Goal: Information Seeking & Learning: Learn about a topic

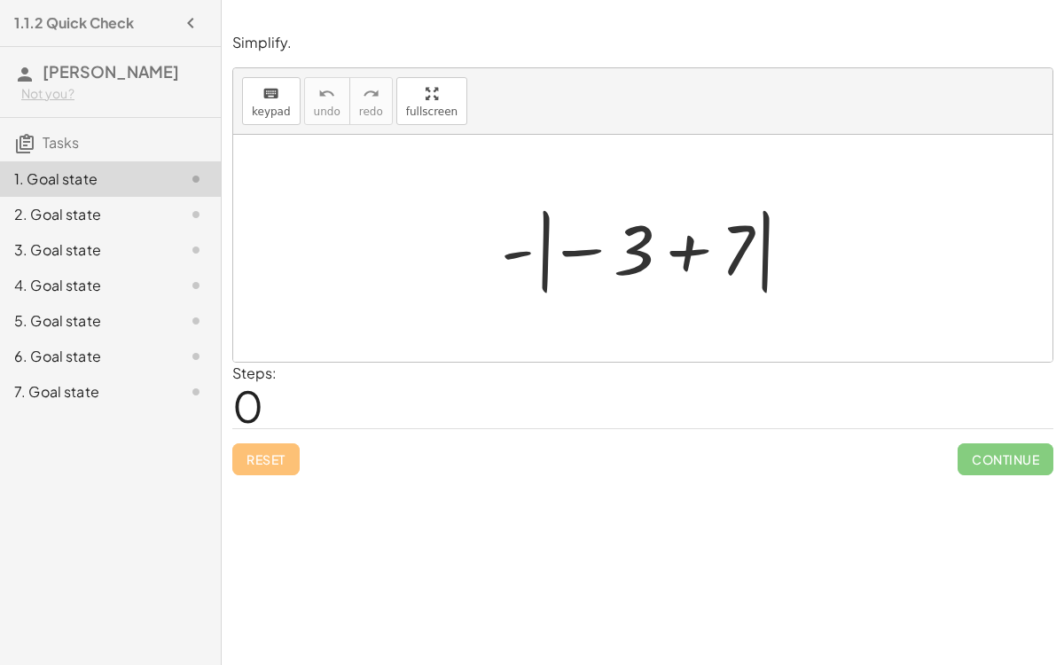
click at [591, 251] on div at bounding box center [650, 249] width 316 height 98
click at [678, 257] on div at bounding box center [650, 249] width 316 height 98
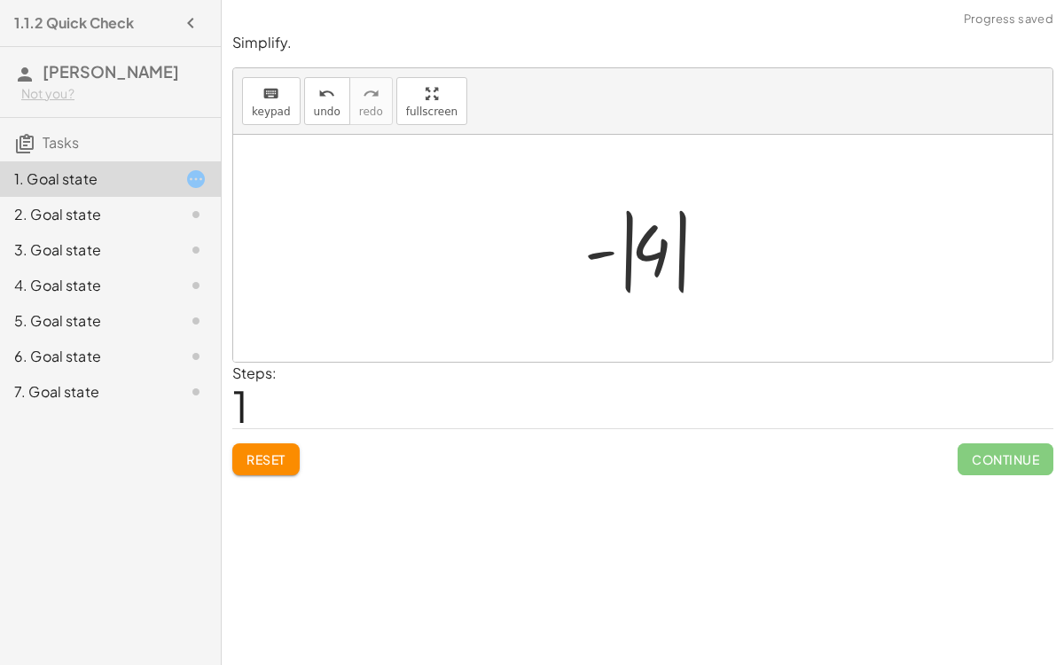
click at [607, 252] on div at bounding box center [650, 249] width 149 height 98
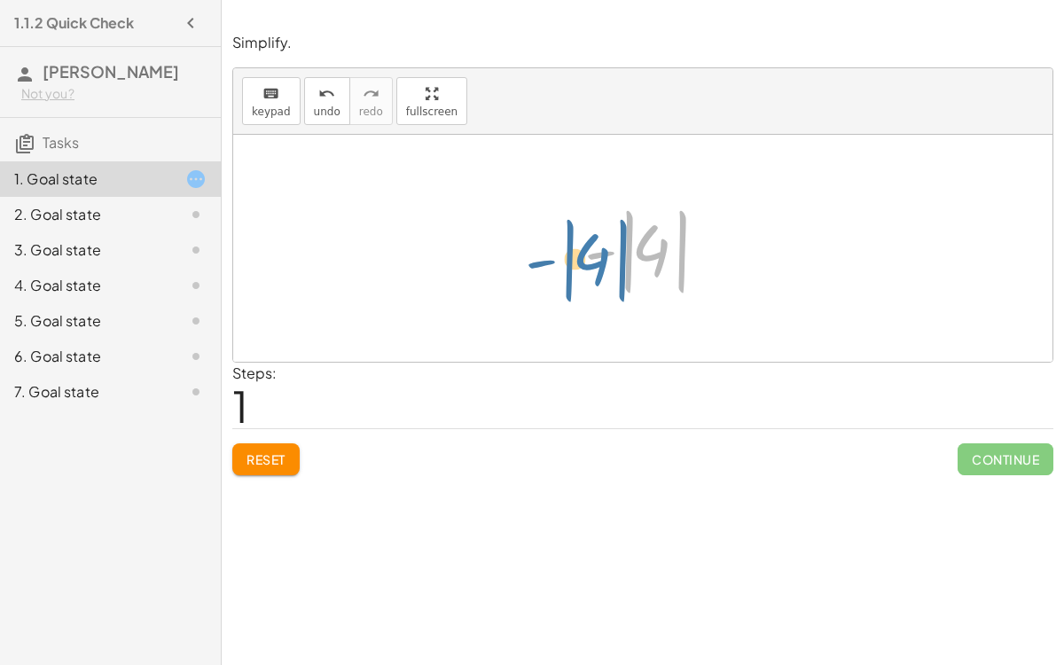
drag, startPoint x: 649, startPoint y: 255, endPoint x: 589, endPoint y: 263, distance: 61.0
click at [589, 263] on div at bounding box center [650, 249] width 149 height 98
click at [654, 266] on div at bounding box center [650, 249] width 149 height 98
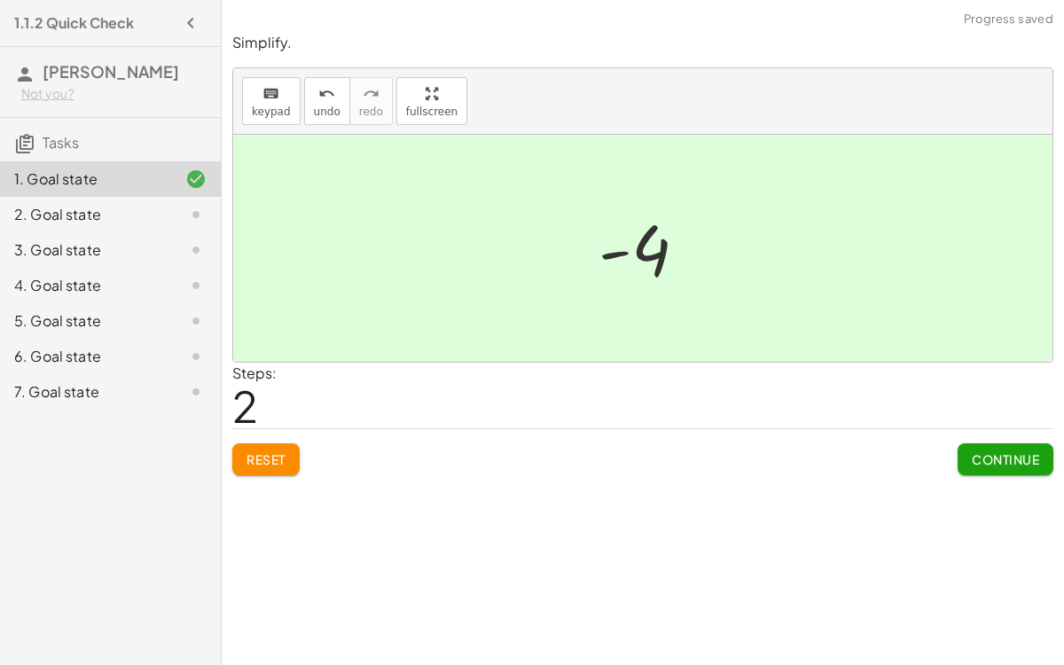
click at [1004, 456] on span "Continue" at bounding box center [1005, 459] width 67 height 16
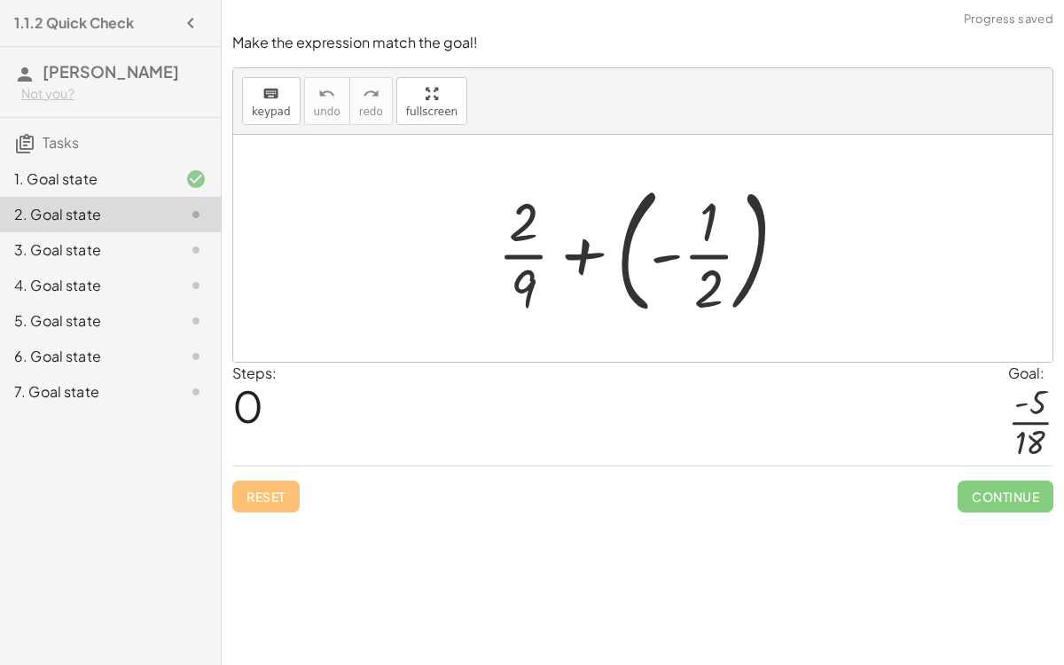
click at [567, 253] on div at bounding box center [650, 248] width 322 height 147
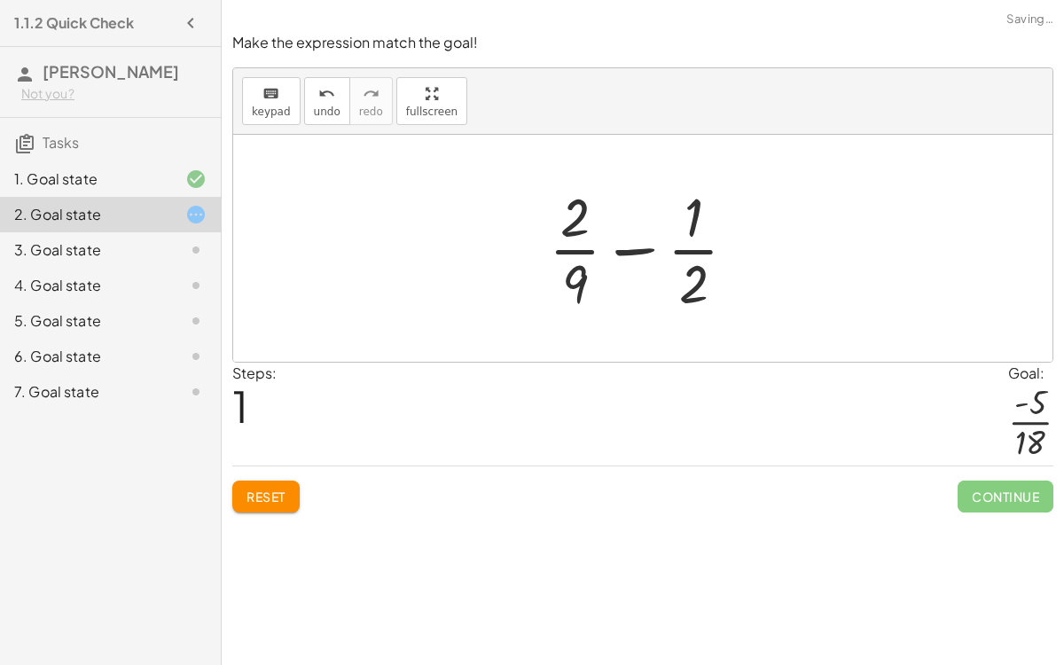
click at [572, 249] on div at bounding box center [650, 248] width 220 height 137
click at [632, 247] on div at bounding box center [650, 248] width 220 height 137
click at [675, 249] on div at bounding box center [650, 248] width 220 height 137
click at [684, 273] on div at bounding box center [650, 248] width 220 height 137
drag, startPoint x: 688, startPoint y: 276, endPoint x: 552, endPoint y: 203, distance: 154.7
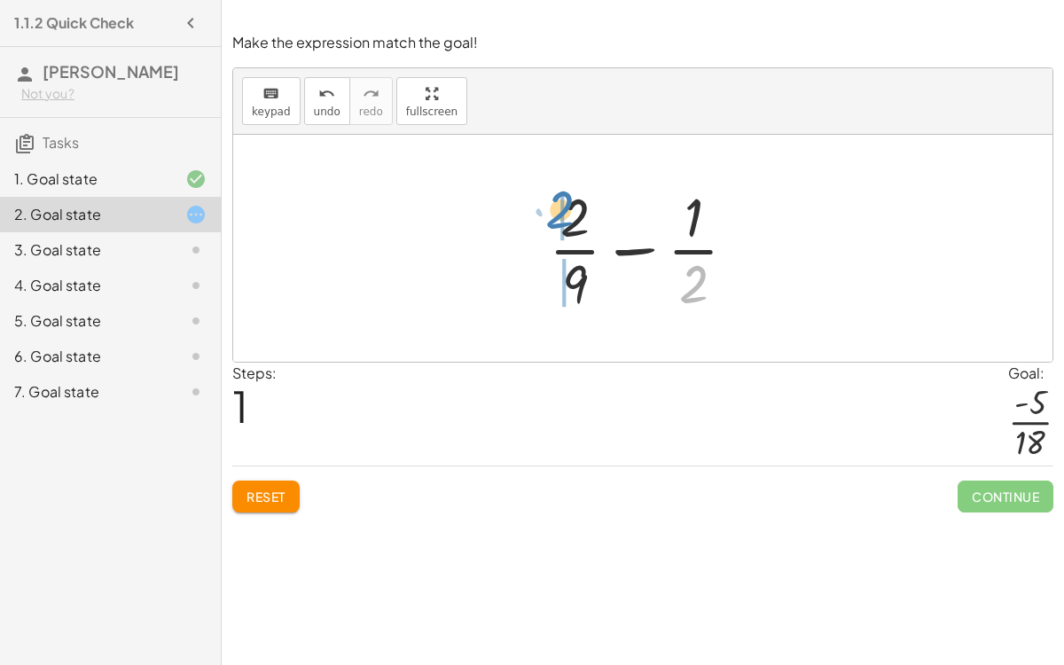
click at [552, 203] on div at bounding box center [650, 248] width 220 height 137
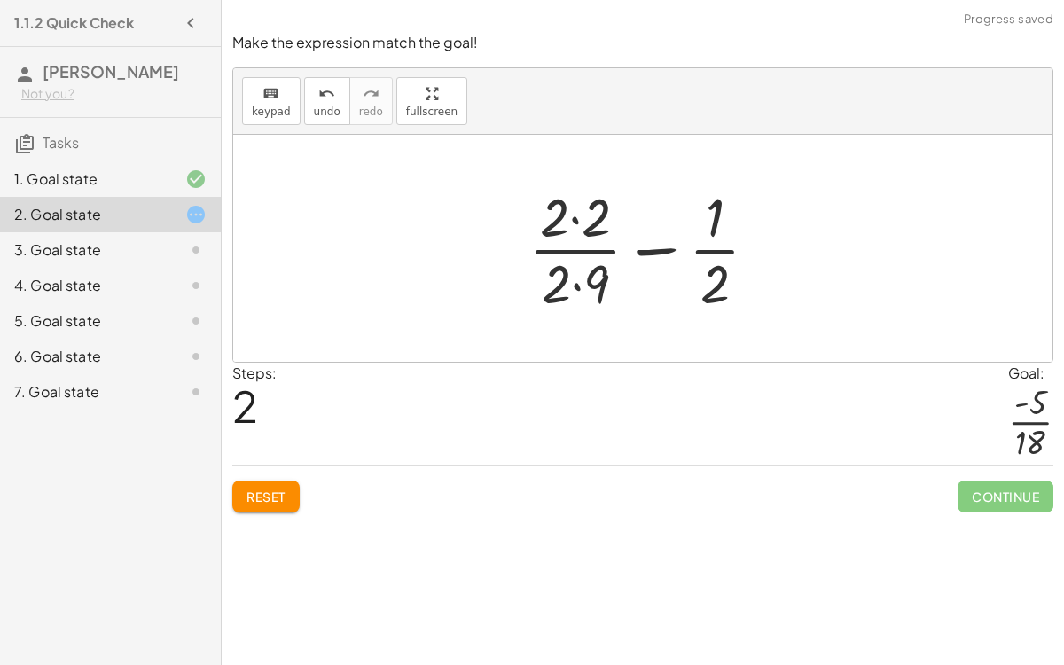
click at [571, 219] on div at bounding box center [651, 248] width 262 height 137
click at [575, 280] on div at bounding box center [650, 248] width 258 height 137
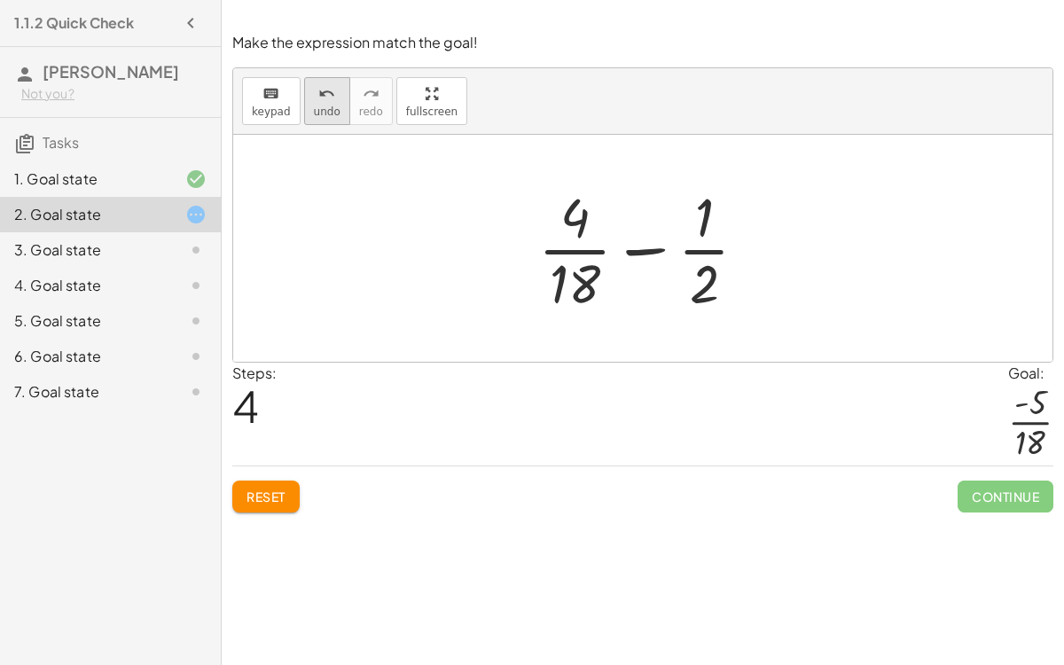
click at [320, 103] on button "undo undo" at bounding box center [327, 101] width 46 height 48
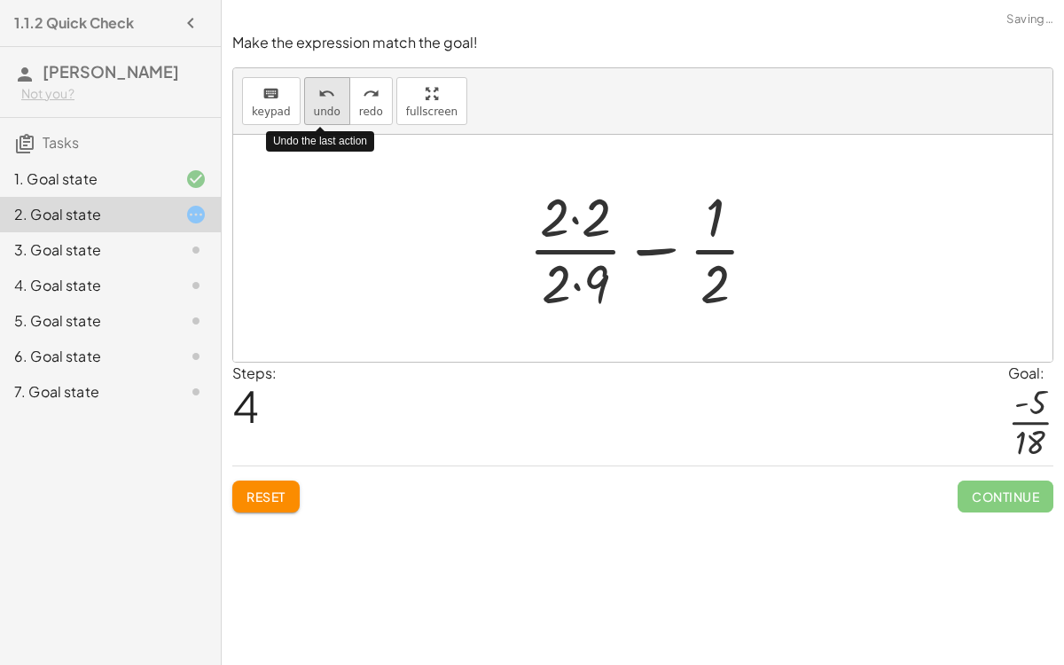
click at [320, 103] on button "undo undo" at bounding box center [327, 101] width 46 height 48
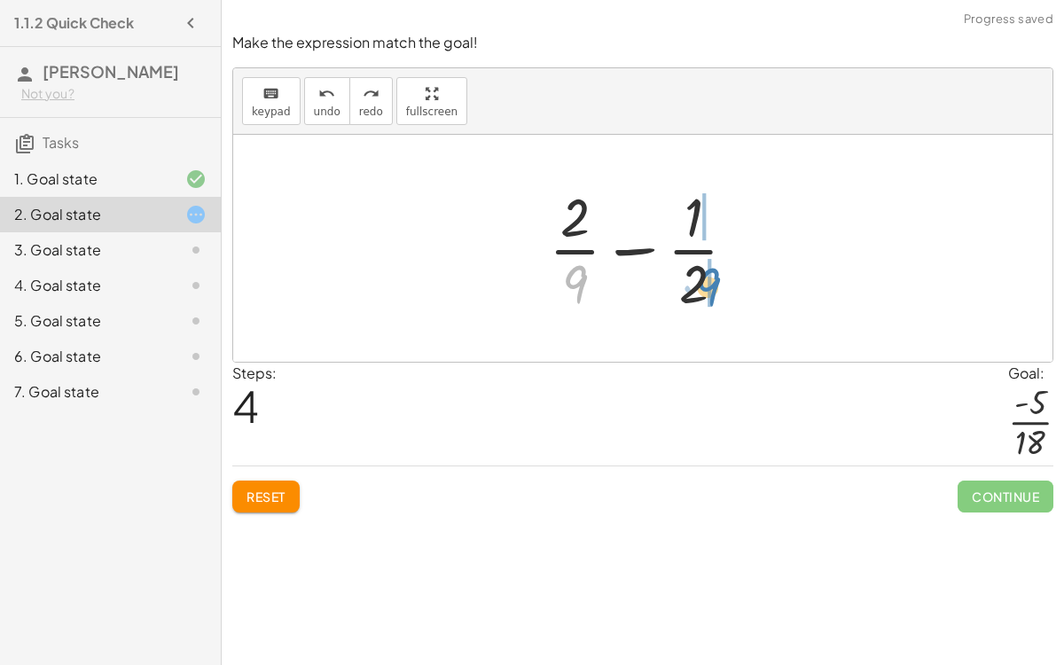
drag, startPoint x: 573, startPoint y: 281, endPoint x: 708, endPoint y: 284, distance: 134.8
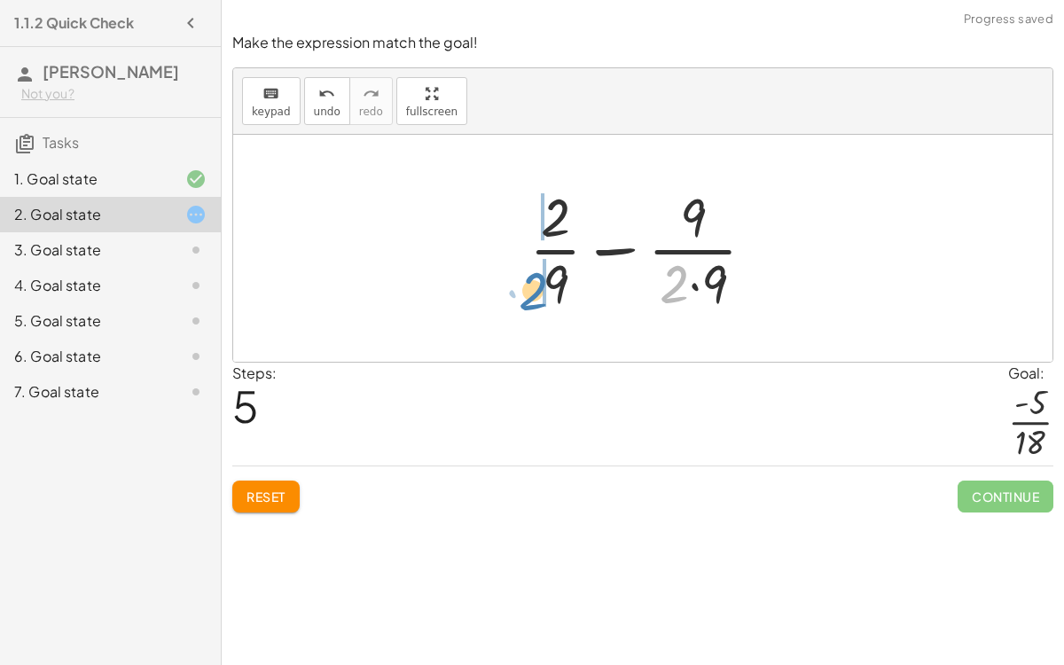
drag, startPoint x: 677, startPoint y: 281, endPoint x: 541, endPoint y: 288, distance: 135.9
click at [541, 288] on div at bounding box center [650, 248] width 258 height 137
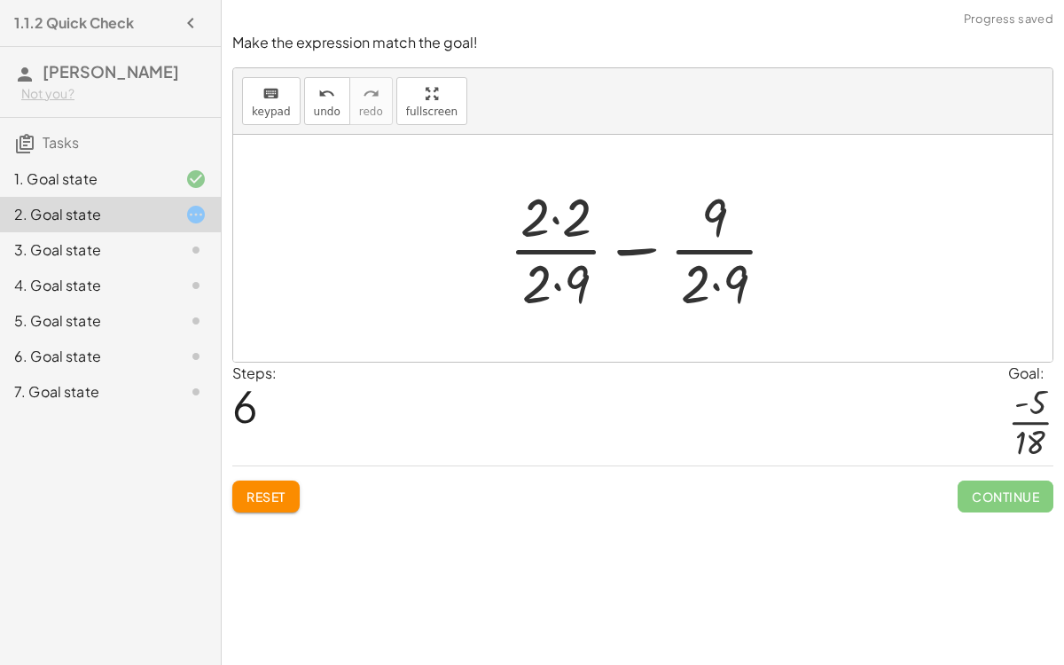
click at [553, 279] on div at bounding box center [650, 248] width 300 height 137
click at [549, 224] on div at bounding box center [650, 248] width 300 height 137
click at [716, 278] on div at bounding box center [650, 248] width 300 height 137
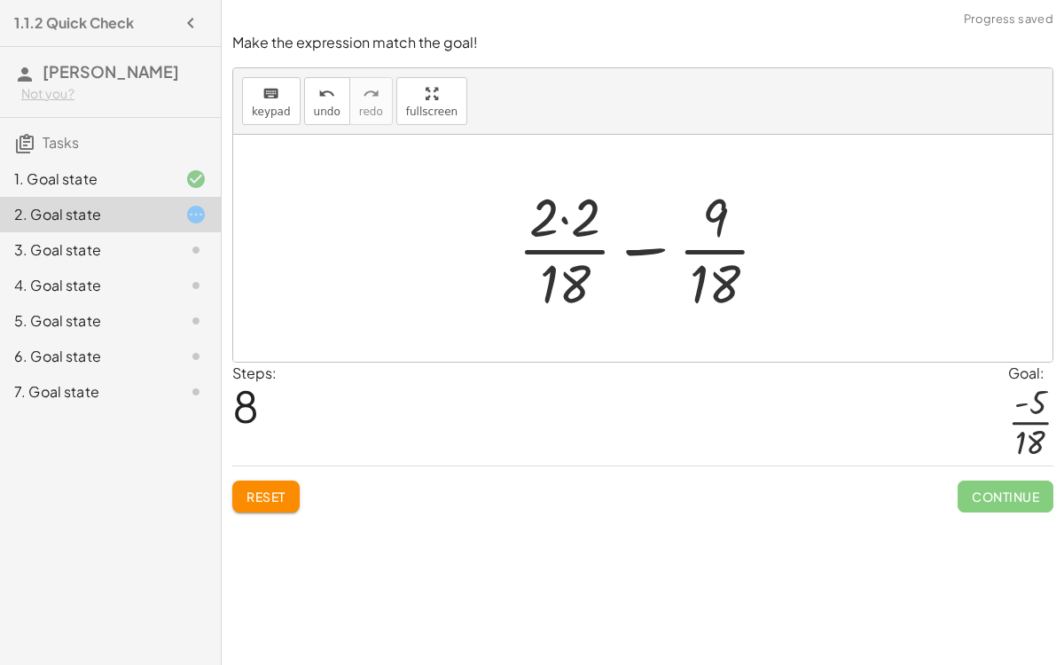
click at [562, 219] on div at bounding box center [650, 248] width 283 height 137
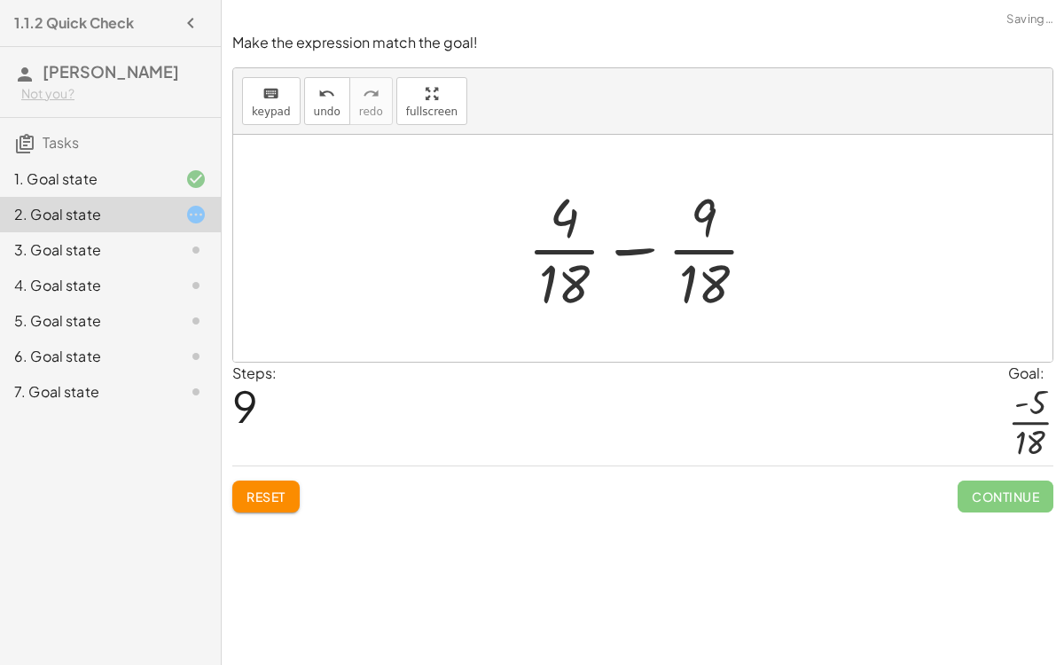
click at [627, 243] on div at bounding box center [650, 248] width 262 height 137
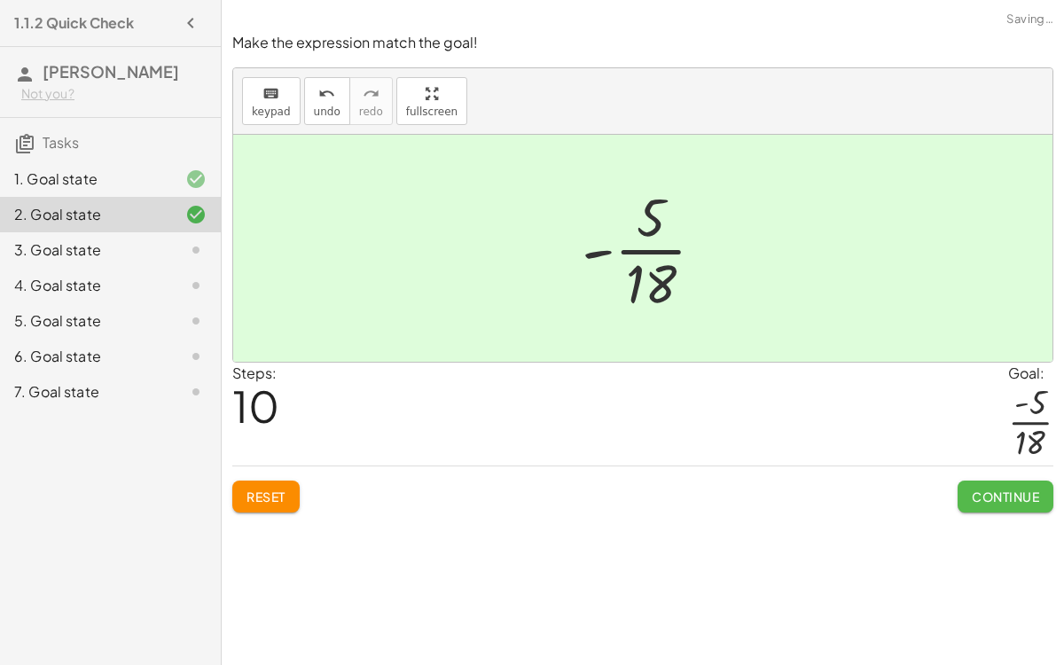
click at [969, 499] on button "Continue" at bounding box center [1006, 497] width 96 height 32
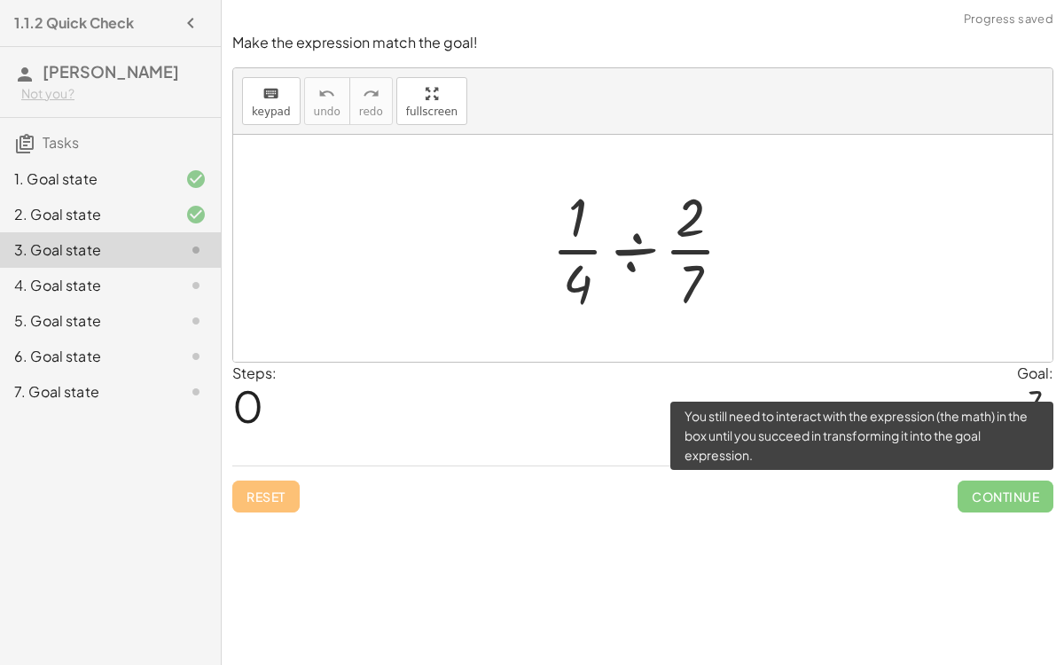
click at [986, 503] on span "Continue" at bounding box center [1006, 497] width 96 height 32
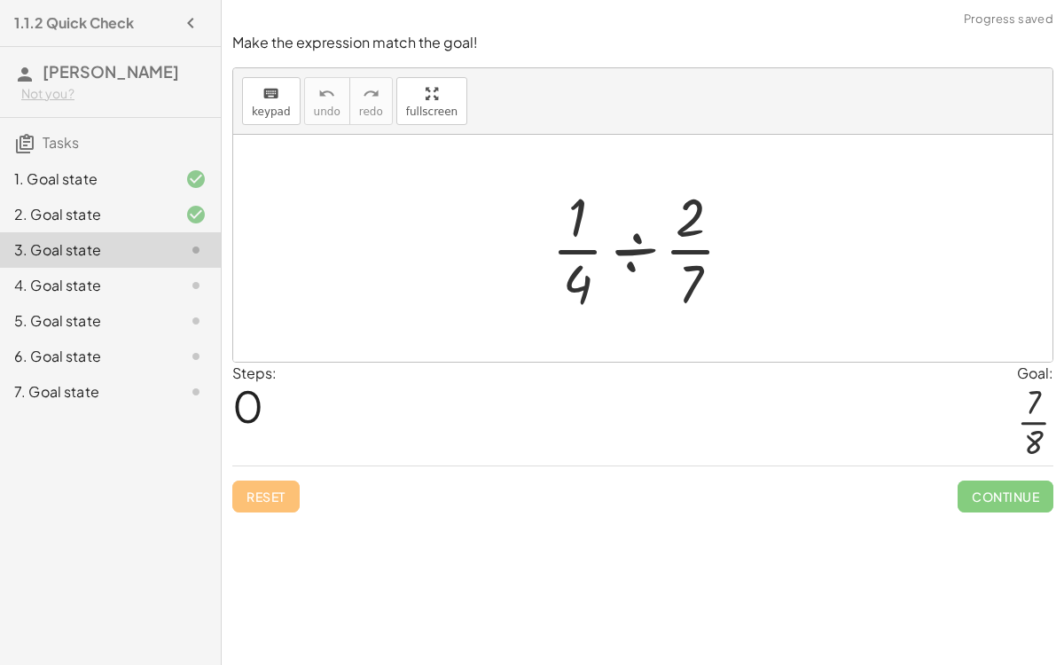
click at [626, 227] on div at bounding box center [650, 248] width 214 height 137
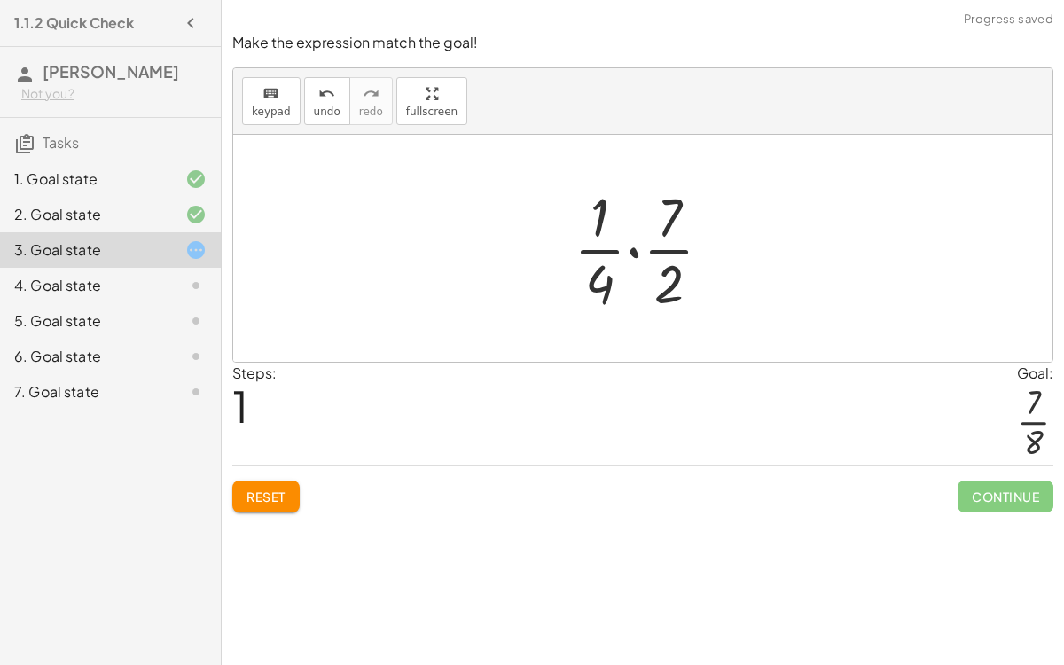
click at [638, 250] on div at bounding box center [650, 248] width 170 height 137
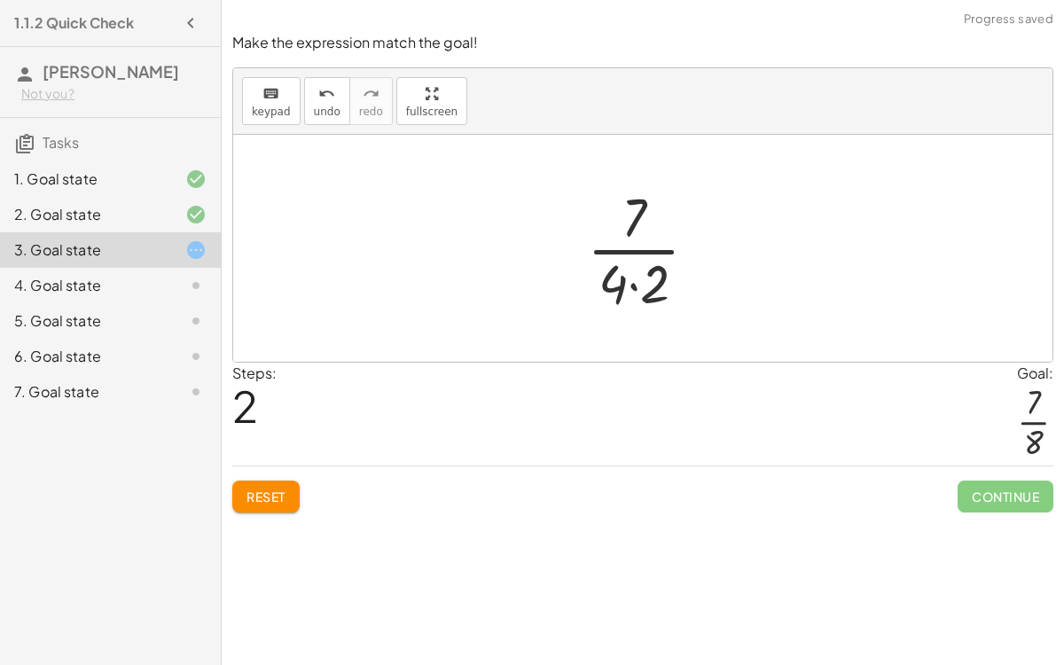
click at [631, 285] on div at bounding box center [649, 248] width 143 height 137
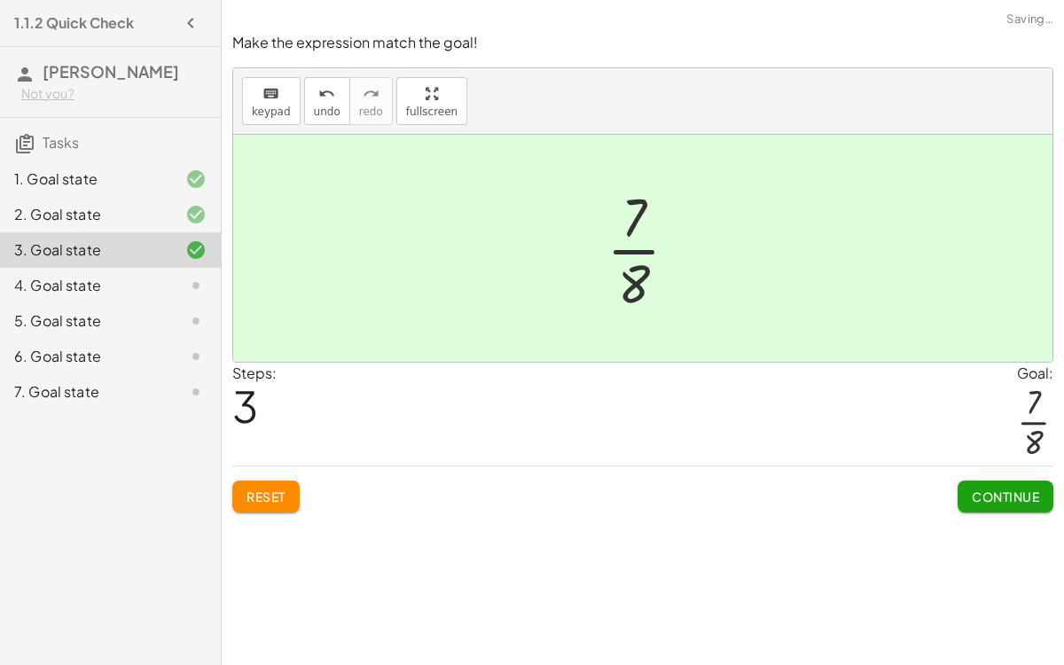
click at [1014, 491] on span "Continue" at bounding box center [1005, 497] width 67 height 16
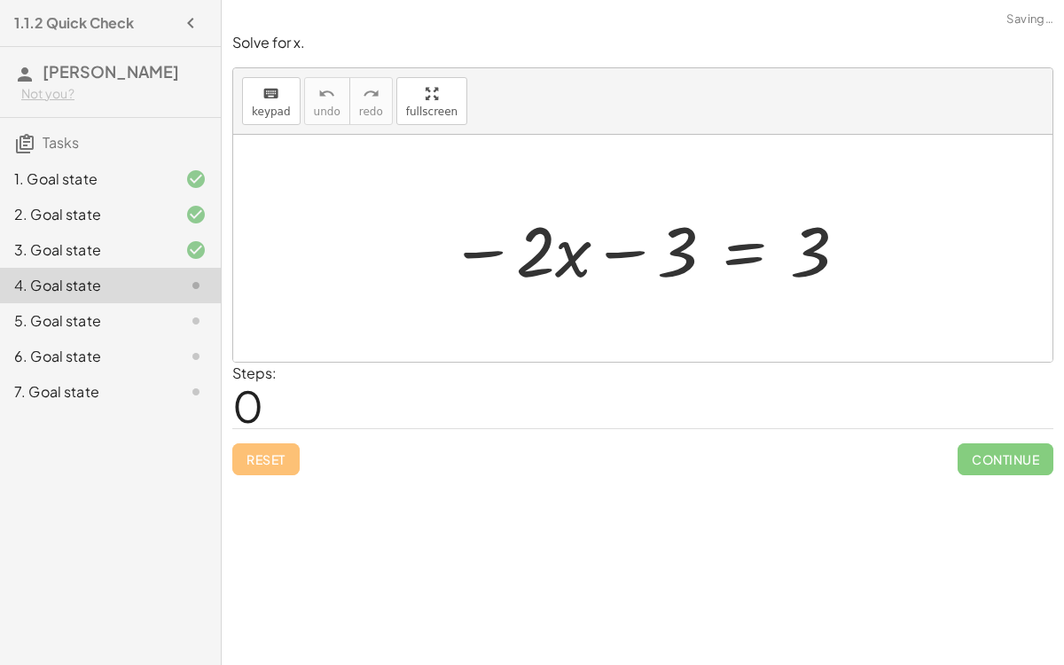
click at [623, 252] on div at bounding box center [650, 248] width 418 height 91
drag, startPoint x: 817, startPoint y: 268, endPoint x: 810, endPoint y: 255, distance: 14.3
click at [810, 255] on div at bounding box center [650, 248] width 418 height 91
drag, startPoint x: 670, startPoint y: 263, endPoint x: 797, endPoint y: 261, distance: 126.8
click at [797, 261] on div at bounding box center [650, 248] width 418 height 91
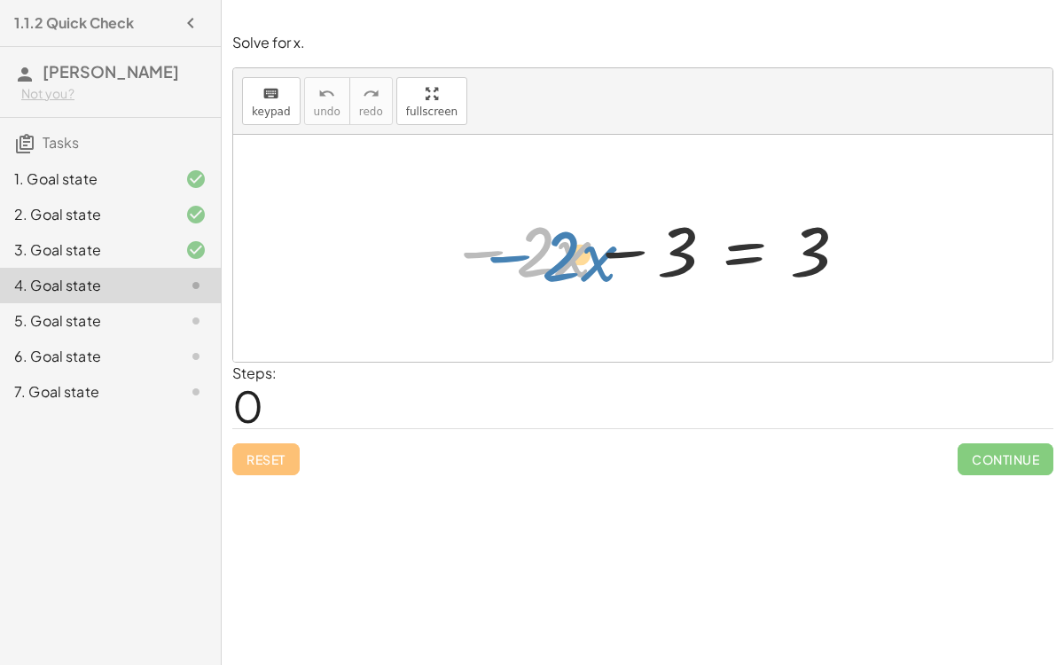
click at [484, 250] on div at bounding box center [650, 248] width 418 height 91
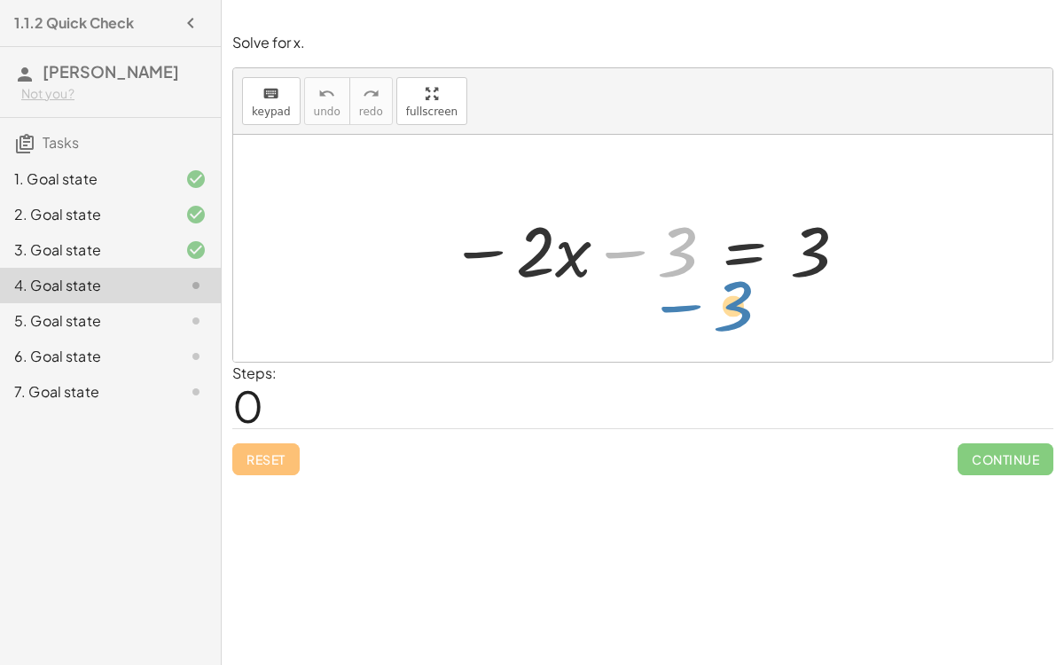
drag, startPoint x: 612, startPoint y: 255, endPoint x: 666, endPoint y: 310, distance: 77.1
click at [666, 310] on div "− 3 − · 2 · x − 3 = 3" at bounding box center [642, 248] width 819 height 227
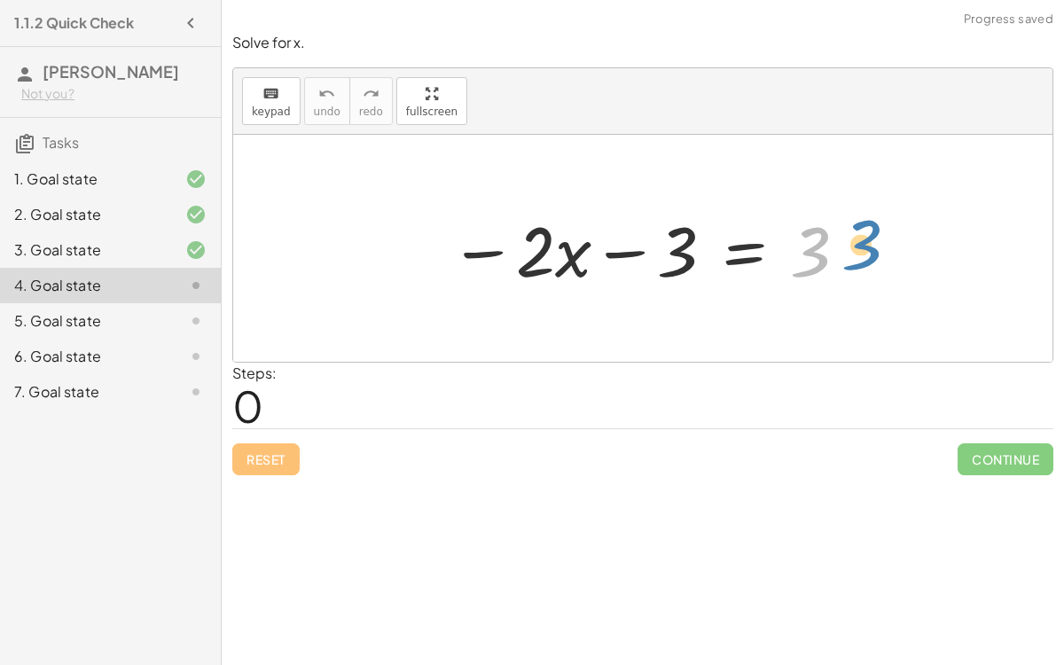
drag, startPoint x: 803, startPoint y: 246, endPoint x: 855, endPoint y: 239, distance: 51.9
click at [855, 239] on div at bounding box center [650, 248] width 418 height 91
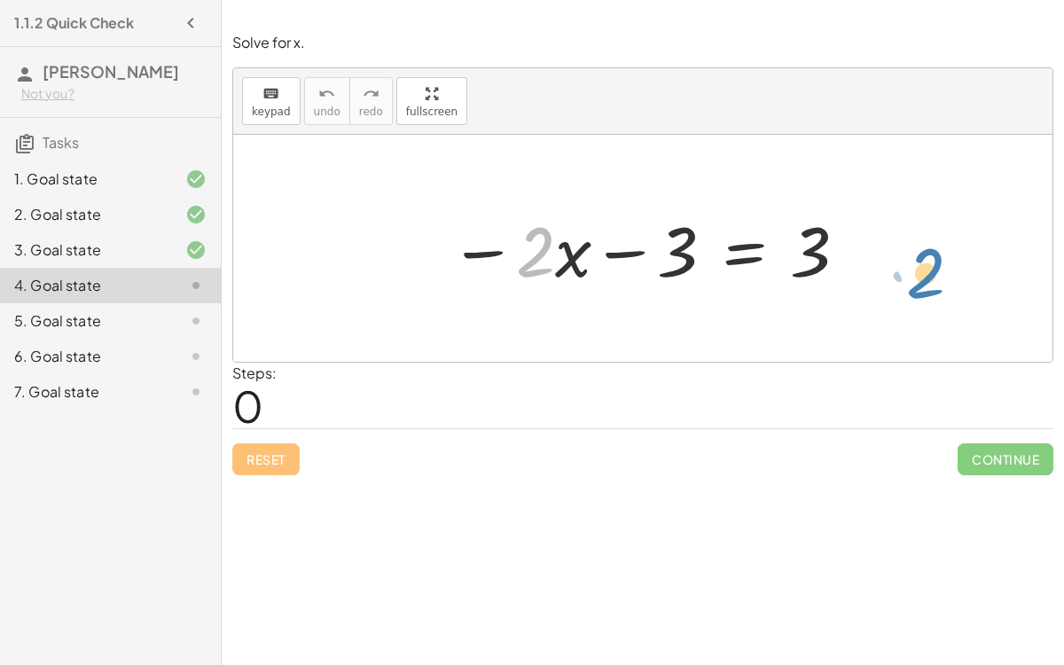
drag, startPoint x: 540, startPoint y: 252, endPoint x: 930, endPoint y: 273, distance: 390.8
drag, startPoint x: 543, startPoint y: 245, endPoint x: 687, endPoint y: 224, distance: 146.0
click at [687, 224] on div at bounding box center [650, 248] width 418 height 91
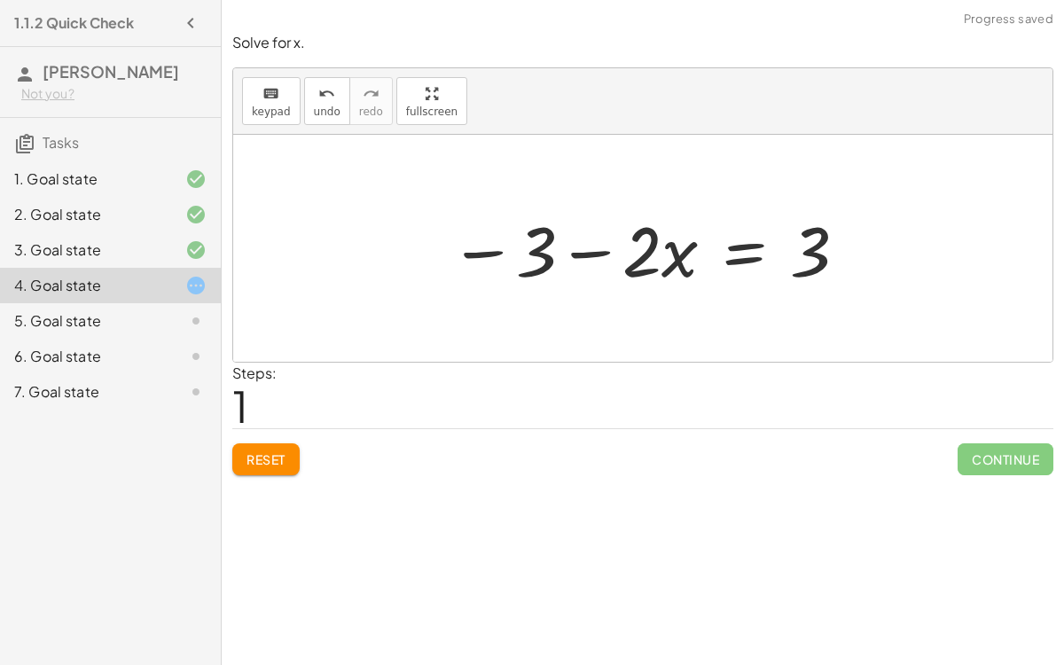
click at [593, 239] on div at bounding box center [650, 248] width 418 height 91
drag, startPoint x: 796, startPoint y: 205, endPoint x: 436, endPoint y: 213, distance: 360.1
click at [436, 213] on div "− · 2 · x − 3 = 3 3 − · 2 · x − 3 = 3" at bounding box center [643, 249] width 440 height 100
click at [821, 243] on div at bounding box center [650, 248] width 418 height 91
click at [598, 252] on div at bounding box center [650, 248] width 418 height 91
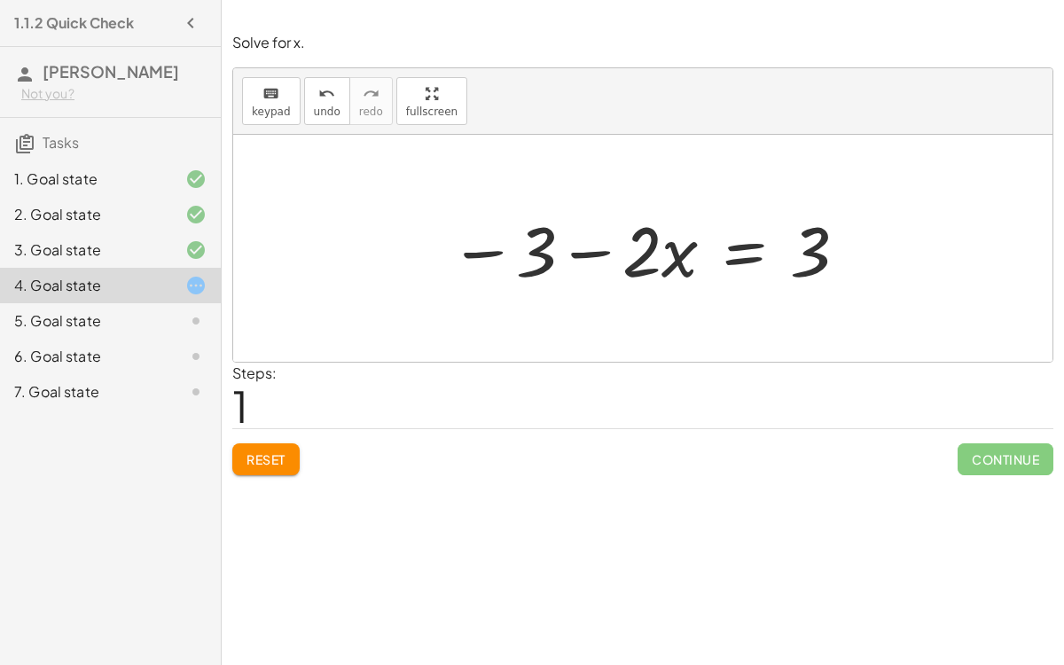
click at [499, 250] on div at bounding box center [650, 248] width 418 height 91
click at [498, 250] on div at bounding box center [650, 248] width 418 height 91
drag, startPoint x: 803, startPoint y: 259, endPoint x: 538, endPoint y: 192, distance: 273.6
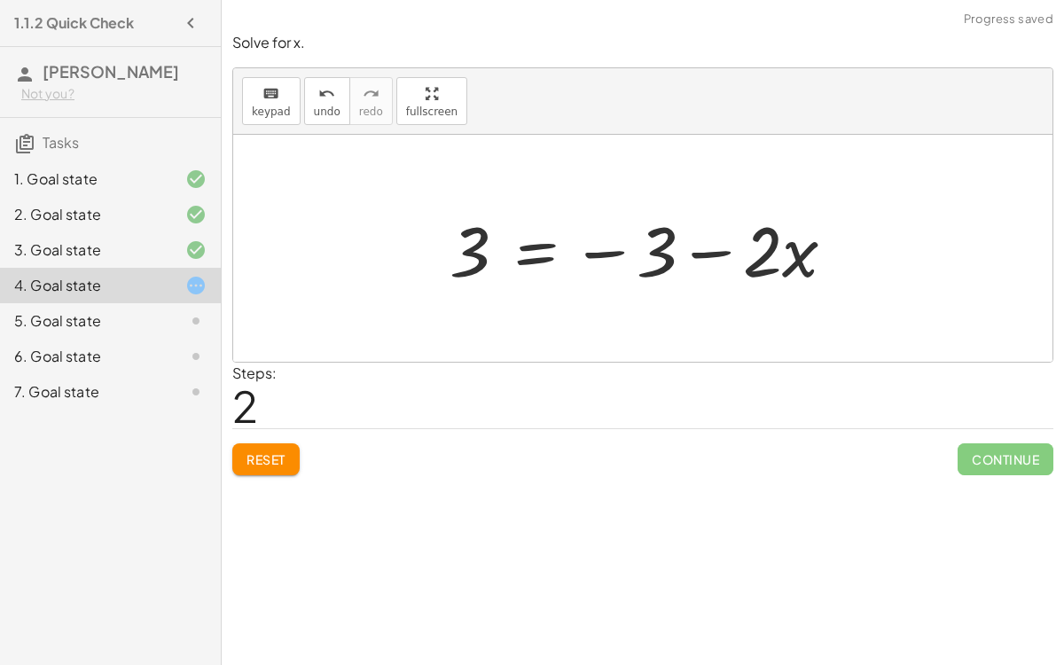
click at [612, 255] on div at bounding box center [650, 248] width 418 height 91
click at [688, 256] on div at bounding box center [650, 248] width 418 height 91
drag, startPoint x: 662, startPoint y: 255, endPoint x: 658, endPoint y: 272, distance: 17.4
click at [658, 272] on div at bounding box center [650, 248] width 418 height 91
click at [287, 453] on button "Reset" at bounding box center [265, 459] width 67 height 32
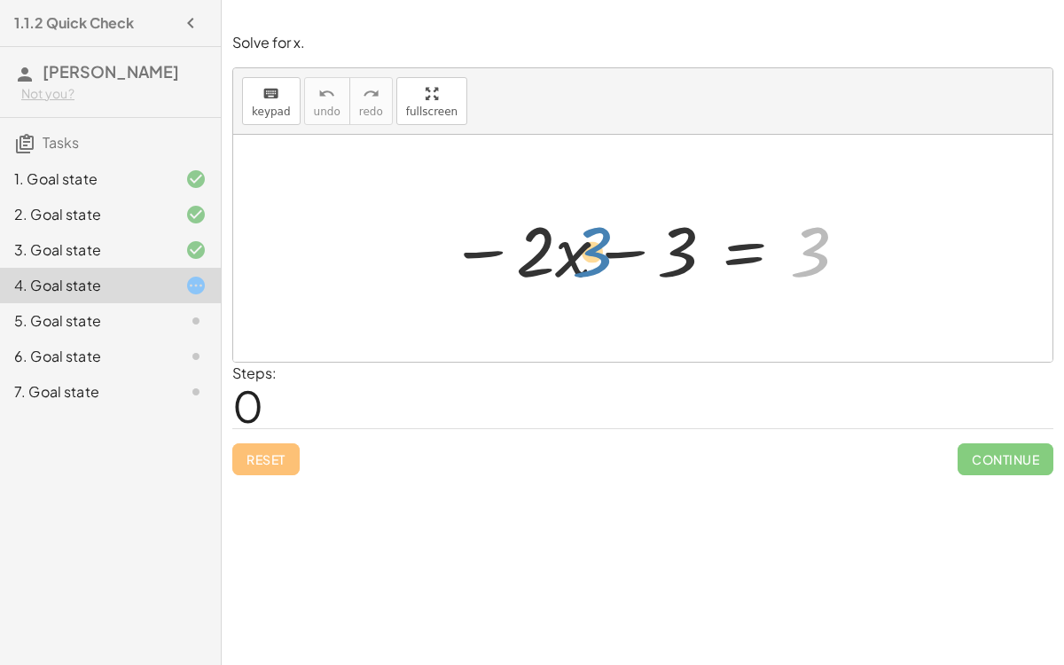
drag, startPoint x: 826, startPoint y: 259, endPoint x: 607, endPoint y: 259, distance: 219.1
click at [607, 259] on div at bounding box center [650, 248] width 418 height 91
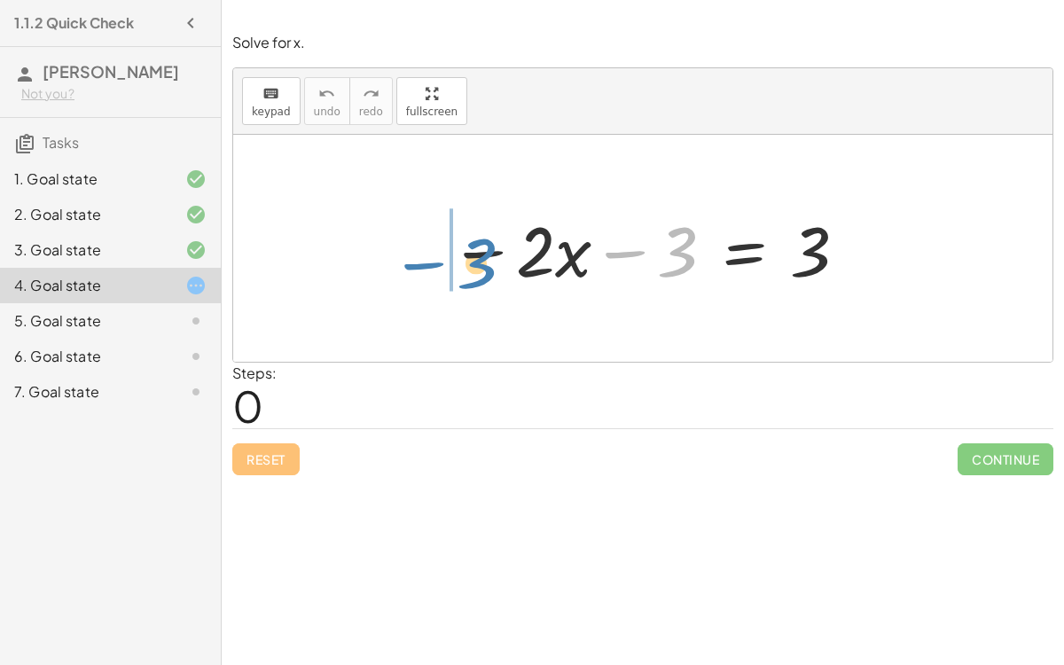
drag, startPoint x: 678, startPoint y: 259, endPoint x: 476, endPoint y: 270, distance: 201.6
click at [476, 270] on div at bounding box center [650, 248] width 418 height 91
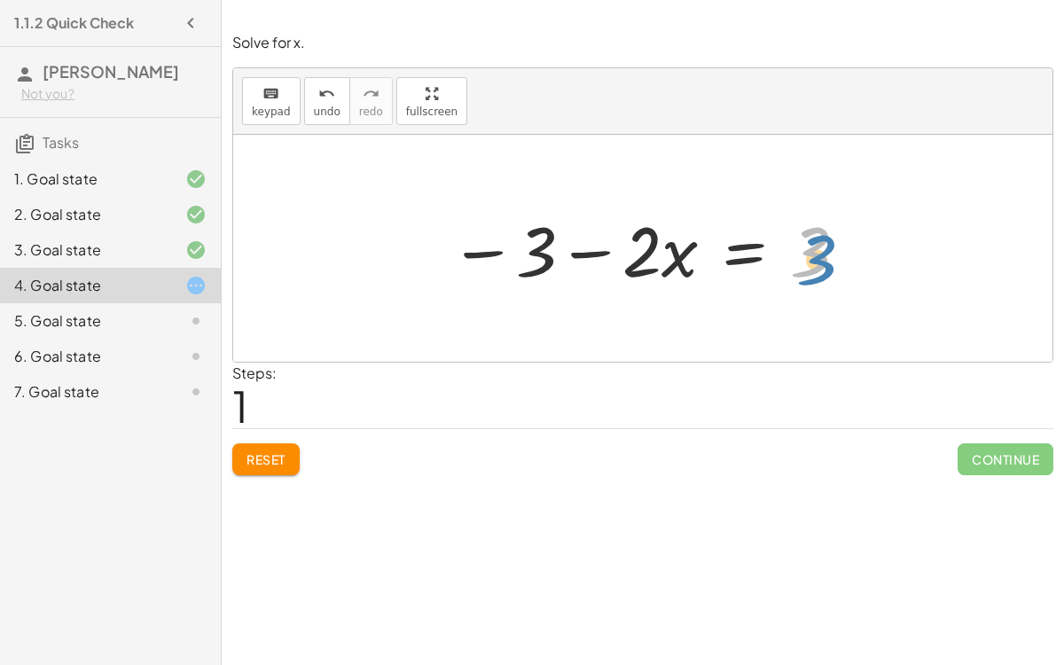
drag, startPoint x: 796, startPoint y: 259, endPoint x: 802, endPoint y: 267, distance: 9.6
click at [802, 267] on div at bounding box center [650, 248] width 418 height 91
drag, startPoint x: 674, startPoint y: 248, endPoint x: 608, endPoint y: 250, distance: 65.7
click at [608, 250] on div at bounding box center [650, 248] width 418 height 91
click at [673, 261] on div at bounding box center [650, 248] width 418 height 91
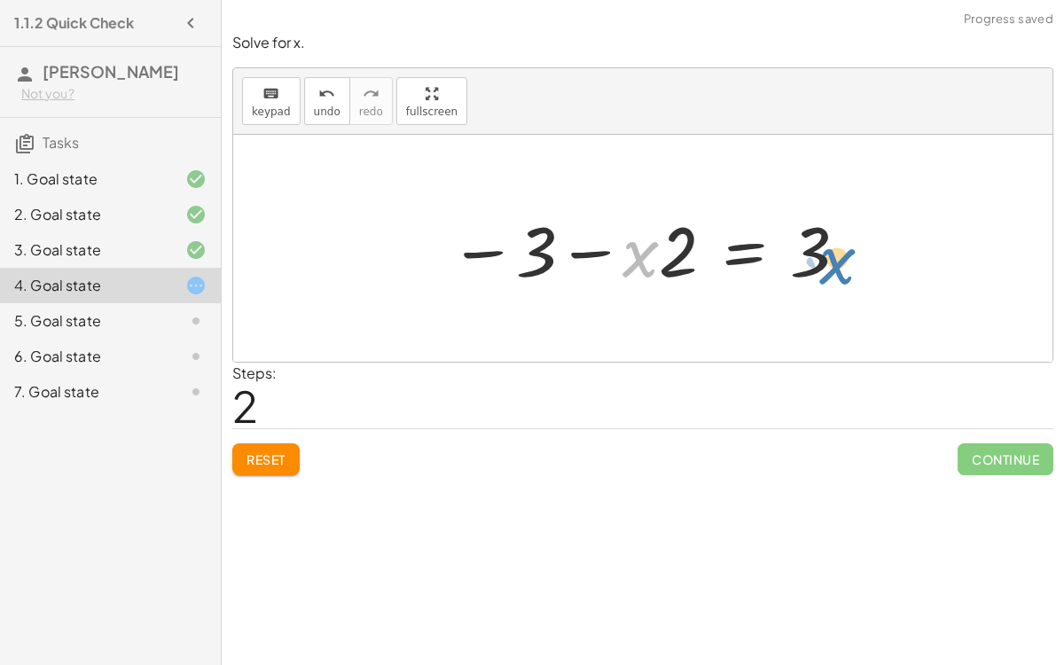
drag, startPoint x: 643, startPoint y: 257, endPoint x: 852, endPoint y: 263, distance: 209.4
click at [852, 263] on div at bounding box center [650, 248] width 418 height 91
drag, startPoint x: 632, startPoint y: 258, endPoint x: 684, endPoint y: 245, distance: 53.1
click at [684, 245] on div at bounding box center [650, 248] width 418 height 91
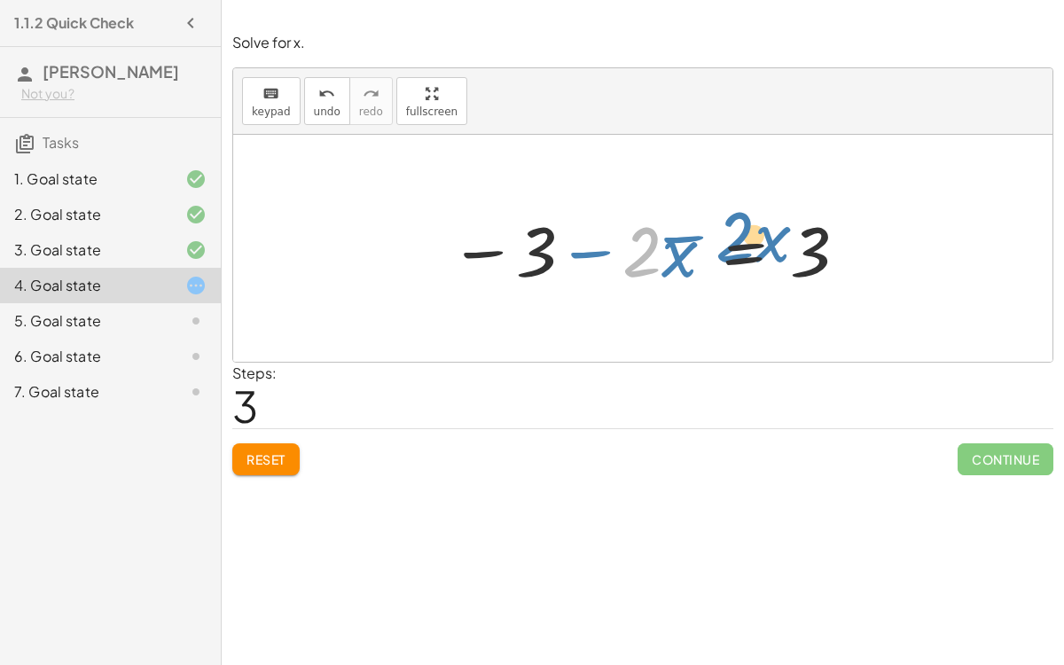
drag, startPoint x: 648, startPoint y: 256, endPoint x: 742, endPoint y: 241, distance: 95.2
click at [742, 241] on div at bounding box center [650, 248] width 418 height 91
click at [749, 246] on div at bounding box center [650, 248] width 418 height 91
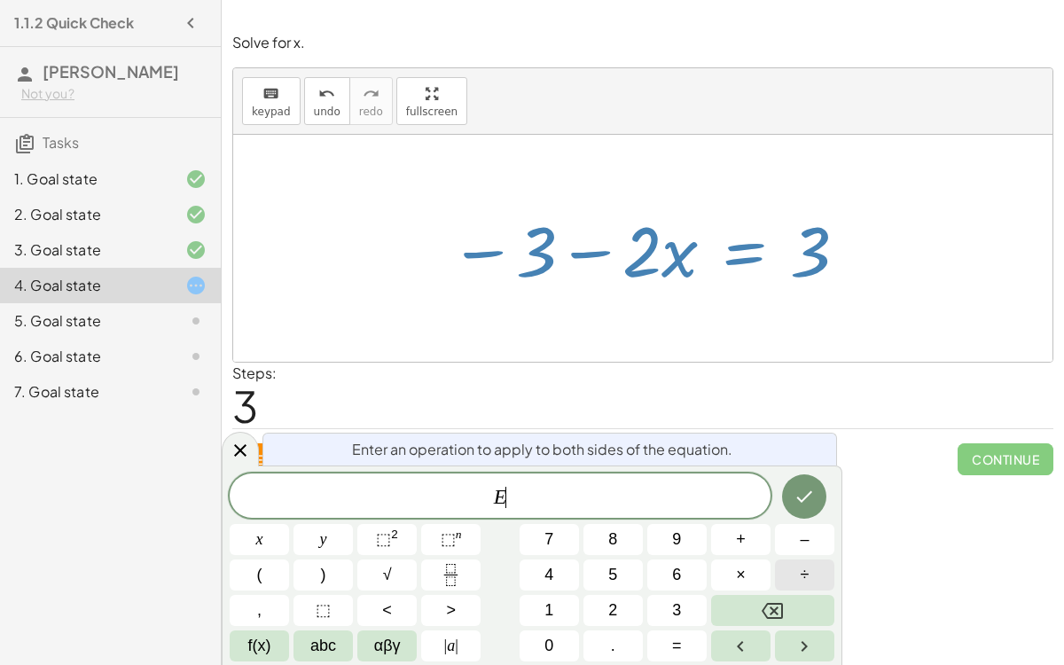
click at [797, 575] on button "÷" at bounding box center [804, 575] width 59 height 31
click at [777, 615] on icon "Backspace" at bounding box center [772, 610] width 21 height 21
click at [783, 545] on button "–" at bounding box center [804, 539] width 59 height 31
click at [675, 617] on span "3" at bounding box center [676, 611] width 9 height 24
click at [821, 494] on button "Done" at bounding box center [804, 496] width 44 height 44
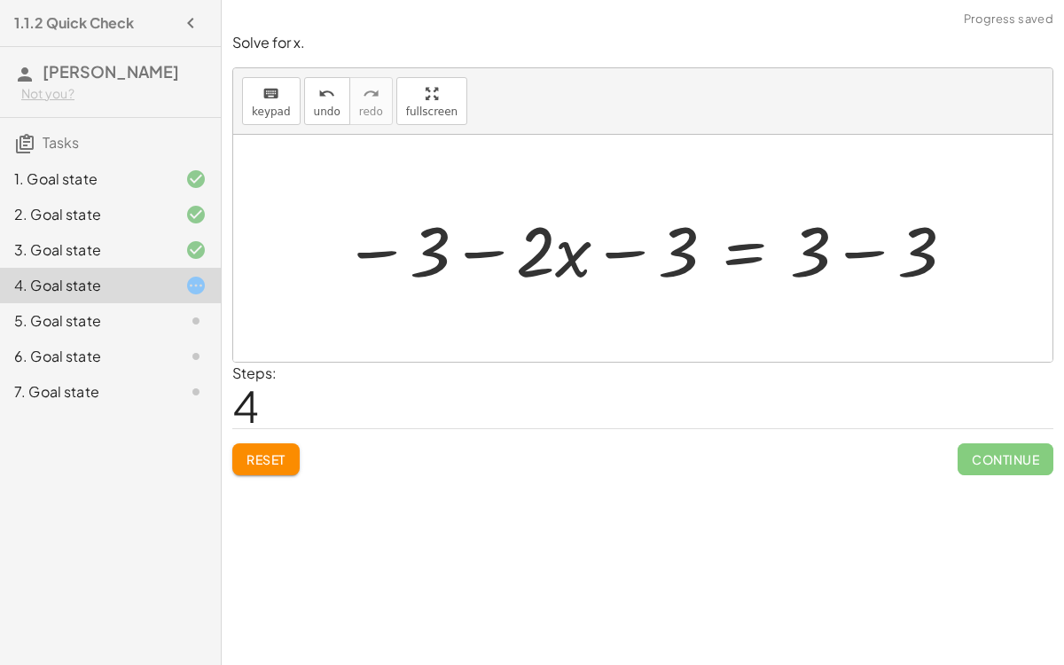
click at [480, 258] on div at bounding box center [649, 248] width 631 height 91
click at [620, 242] on div at bounding box center [649, 248] width 631 height 91
drag, startPoint x: 669, startPoint y: 264, endPoint x: 379, endPoint y: 278, distance: 290.3
click at [379, 278] on div at bounding box center [649, 248] width 631 height 91
click at [460, 250] on div at bounding box center [649, 248] width 631 height 91
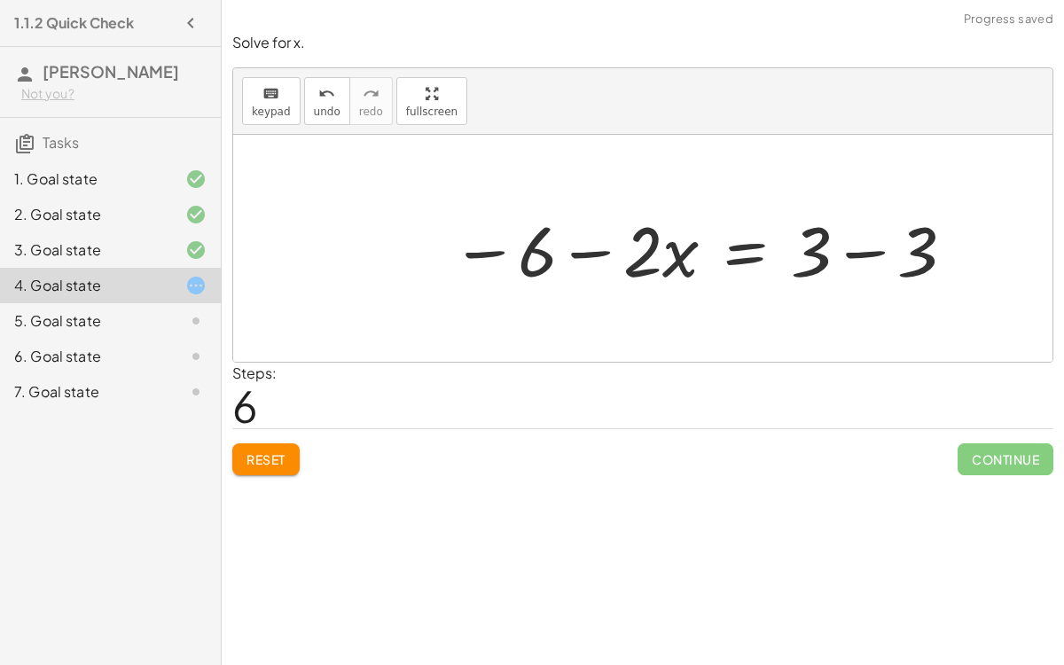
click at [869, 254] on div at bounding box center [704, 248] width 523 height 91
click at [779, 259] on div at bounding box center [649, 248] width 411 height 91
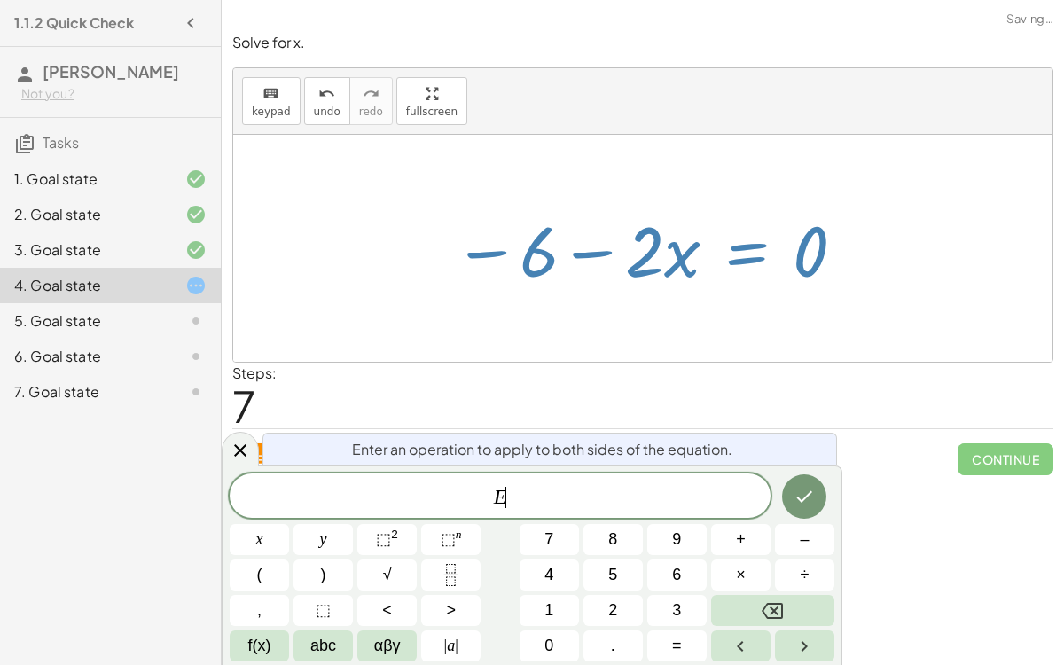
click at [776, 321] on div at bounding box center [642, 248] width 819 height 227
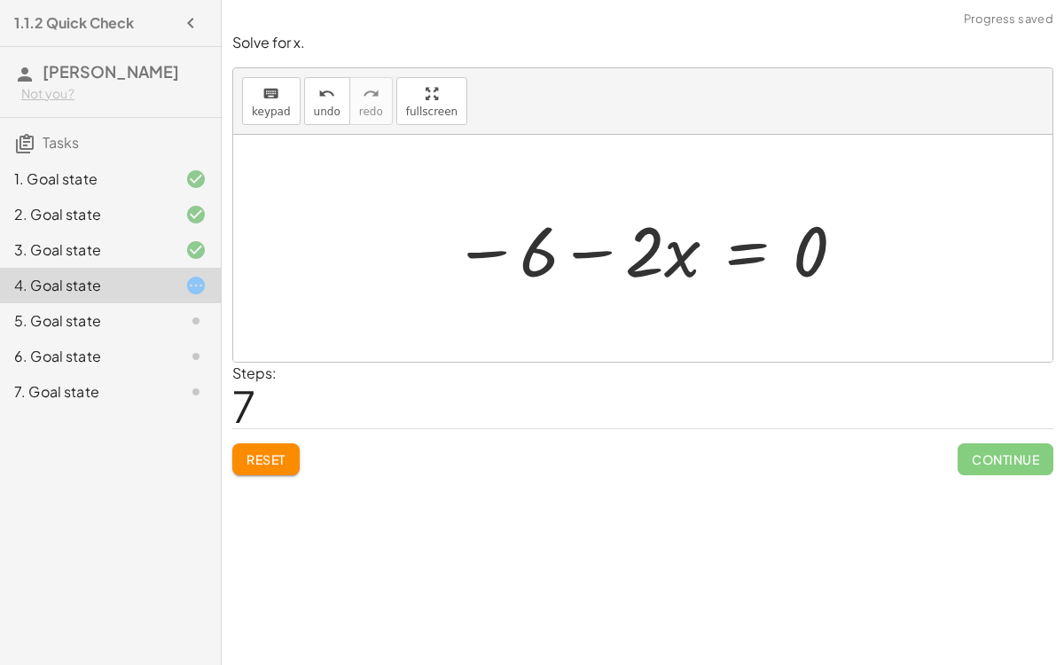
click at [818, 233] on div at bounding box center [649, 248] width 411 height 91
click at [604, 239] on div at bounding box center [649, 248] width 411 height 91
drag, startPoint x: 532, startPoint y: 262, endPoint x: 631, endPoint y: 283, distance: 101.6
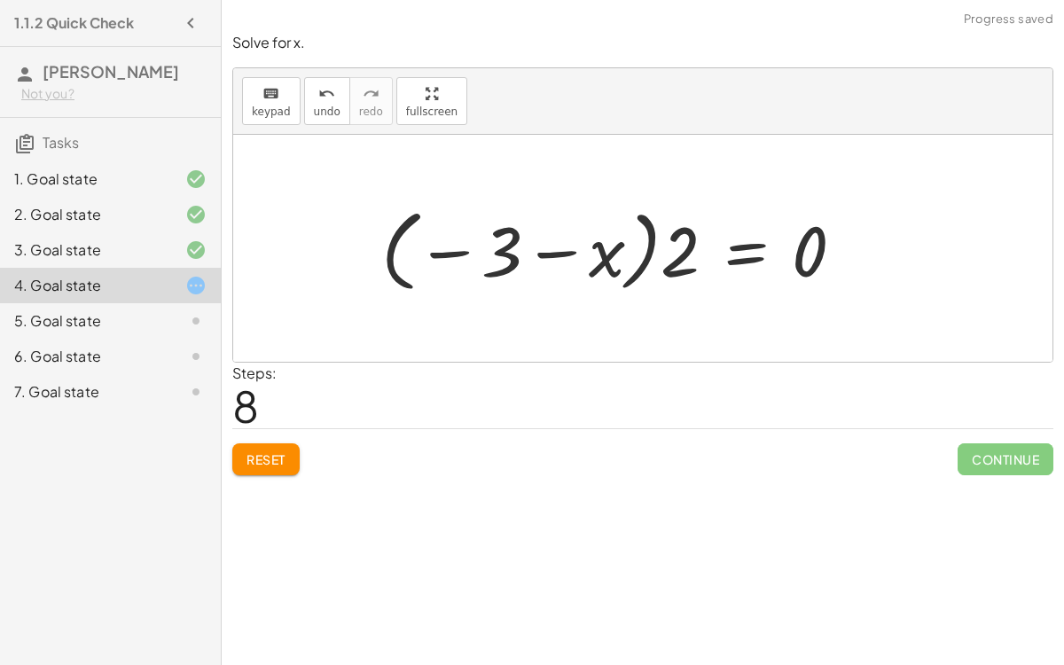
click at [566, 250] on div at bounding box center [619, 249] width 495 height 98
click at [453, 252] on div at bounding box center [619, 249] width 495 height 98
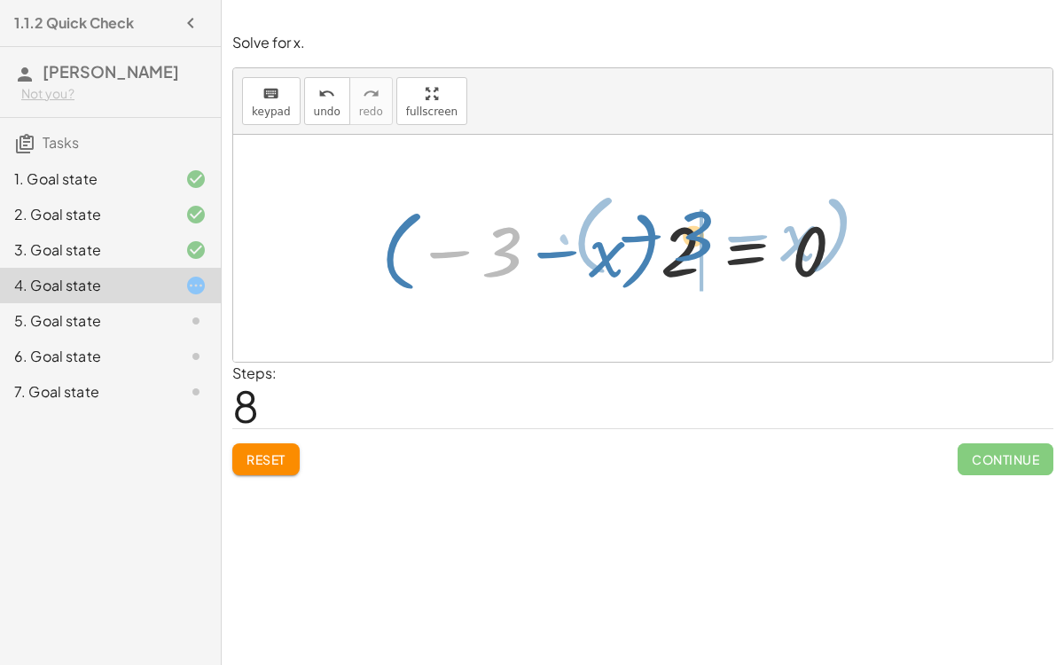
drag, startPoint x: 507, startPoint y: 254, endPoint x: 699, endPoint y: 238, distance: 192.2
click at [699, 238] on div at bounding box center [619, 249] width 495 height 98
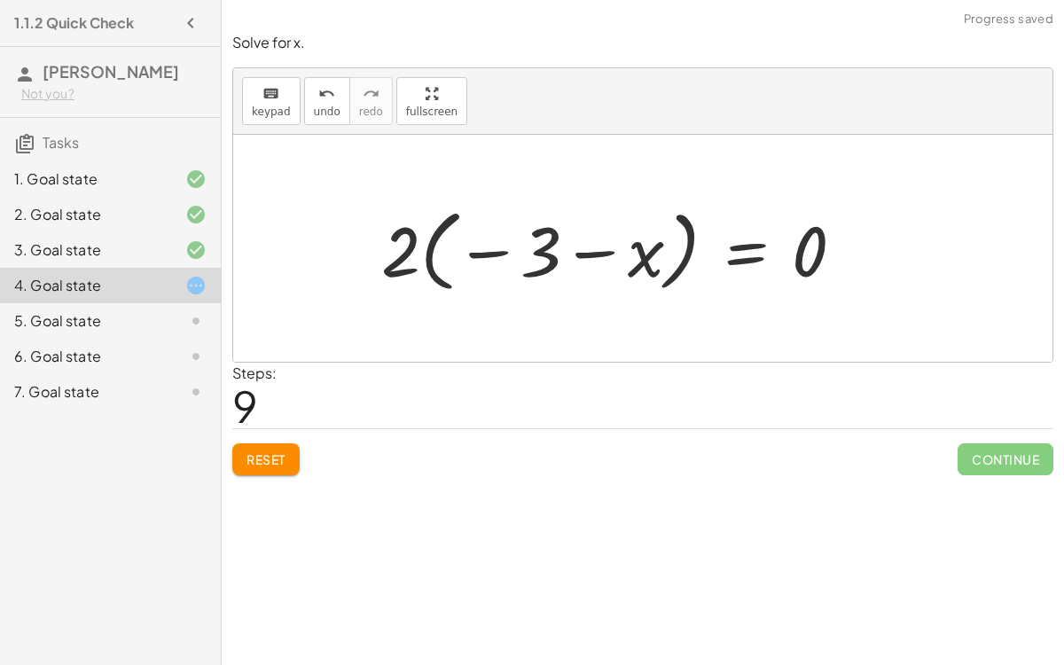
click at [536, 253] on div at bounding box center [619, 249] width 495 height 98
click at [571, 256] on div at bounding box center [619, 249] width 495 height 98
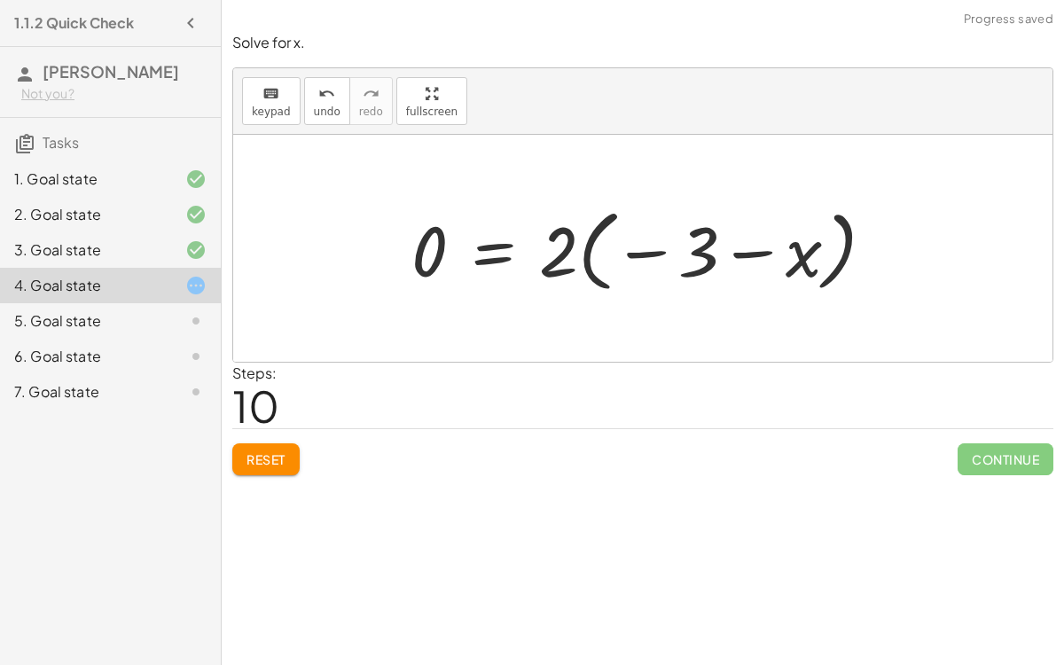
click at [584, 246] on div at bounding box center [650, 249] width 495 height 98
click at [298, 449] on button "Reset" at bounding box center [265, 459] width 67 height 32
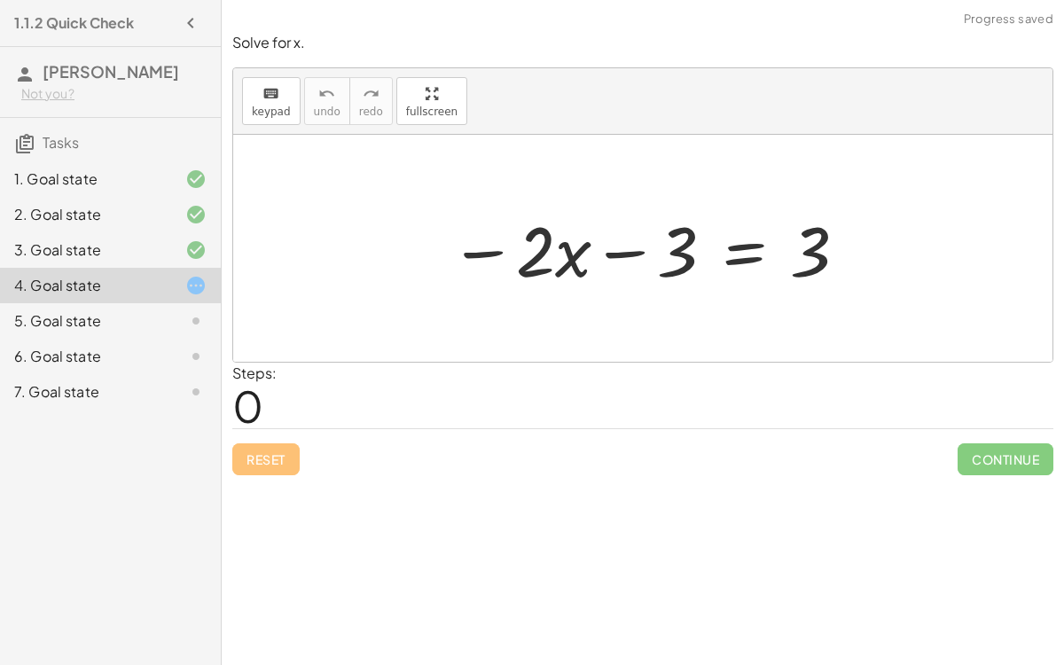
click at [620, 247] on div at bounding box center [650, 248] width 418 height 91
drag, startPoint x: 819, startPoint y: 266, endPoint x: 602, endPoint y: 201, distance: 226.7
click at [602, 203] on div at bounding box center [650, 248] width 418 height 91
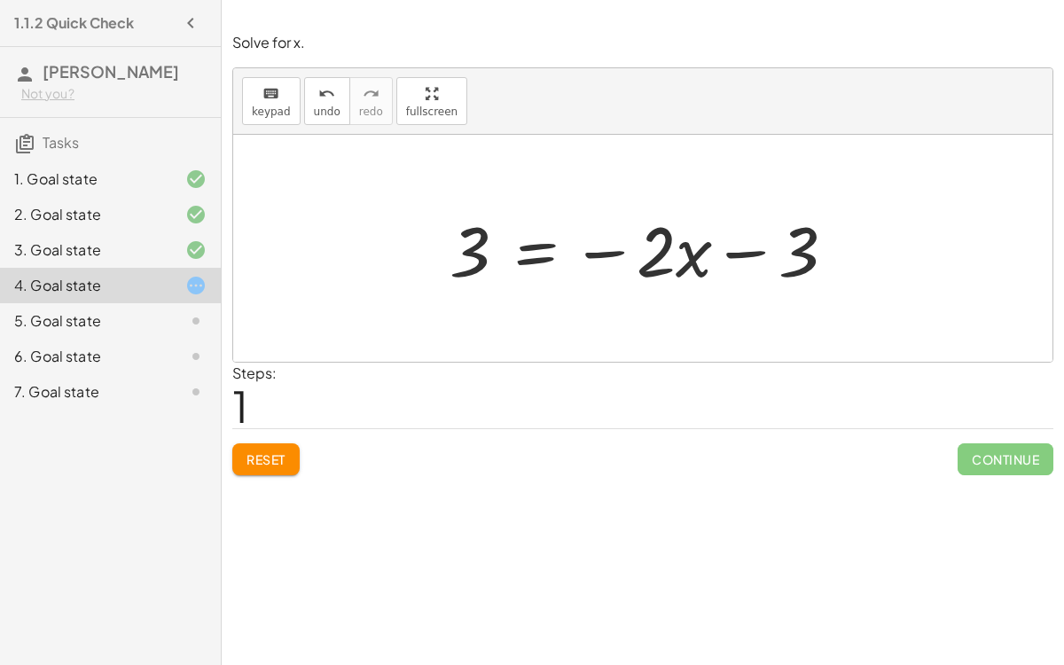
click at [733, 257] on div at bounding box center [650, 248] width 418 height 91
click at [609, 250] on div at bounding box center [650, 248] width 418 height 91
drag, startPoint x: 480, startPoint y: 244, endPoint x: 737, endPoint y: 192, distance: 262.5
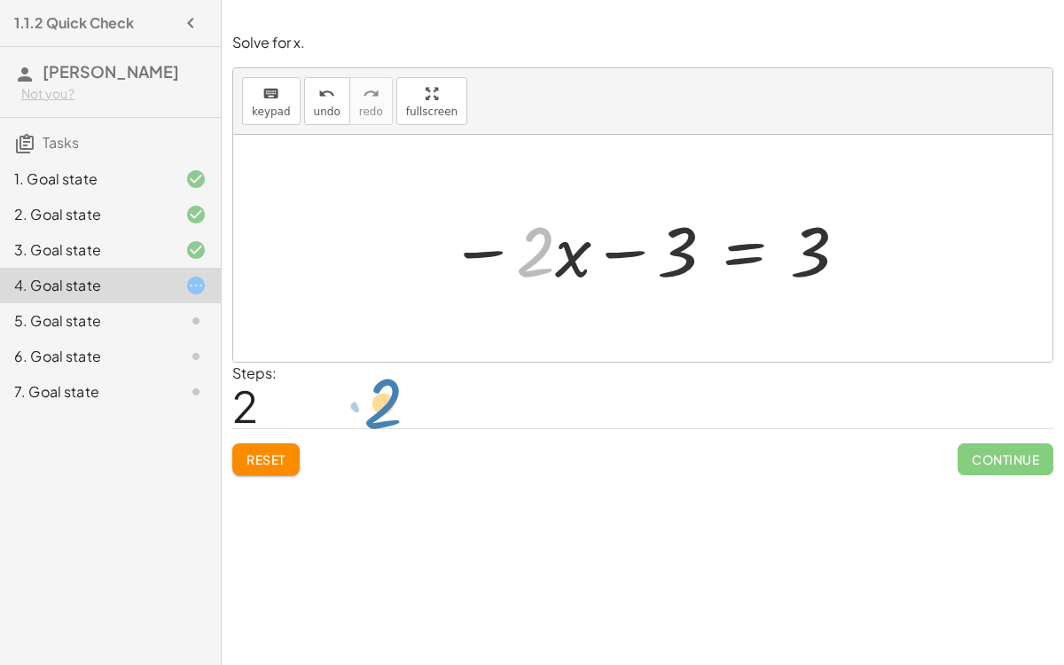
drag, startPoint x: 549, startPoint y: 257, endPoint x: 389, endPoint y: 421, distance: 228.9
click at [0, 0] on div "Solve for x. keyboard keypad undo undo redo redo fullscreen − · 2 · x − 3 = 3 3…" at bounding box center [0, 0] width 0 height 0
drag, startPoint x: 469, startPoint y: 249, endPoint x: 614, endPoint y: 235, distance: 145.3
click at [614, 235] on div at bounding box center [650, 248] width 418 height 91
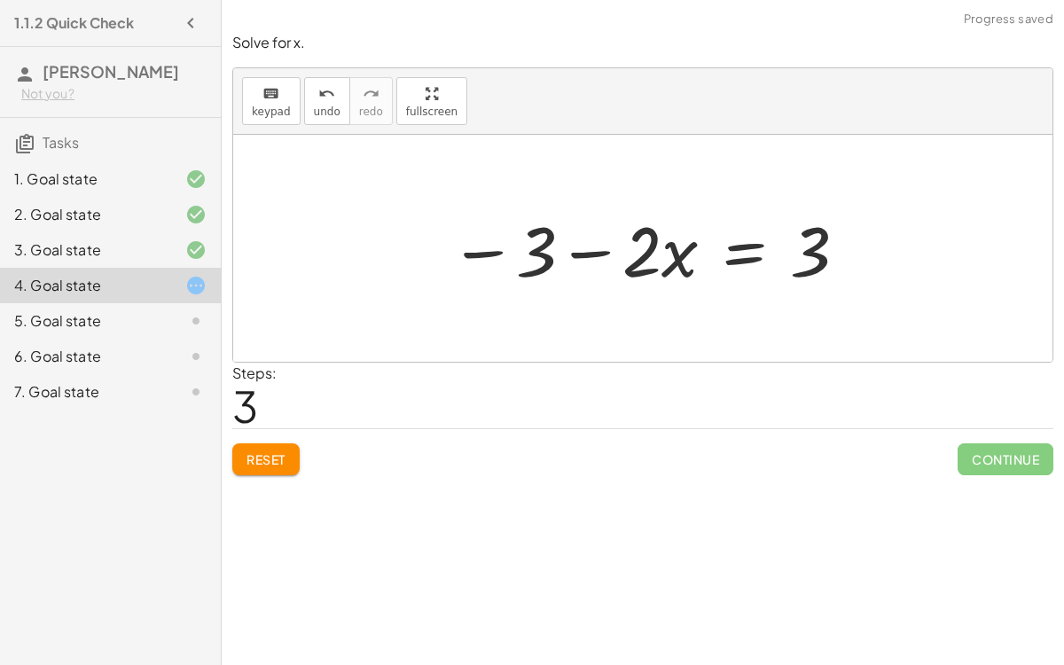
click at [502, 248] on div at bounding box center [650, 248] width 418 height 91
click at [578, 253] on div at bounding box center [650, 248] width 418 height 91
click at [827, 243] on div at bounding box center [650, 248] width 418 height 91
click at [824, 245] on div at bounding box center [650, 248] width 418 height 91
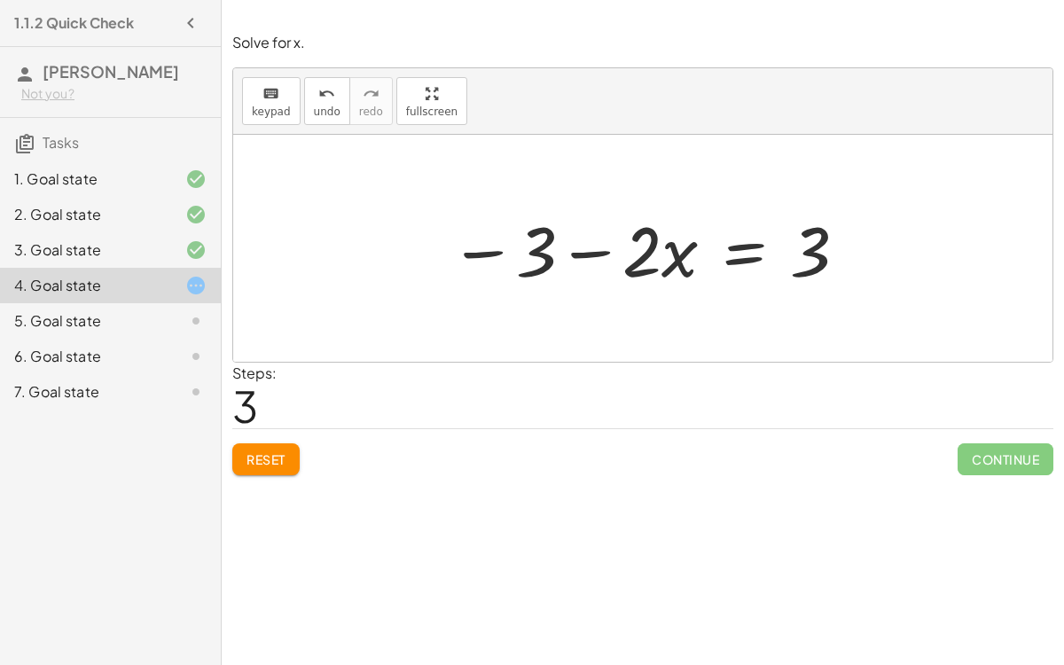
click at [824, 245] on div at bounding box center [650, 248] width 418 height 91
click at [807, 255] on div at bounding box center [650, 248] width 418 height 91
click at [314, 107] on span "undo" at bounding box center [327, 112] width 27 height 12
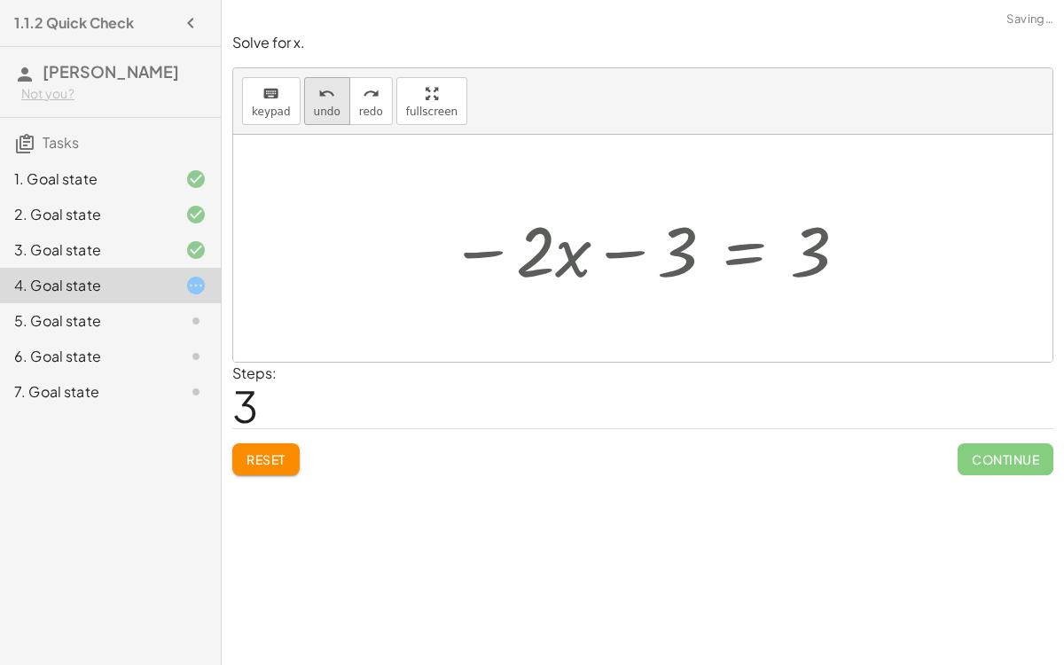
click at [314, 107] on span "undo" at bounding box center [327, 112] width 27 height 12
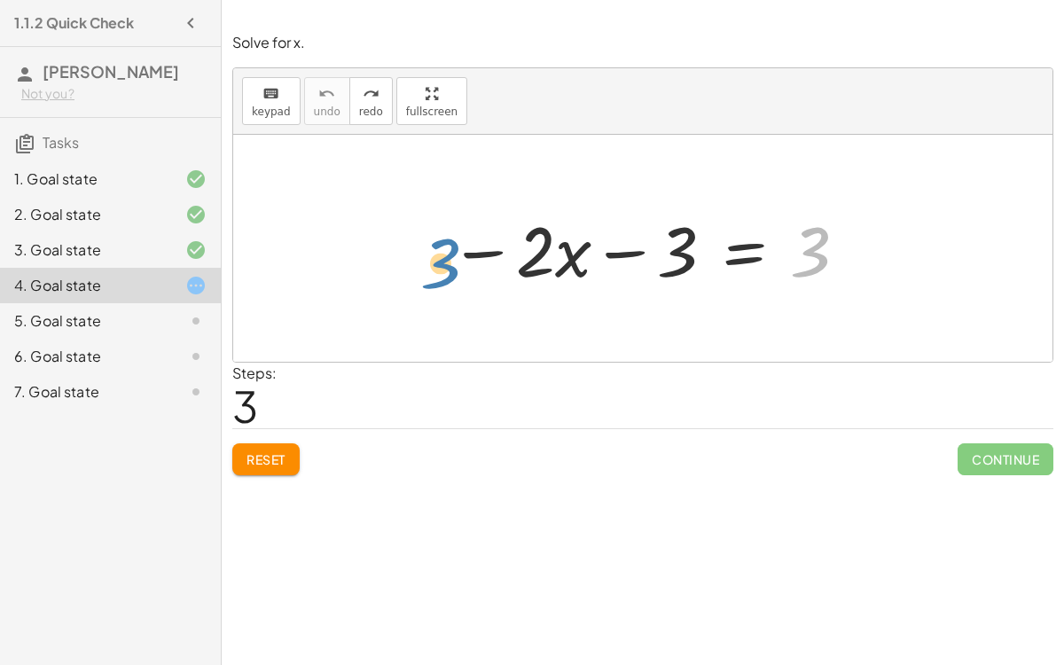
drag, startPoint x: 821, startPoint y: 281, endPoint x: 454, endPoint y: 293, distance: 367.3
click at [454, 293] on div "3 − · 2 · x − 3 = 3" at bounding box center [643, 249] width 440 height 100
drag, startPoint x: 676, startPoint y: 250, endPoint x: 822, endPoint y: 250, distance: 146.3
click at [822, 250] on div at bounding box center [650, 248] width 418 height 91
click at [734, 252] on div at bounding box center [650, 248] width 418 height 91
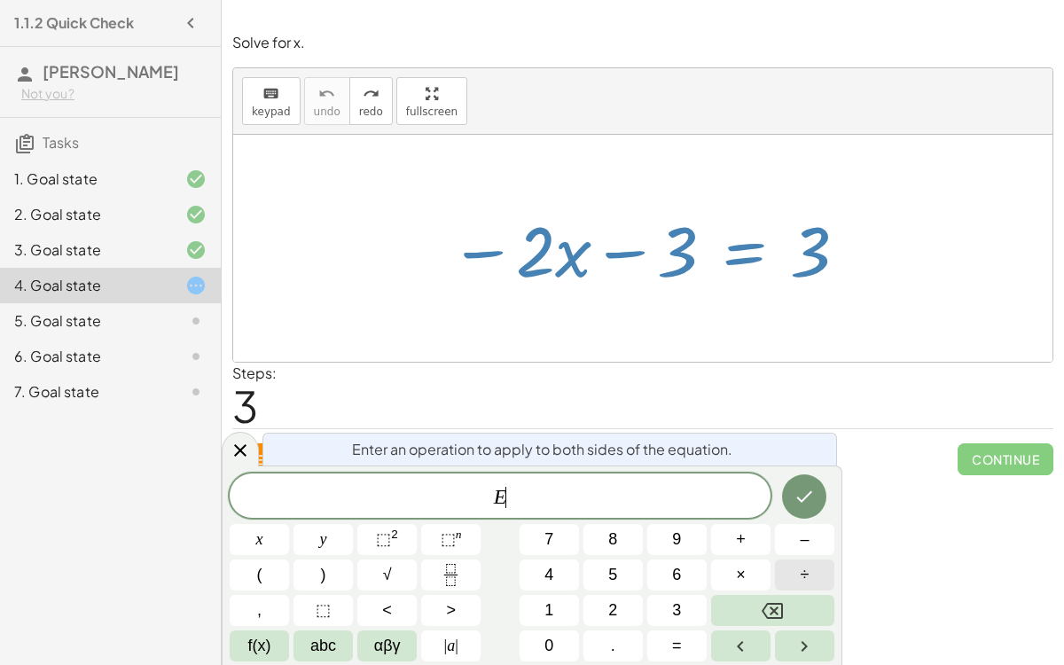
click at [801, 576] on span "÷" at bounding box center [805, 575] width 9 height 24
click at [811, 536] on button "–" at bounding box center [804, 539] width 59 height 31
click at [662, 597] on button "3" at bounding box center [676, 610] width 59 height 31
click at [820, 496] on button "Done" at bounding box center [804, 496] width 44 height 44
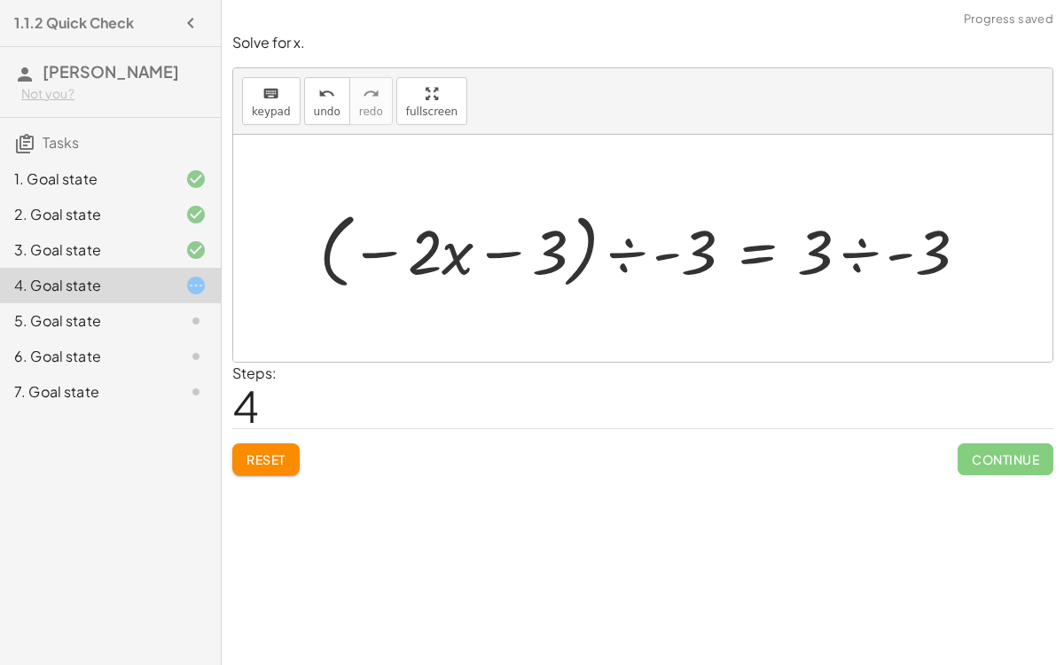
click at [631, 247] on div at bounding box center [650, 248] width 680 height 90
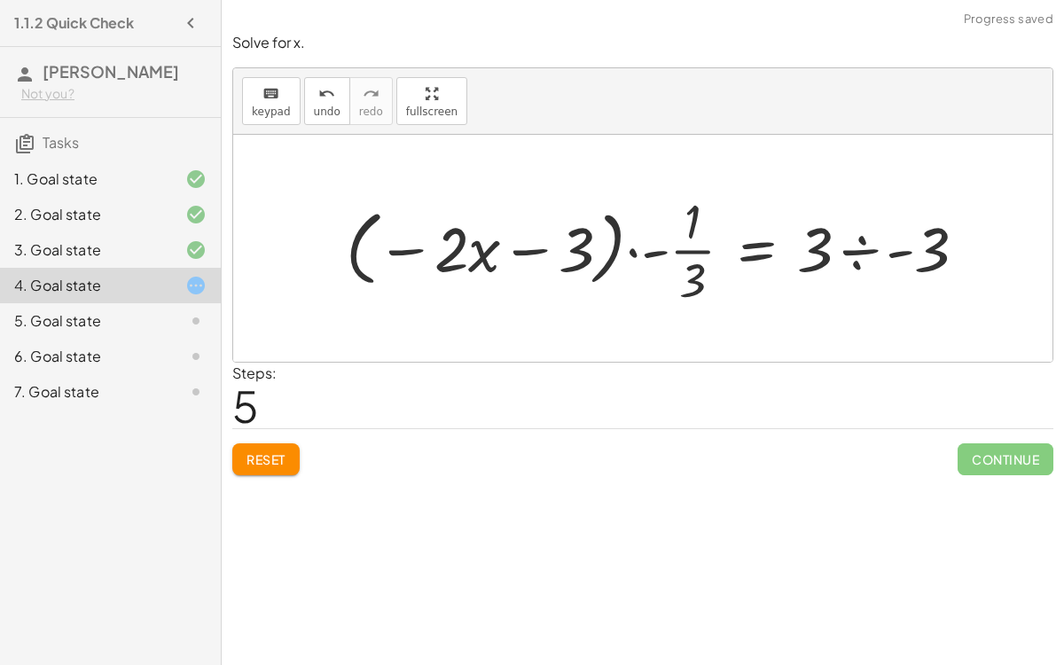
click at [859, 245] on div at bounding box center [664, 248] width 654 height 121
click at [849, 243] on div at bounding box center [612, 248] width 551 height 121
click at [823, 244] on div at bounding box center [612, 248] width 551 height 121
click at [814, 249] on div at bounding box center [612, 248] width 551 height 121
click at [635, 252] on div at bounding box center [612, 248] width 551 height 121
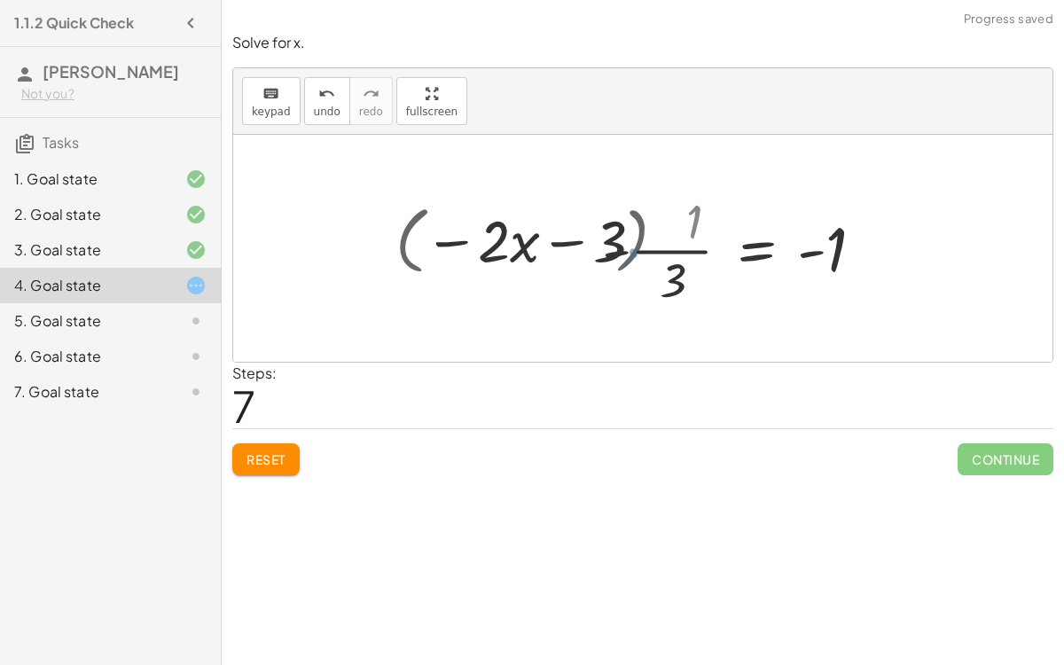
click at [637, 252] on div at bounding box center [691, 248] width 393 height 121
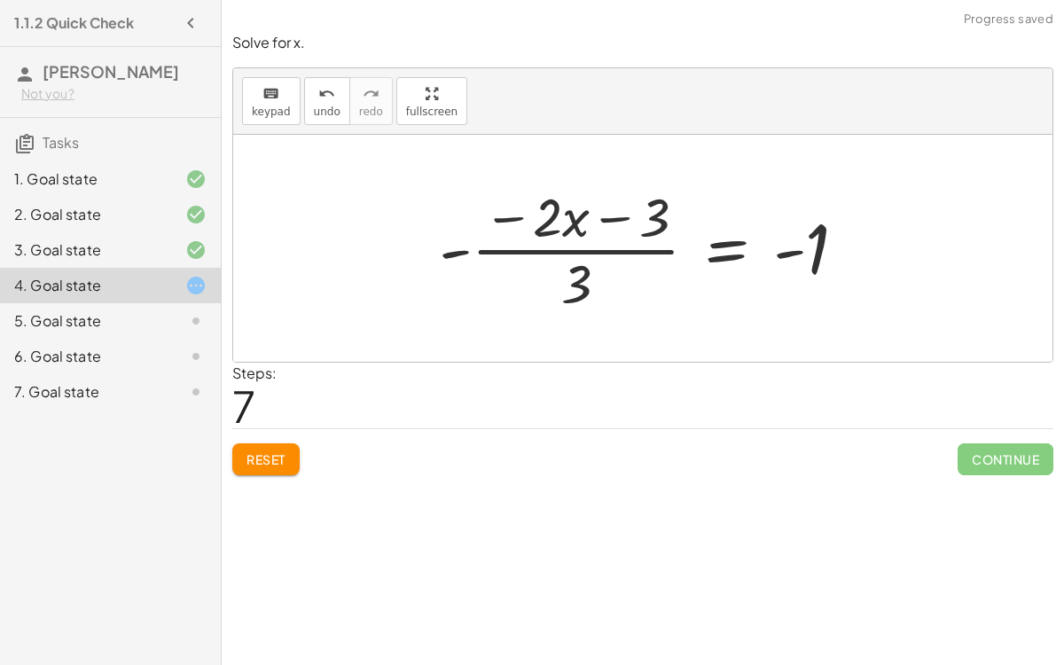
click at [499, 247] on div at bounding box center [650, 248] width 440 height 137
click at [463, 249] on div at bounding box center [650, 248] width 440 height 137
click at [507, 209] on div at bounding box center [650, 248] width 440 height 137
click at [615, 225] on div at bounding box center [650, 248] width 440 height 137
click at [590, 250] on div at bounding box center [650, 248] width 440 height 137
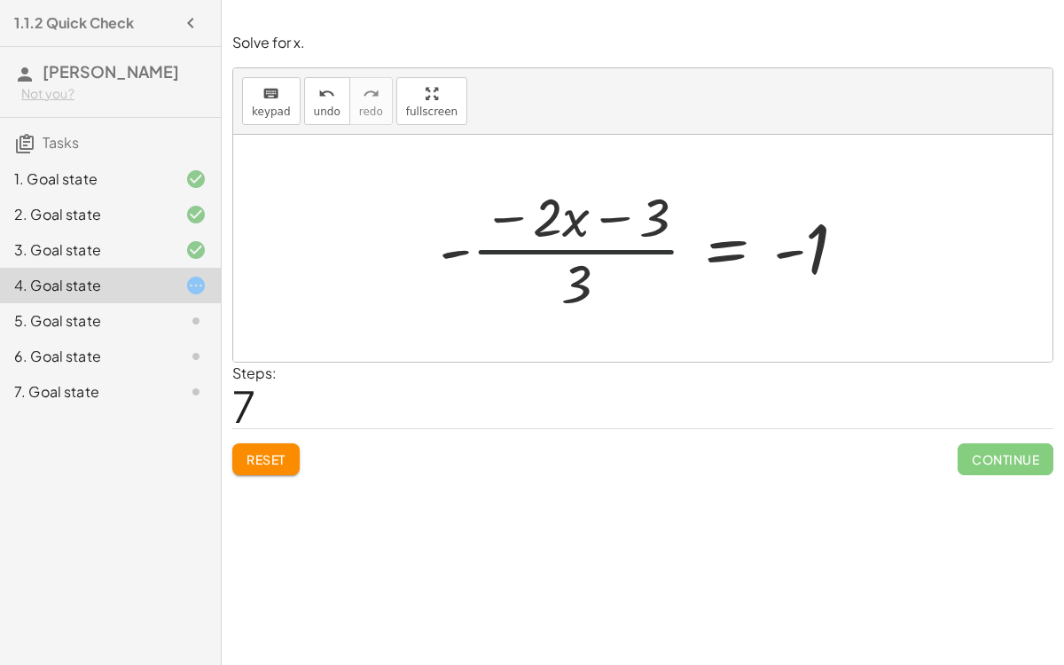
click at [590, 250] on div at bounding box center [650, 248] width 440 height 137
click at [580, 275] on div at bounding box center [650, 248] width 440 height 137
click at [556, 221] on div at bounding box center [650, 248] width 440 height 137
drag, startPoint x: 556, startPoint y: 221, endPoint x: 719, endPoint y: 266, distance: 169.3
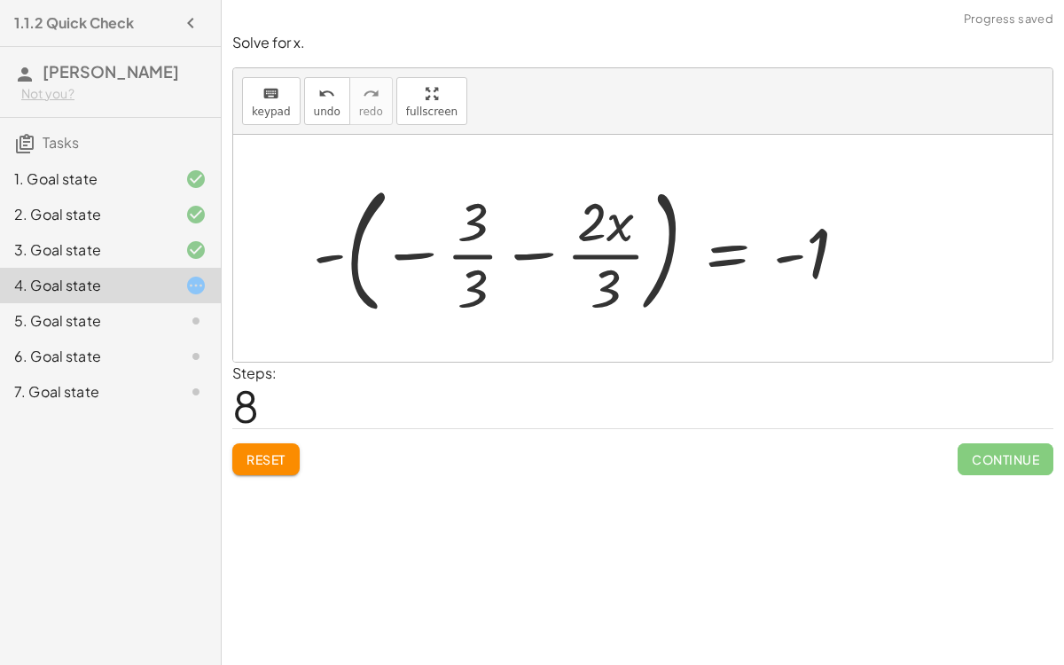
click at [595, 256] on div at bounding box center [587, 248] width 566 height 147
click at [480, 255] on div at bounding box center [587, 248] width 566 height 147
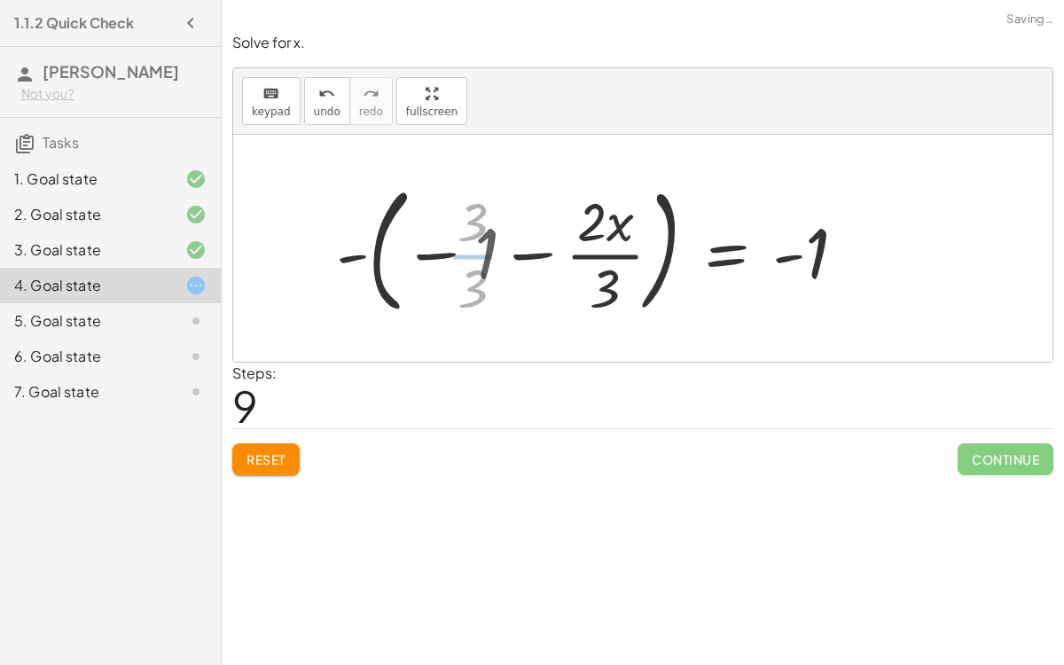
click at [418, 252] on div at bounding box center [601, 248] width 537 height 147
click at [434, 251] on div at bounding box center [601, 248] width 537 height 147
click at [347, 255] on div at bounding box center [601, 248] width 537 height 147
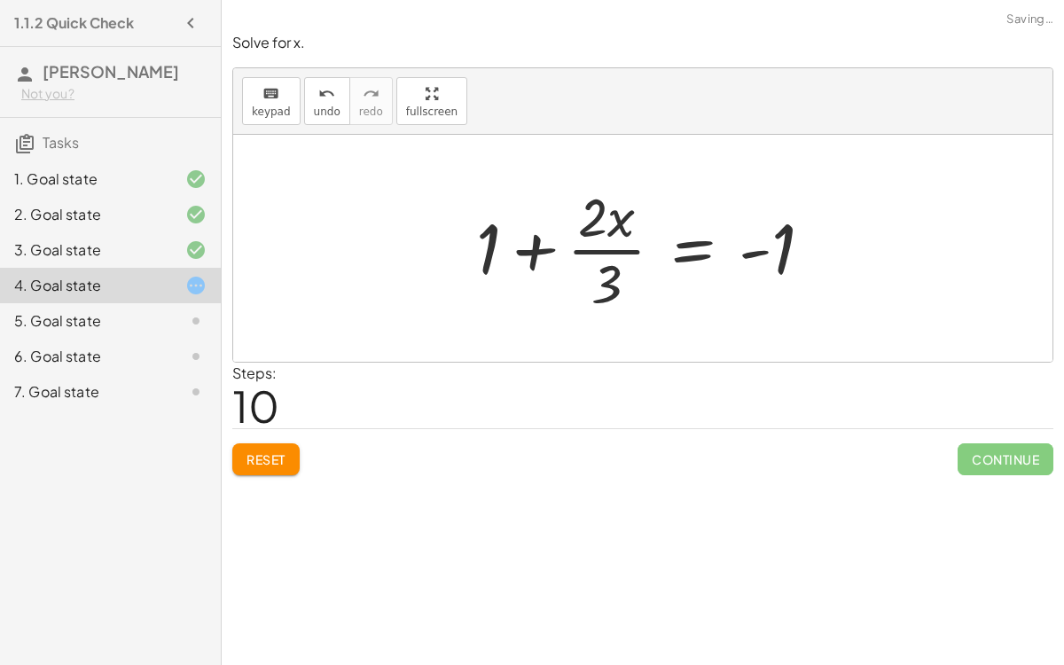
click at [584, 247] on div at bounding box center [651, 248] width 368 height 137
click at [536, 248] on div at bounding box center [650, 248] width 368 height 137
click at [635, 245] on div at bounding box center [650, 248] width 368 height 137
drag, startPoint x: 599, startPoint y: 219, endPoint x: 552, endPoint y: 271, distance: 70.3
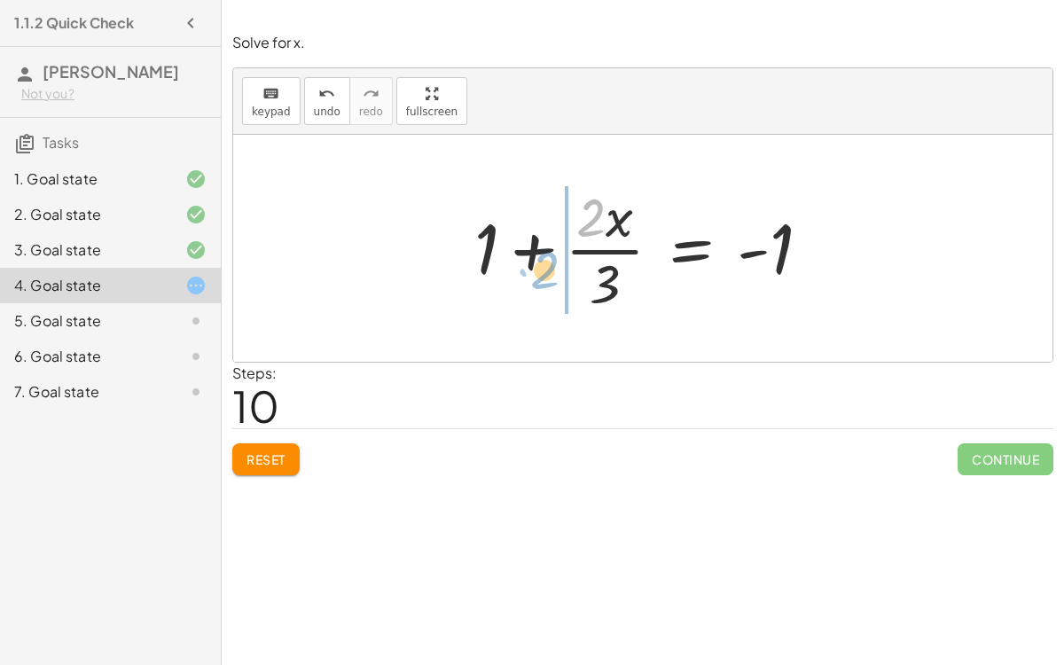
click at [552, 271] on div at bounding box center [650, 248] width 368 height 137
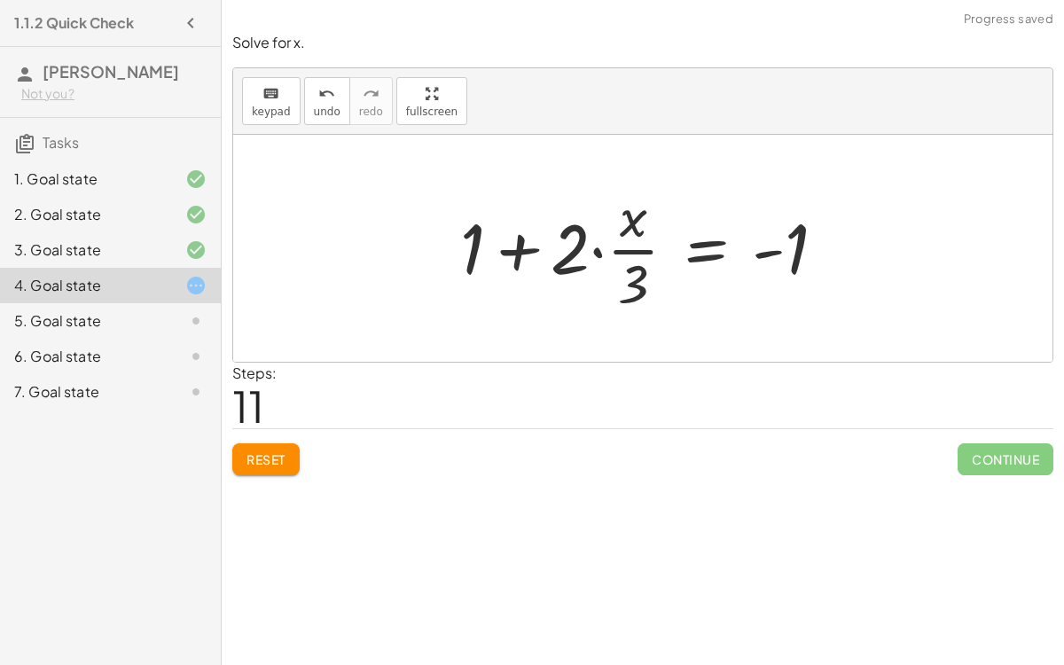
click at [592, 251] on div at bounding box center [650, 248] width 398 height 137
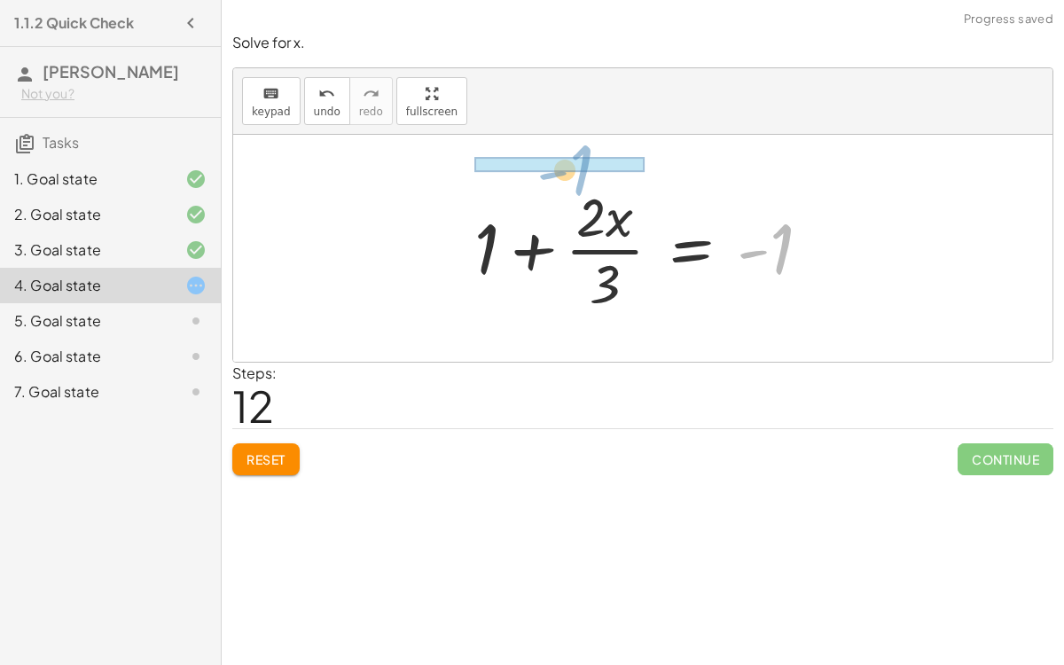
drag, startPoint x: 770, startPoint y: 257, endPoint x: 568, endPoint y: 176, distance: 216.9
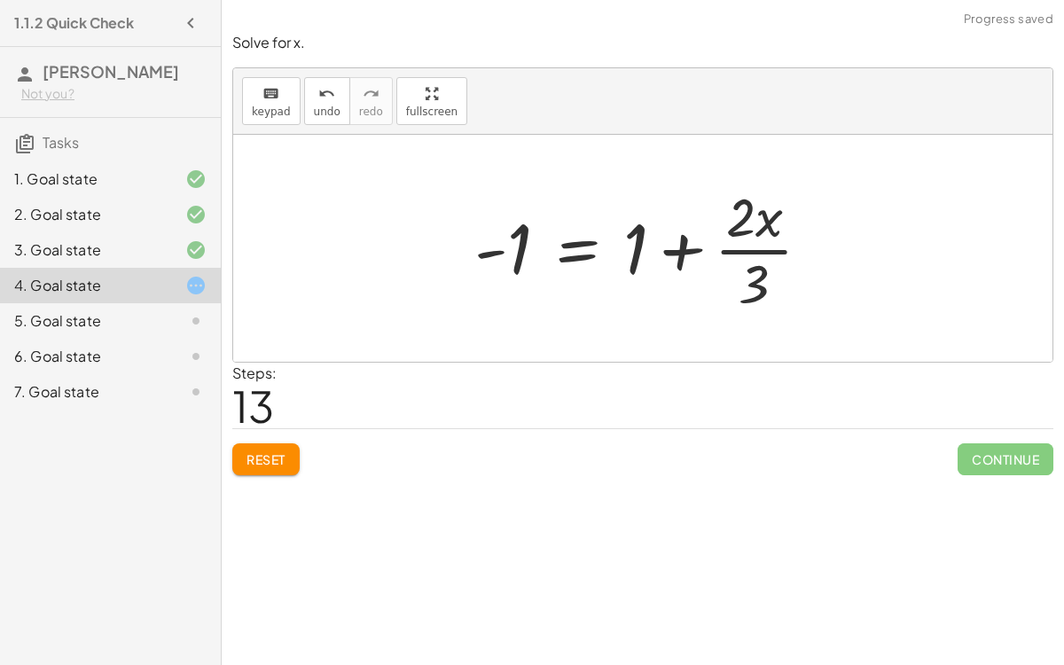
click at [688, 247] on div at bounding box center [650, 248] width 368 height 137
drag, startPoint x: 644, startPoint y: 251, endPoint x: 659, endPoint y: 258, distance: 16.7
click at [659, 258] on div at bounding box center [650, 248] width 368 height 137
drag, startPoint x: 757, startPoint y: 270, endPoint x: 812, endPoint y: 223, distance: 72.3
click at [812, 223] on div at bounding box center [650, 248] width 368 height 137
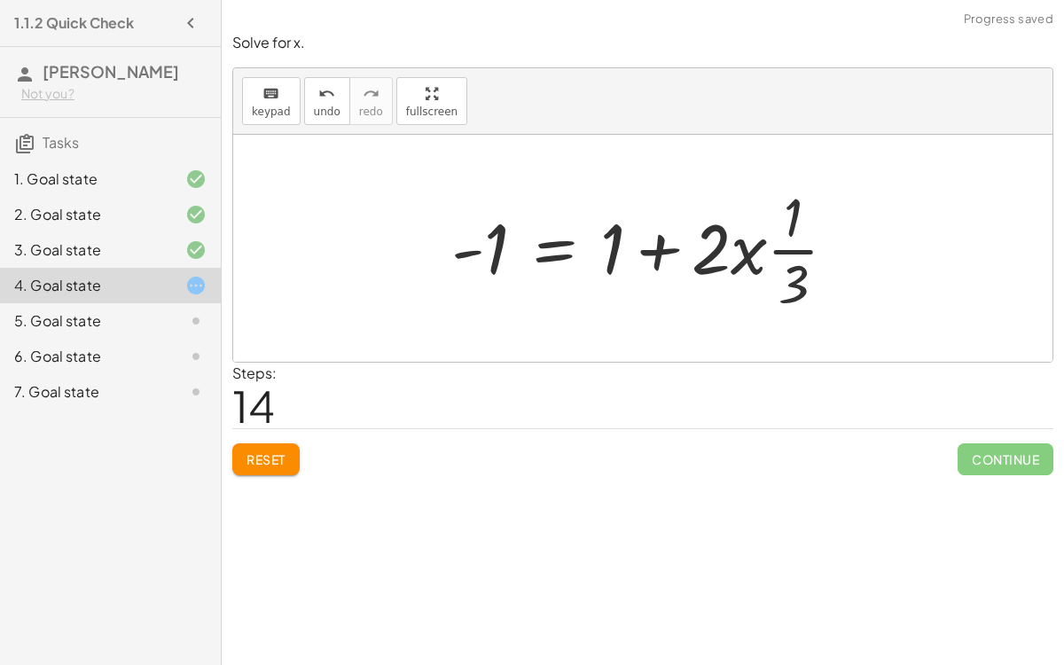
click at [808, 247] on div at bounding box center [652, 248] width 418 height 137
click at [803, 248] on div at bounding box center [651, 248] width 418 height 137
drag, startPoint x: 749, startPoint y: 253, endPoint x: 522, endPoint y: 236, distance: 227.7
click at [522, 236] on div at bounding box center [651, 248] width 418 height 137
drag, startPoint x: 613, startPoint y: 258, endPoint x: 785, endPoint y: 227, distance: 174.8
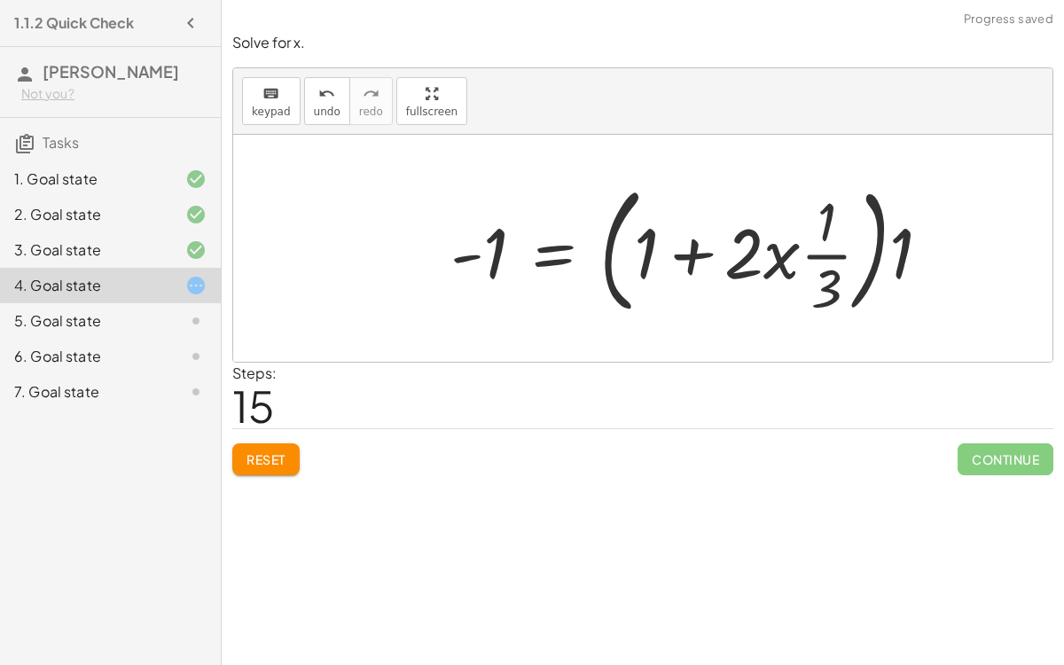
click at [827, 248] on div at bounding box center [698, 248] width 513 height 147
click at [705, 247] on div at bounding box center [698, 248] width 513 height 147
click at [648, 254] on div at bounding box center [698, 248] width 513 height 147
click at [897, 241] on div at bounding box center [698, 248] width 513 height 147
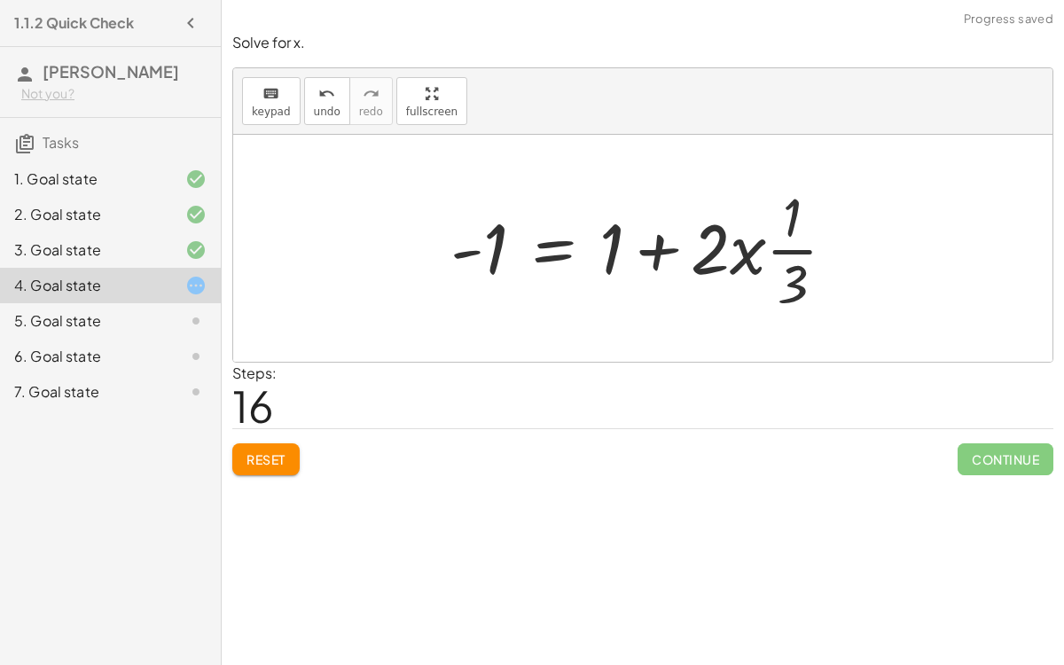
click at [661, 249] on div at bounding box center [651, 248] width 418 height 137
click at [615, 247] on div at bounding box center [651, 248] width 418 height 137
drag, startPoint x: 759, startPoint y: 252, endPoint x: 813, endPoint y: 214, distance: 66.2
click at [813, 214] on div at bounding box center [651, 248] width 418 height 137
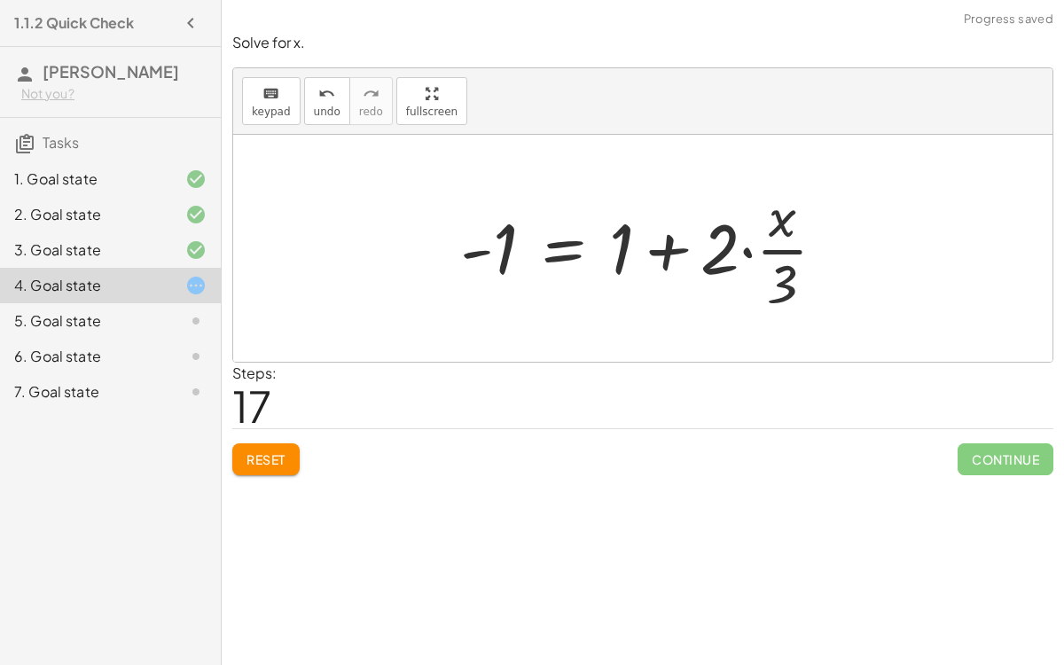
click at [716, 249] on div at bounding box center [650, 248] width 398 height 137
click at [668, 248] on div at bounding box center [650, 248] width 398 height 137
click at [749, 250] on div at bounding box center [650, 248] width 398 height 137
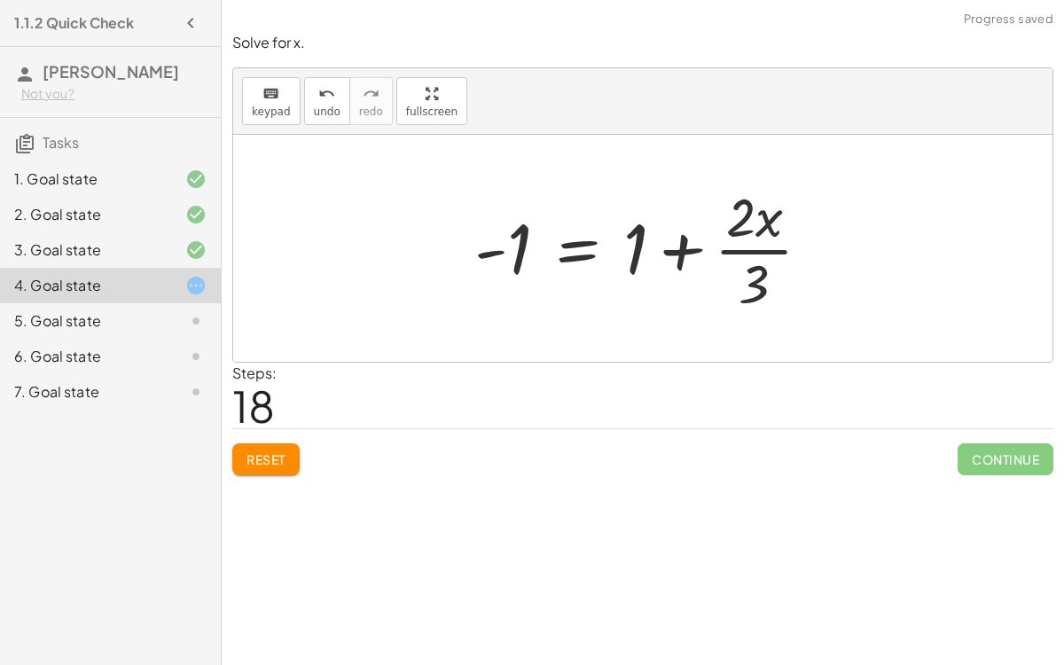
click at [687, 247] on div at bounding box center [650, 248] width 368 height 137
click at [588, 249] on div at bounding box center [650, 248] width 368 height 137
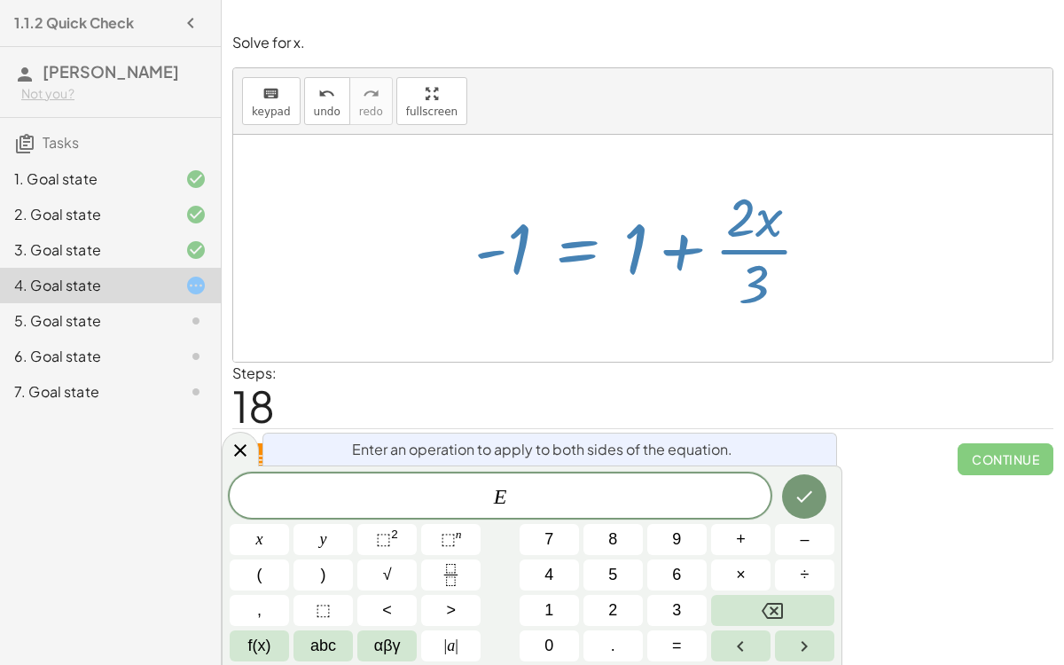
click at [501, 243] on div at bounding box center [650, 248] width 368 height 137
click at [492, 249] on div at bounding box center [650, 248] width 368 height 137
click at [991, 433] on div "Continue" at bounding box center [1006, 452] width 96 height 46
click at [333, 81] on button "undo undo" at bounding box center [327, 101] width 46 height 48
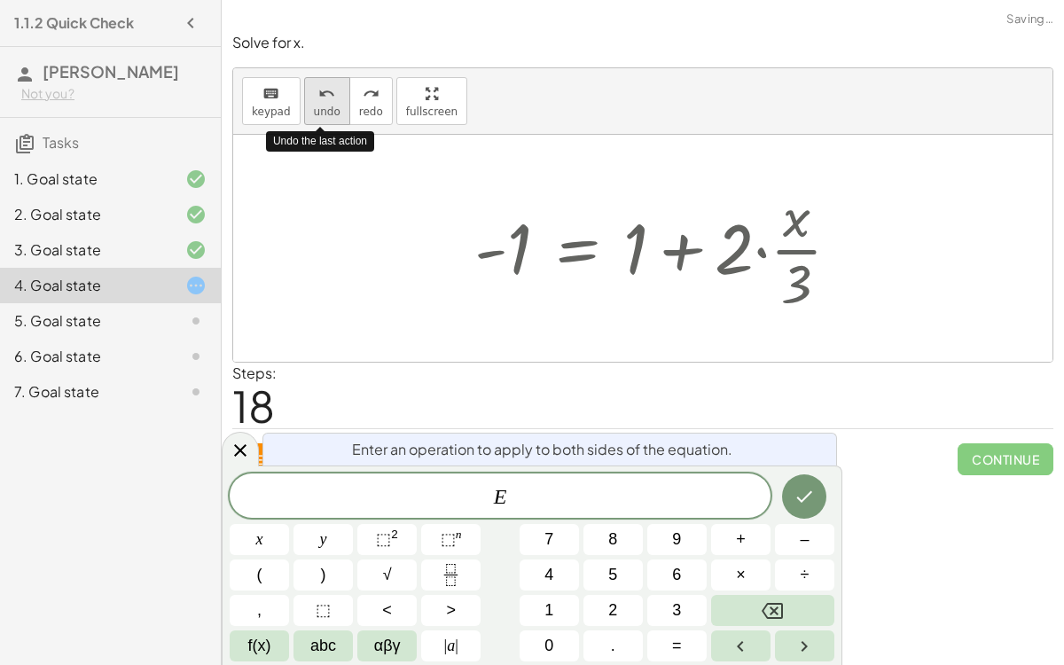
click at [333, 81] on button "undo undo" at bounding box center [327, 101] width 46 height 48
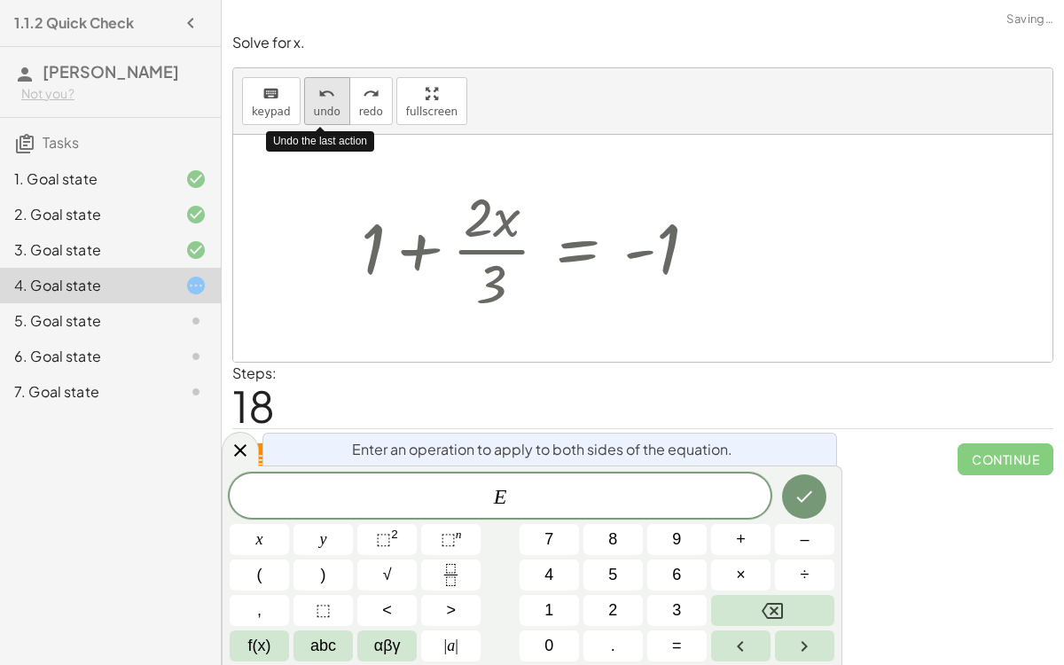
click at [333, 81] on button "undo undo" at bounding box center [327, 101] width 46 height 48
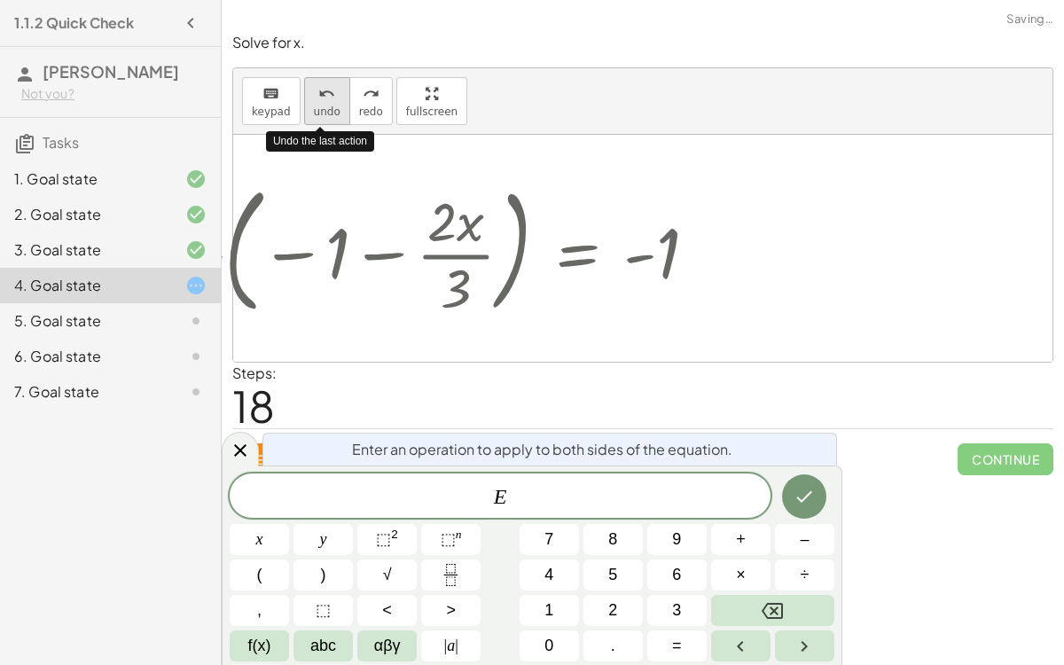
click at [333, 81] on button "undo undo" at bounding box center [327, 101] width 46 height 48
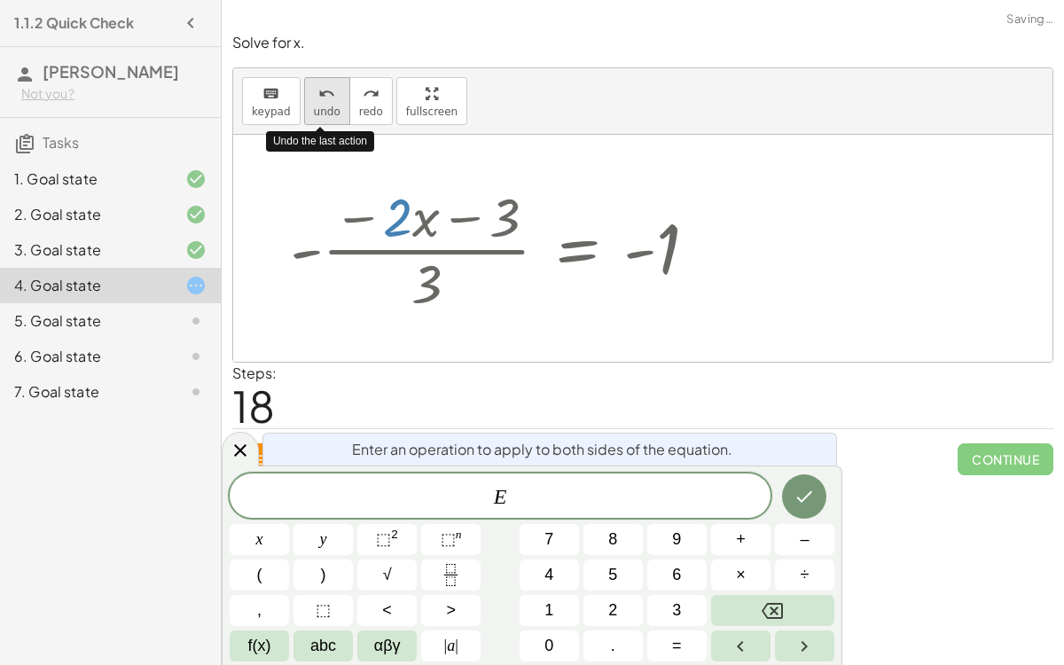
click at [333, 81] on button "undo undo" at bounding box center [327, 101] width 46 height 48
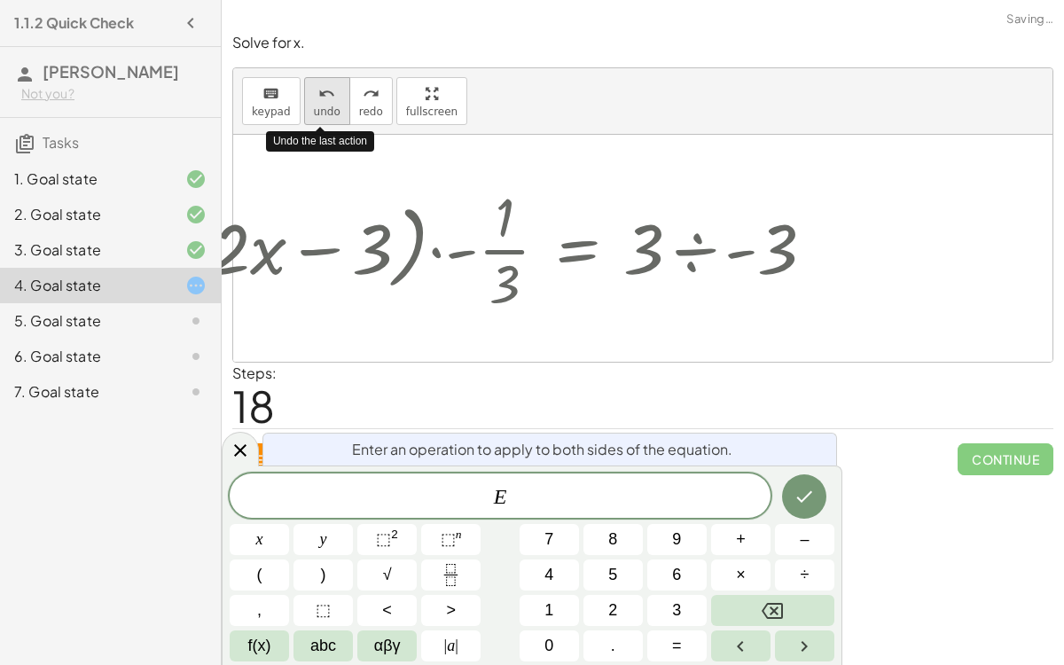
click at [333, 81] on button "undo undo" at bounding box center [327, 101] width 46 height 48
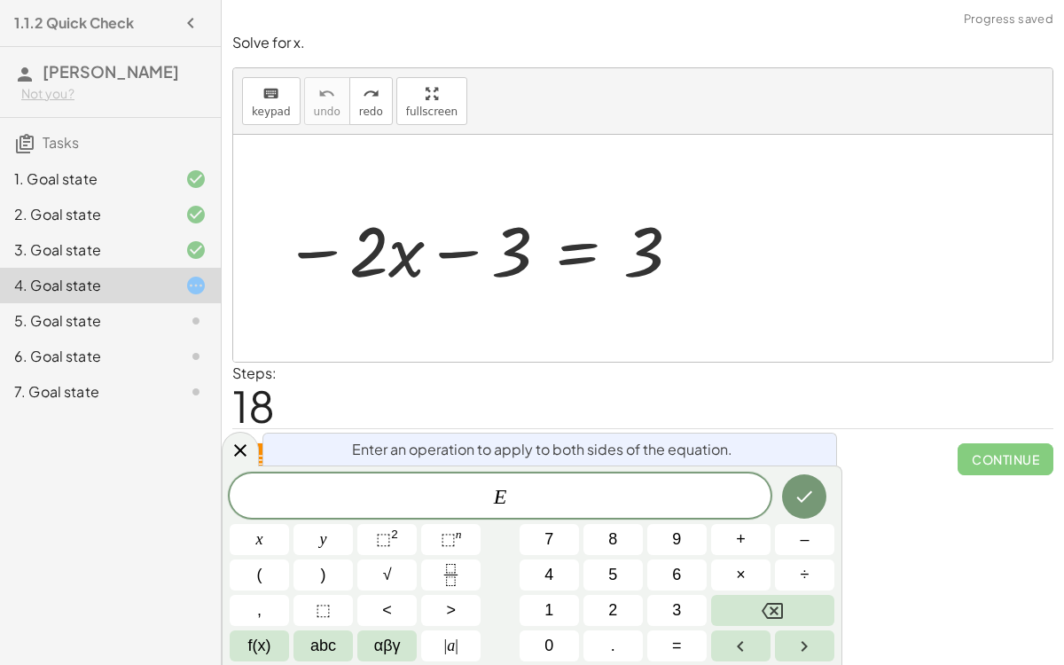
click at [666, 441] on span "Enter an operation to apply to both sides of the equation." at bounding box center [542, 449] width 380 height 21
click at [635, 404] on div "Steps: 18" at bounding box center [642, 396] width 821 height 66
click at [568, 255] on div at bounding box center [650, 247] width 368 height 91
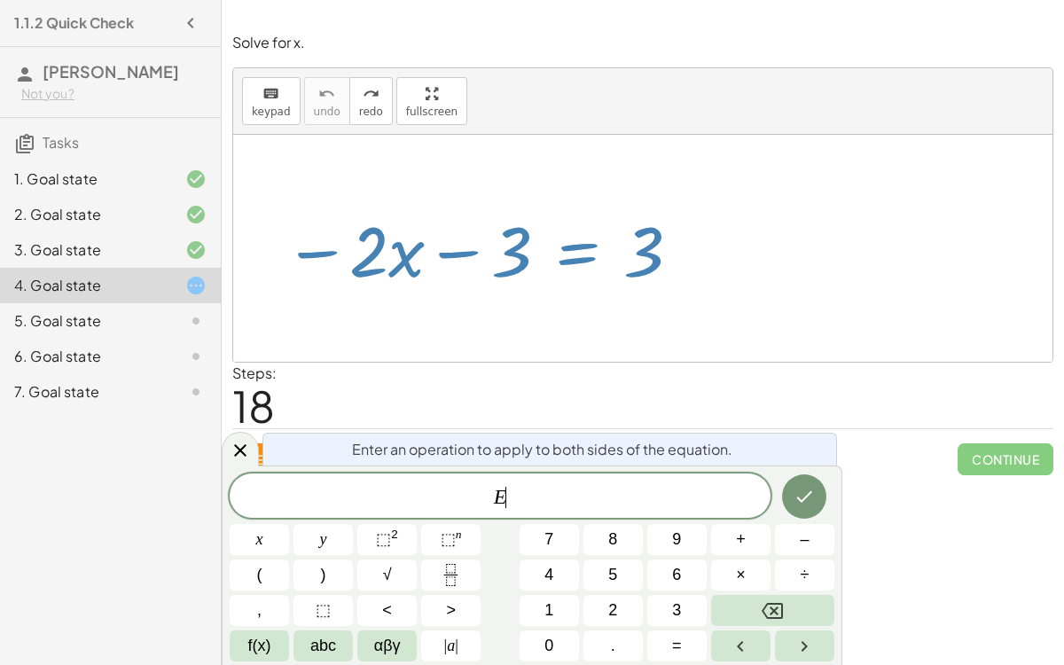
click at [568, 255] on div at bounding box center [650, 247] width 368 height 91
click at [805, 474] on button "Done" at bounding box center [804, 496] width 44 height 44
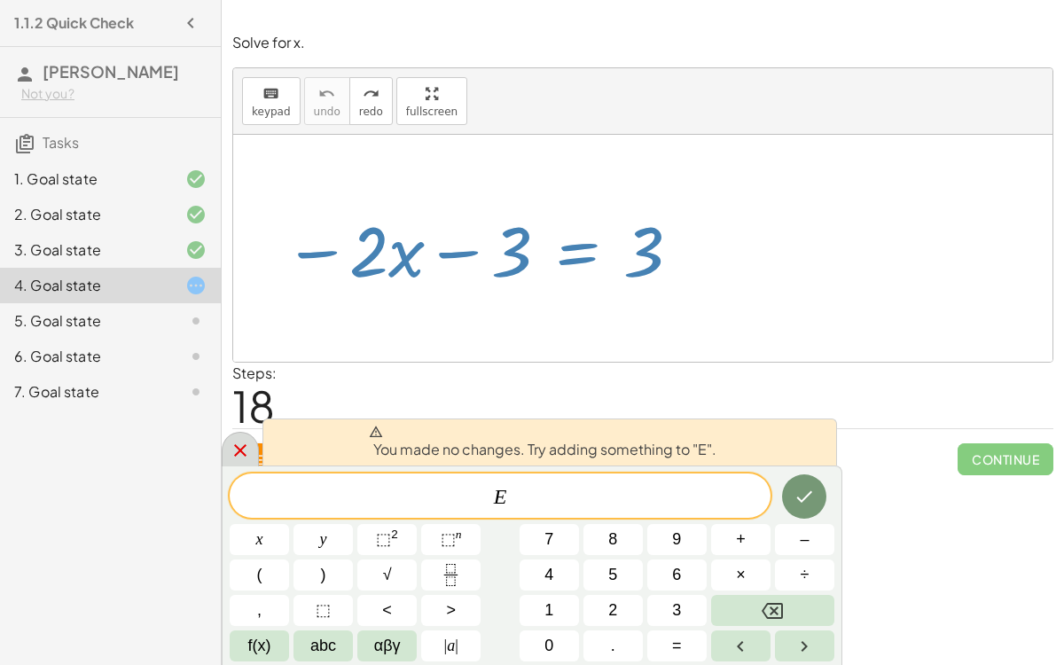
click at [231, 449] on icon at bounding box center [240, 450] width 21 height 21
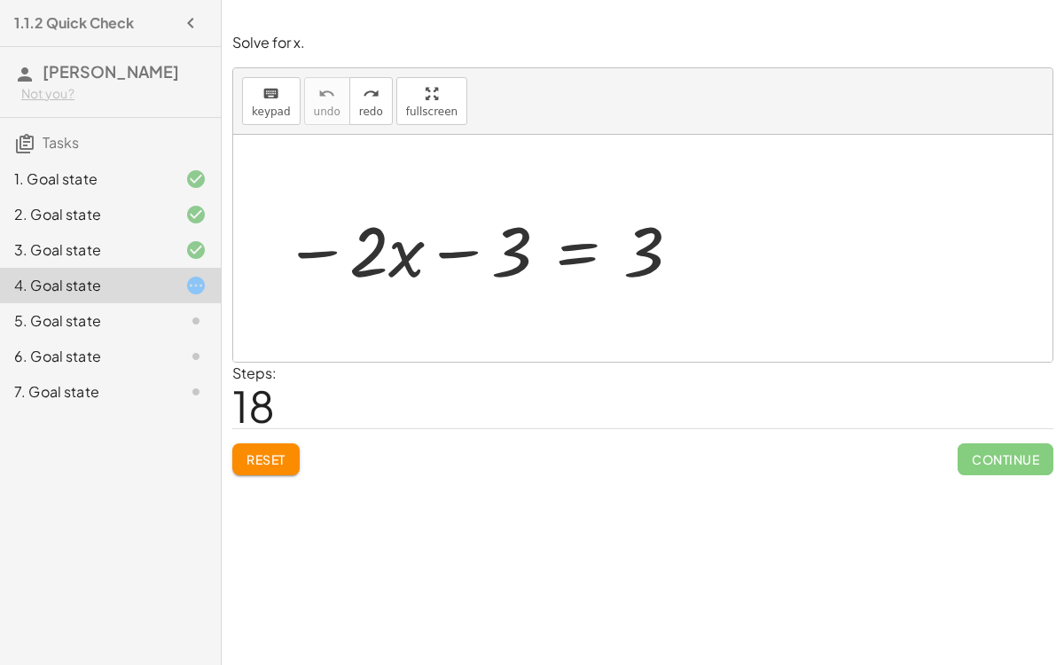
click at [279, 460] on span "Reset" at bounding box center [266, 459] width 39 height 16
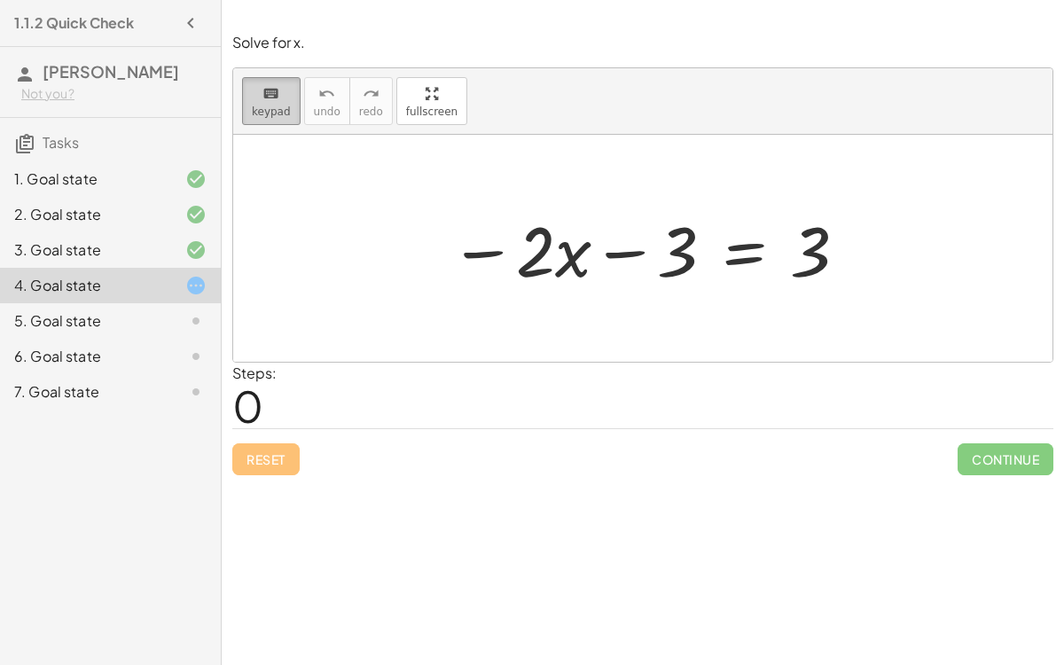
click at [266, 106] on span "keypad" at bounding box center [271, 112] width 39 height 12
click at [263, 101] on icon "keyboard" at bounding box center [271, 93] width 17 height 21
click at [449, 524] on div "Simplify. keyboard keypad undo undo redo redo fullscreen - | − 3 + 7 | - | 4 | …" at bounding box center [643, 332] width 843 height 665
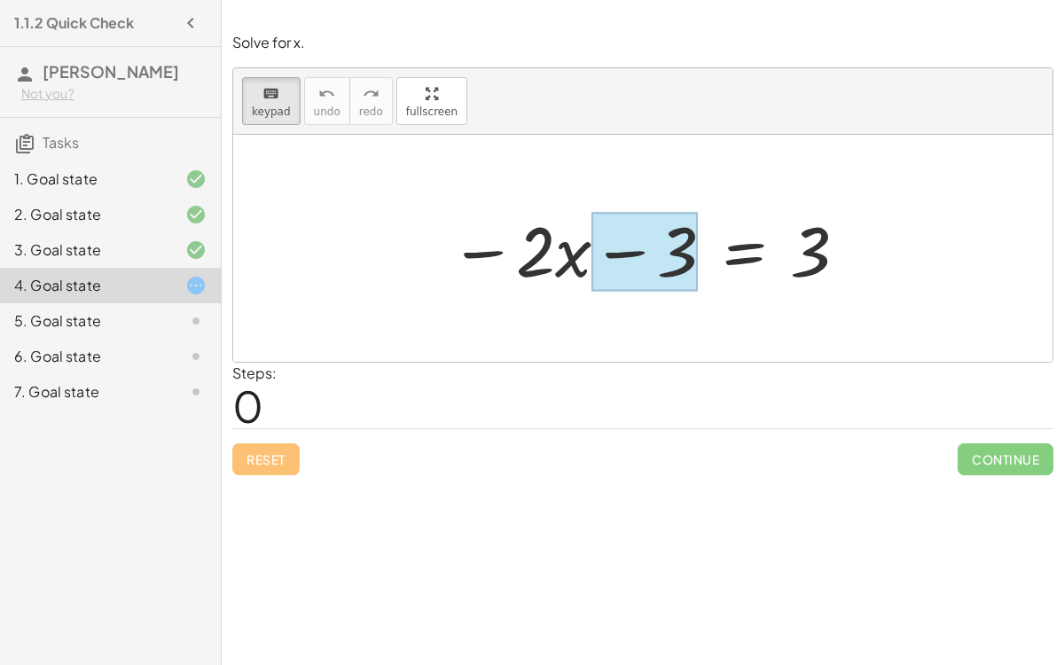
click at [615, 260] on div at bounding box center [645, 252] width 106 height 79
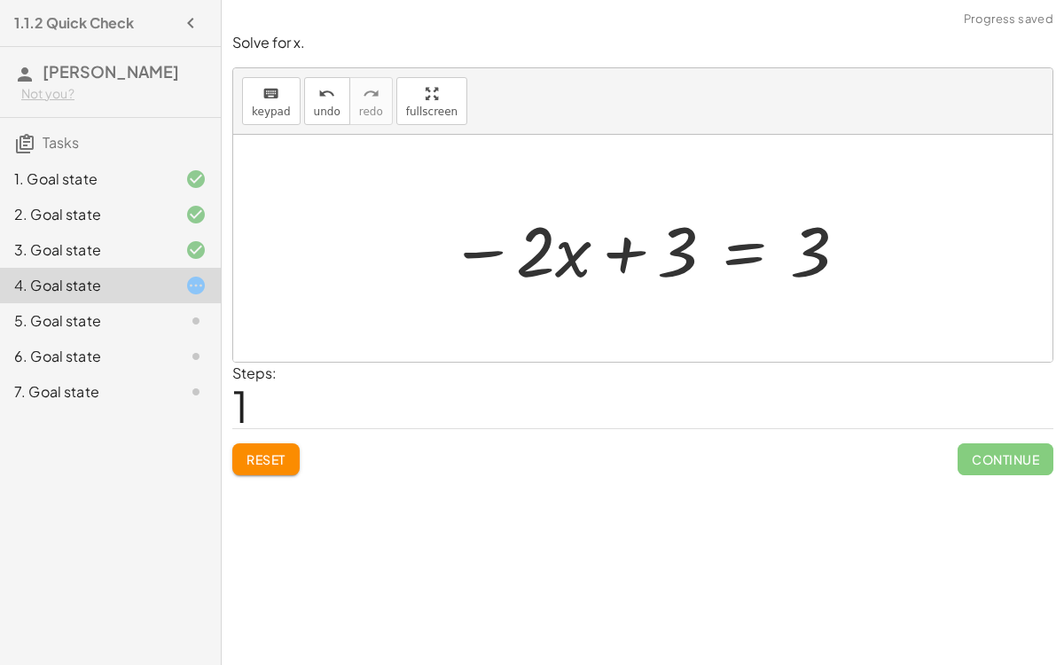
click at [631, 248] on div at bounding box center [650, 248] width 418 height 91
drag, startPoint x: 684, startPoint y: 251, endPoint x: 901, endPoint y: 245, distance: 217.4
click at [826, 249] on div at bounding box center [650, 248] width 418 height 91
drag, startPoint x: 819, startPoint y: 253, endPoint x: 910, endPoint y: 284, distance: 96.5
click at [261, 108] on span "keypad" at bounding box center [271, 112] width 39 height 12
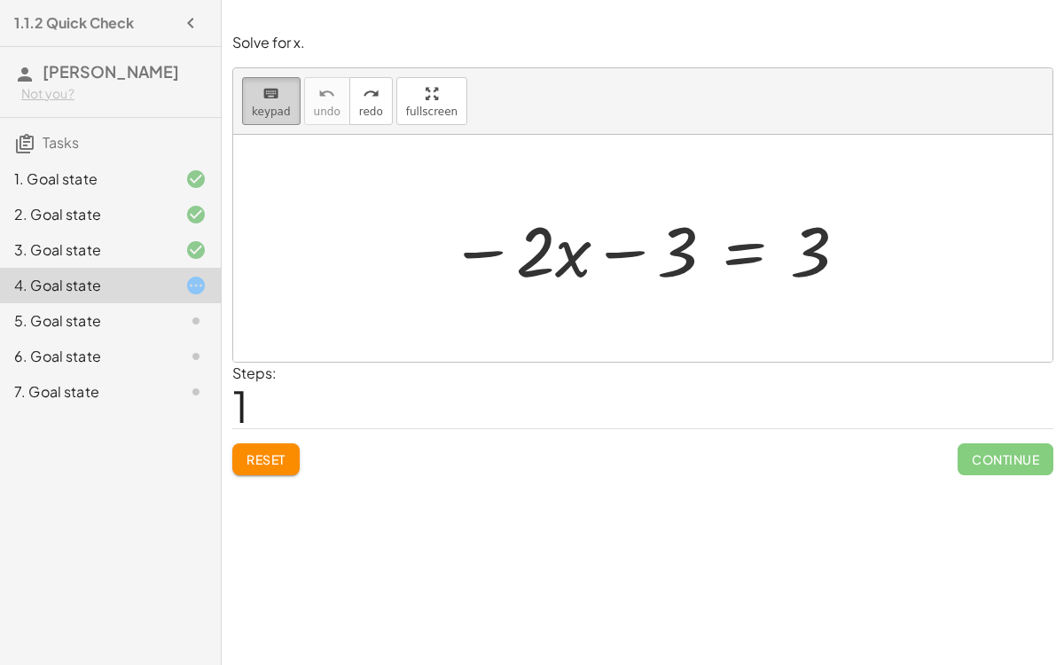
click at [263, 97] on icon "keyboard" at bounding box center [271, 93] width 17 height 21
click at [263, 98] on icon "keyboard" at bounding box center [271, 93] width 17 height 21
click at [398, 592] on div "Simplify. keyboard keypad undo undo redo redo fullscreen - | − 3 + 7 | - | 4 | …" at bounding box center [643, 332] width 843 height 665
click at [528, 244] on div at bounding box center [535, 250] width 39 height 82
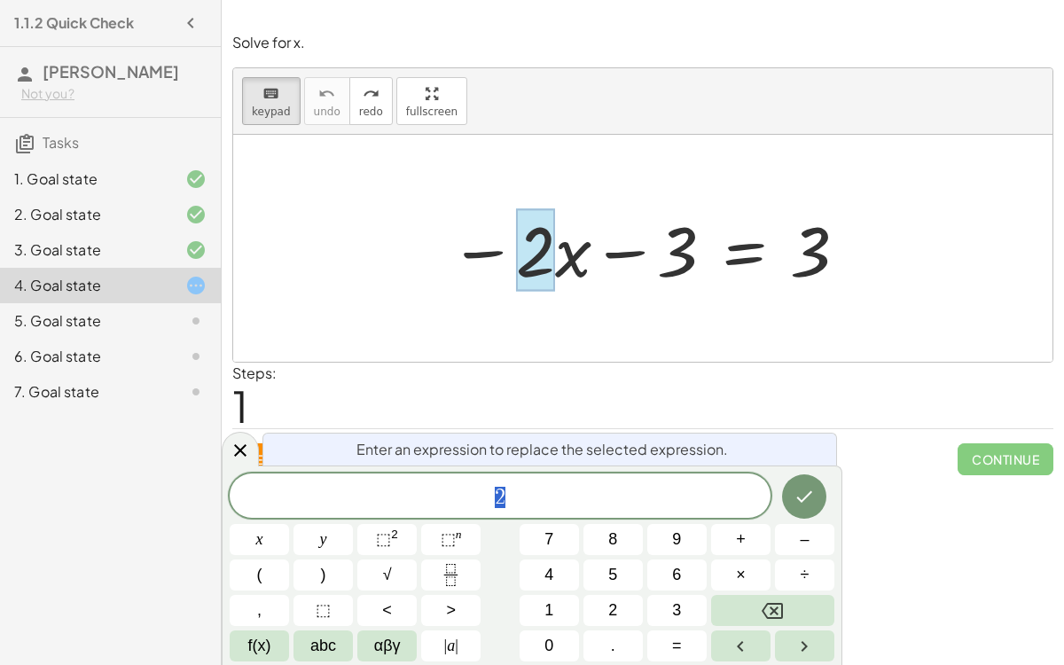
click at [576, 271] on div at bounding box center [650, 248] width 418 height 91
click at [540, 263] on div at bounding box center [535, 250] width 39 height 82
click at [709, 605] on div "2 x y ⬚ 2 ⬚ n 7 8 9 + – ( ) √ 4 5 6 × ÷ , ⬚ < > 1 2 3 f(x) abc αβγ | a | 0 . =" at bounding box center [532, 568] width 605 height 188
click at [730, 611] on button "Backspace" at bounding box center [772, 610] width 123 height 31
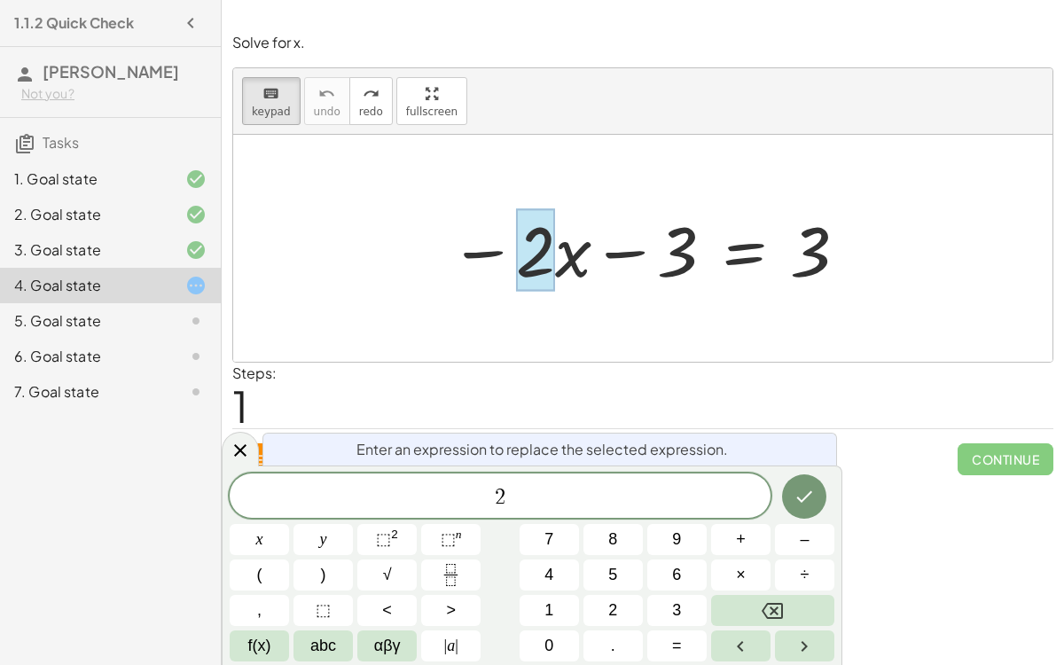
click at [663, 248] on div at bounding box center [650, 248] width 418 height 91
click at [242, 445] on icon at bounding box center [240, 450] width 21 height 21
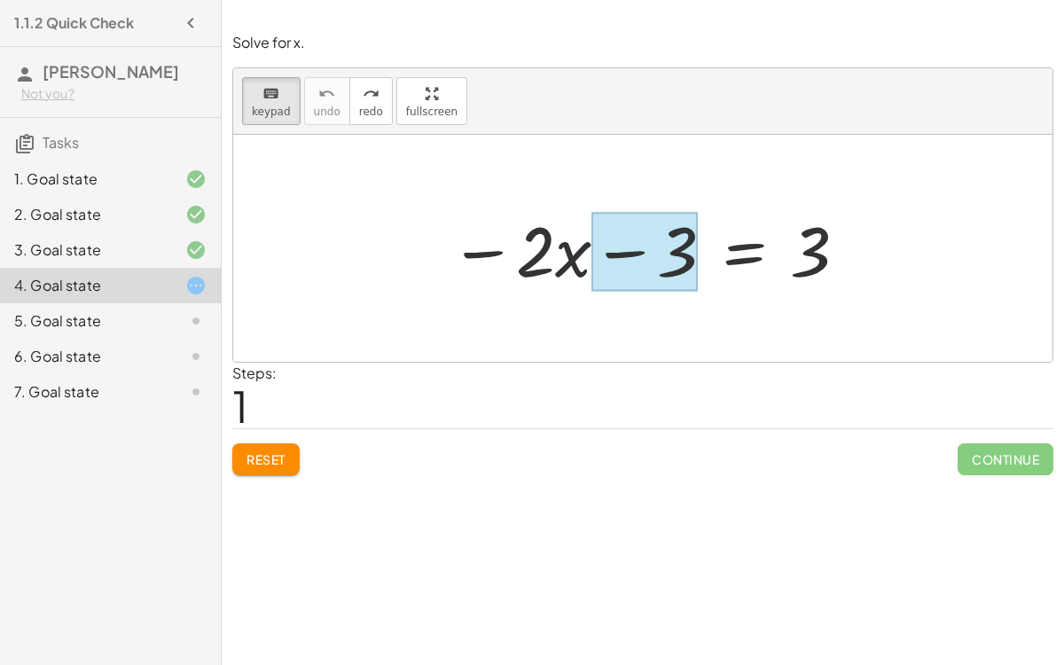
click at [678, 238] on div at bounding box center [645, 252] width 106 height 79
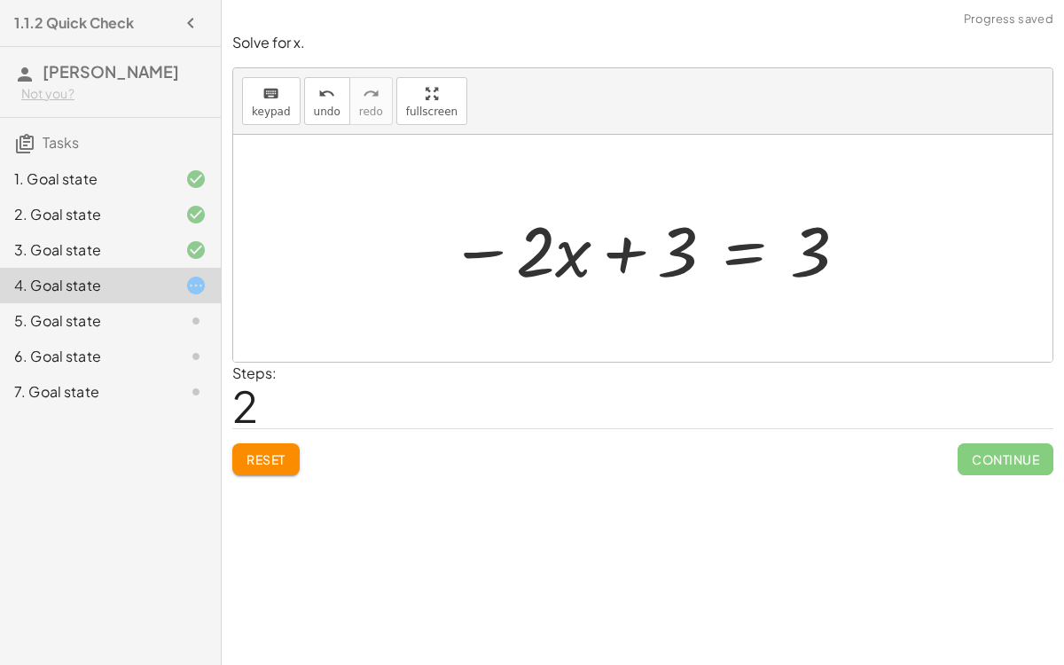
click at [626, 247] on div at bounding box center [650, 248] width 418 height 91
click at [670, 271] on div at bounding box center [650, 248] width 418 height 91
click at [278, 106] on span "keypad" at bounding box center [271, 112] width 39 height 12
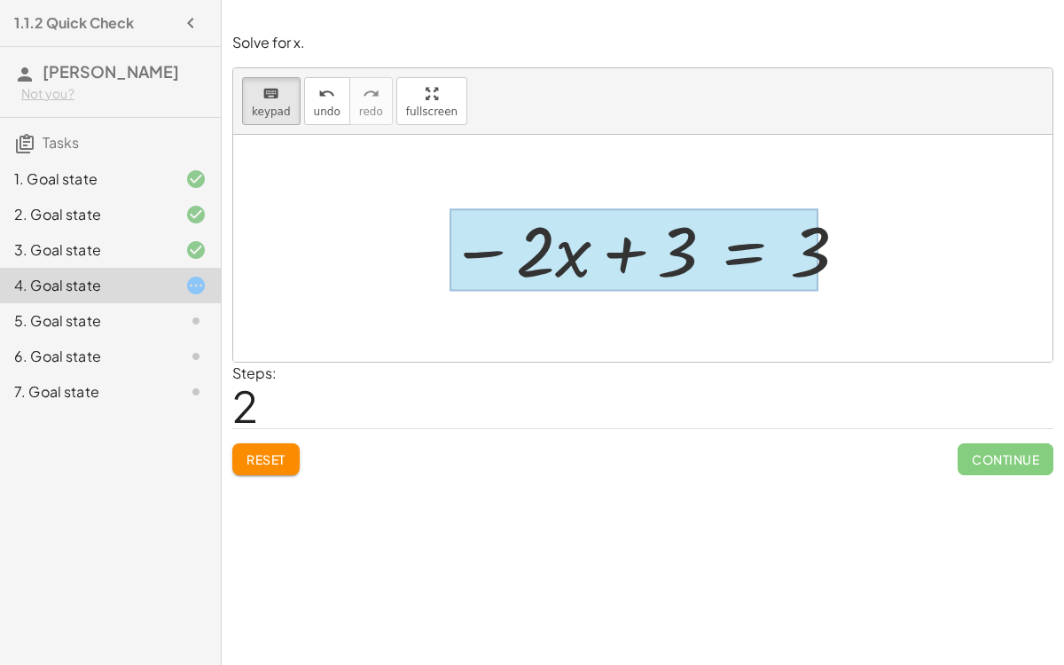
click at [748, 248] on div at bounding box center [634, 250] width 369 height 82
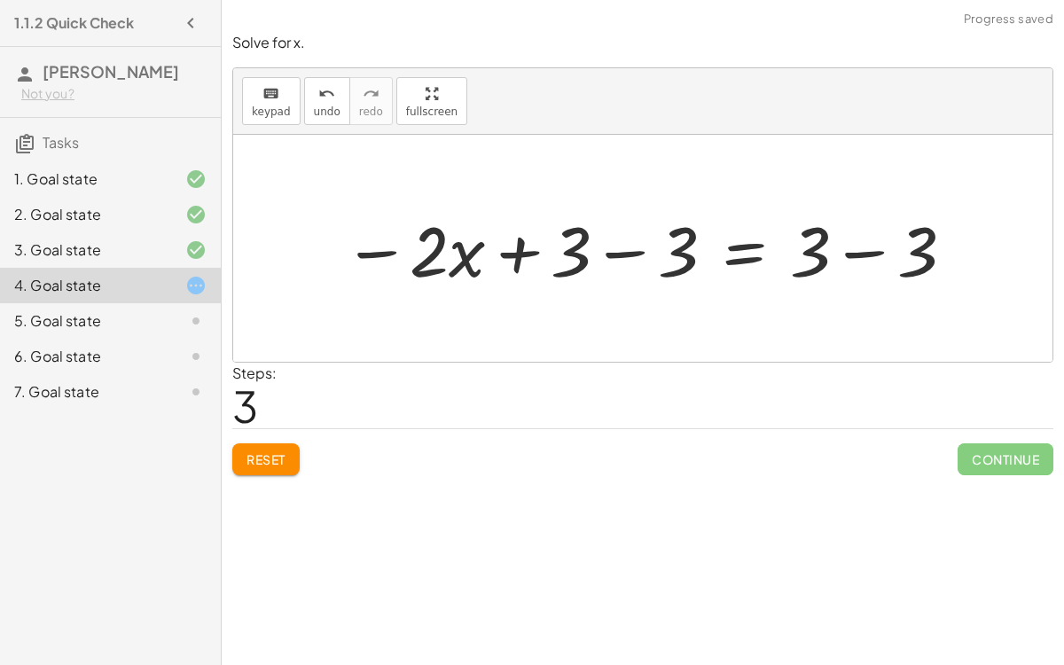
click at [613, 254] on div at bounding box center [649, 248] width 631 height 91
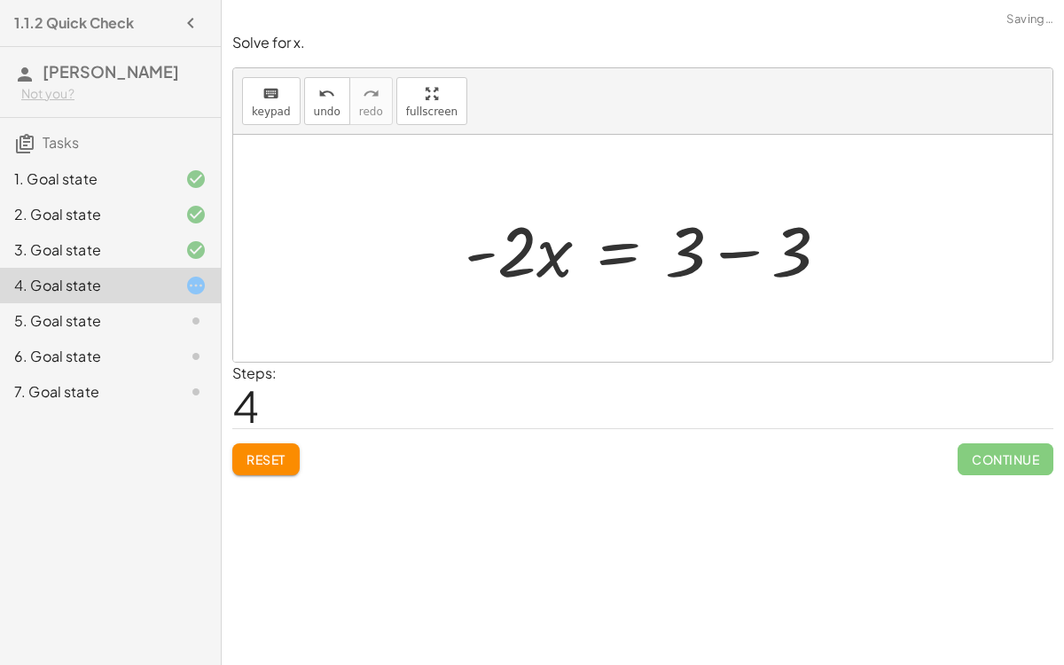
click at [845, 249] on div at bounding box center [654, 248] width 396 height 91
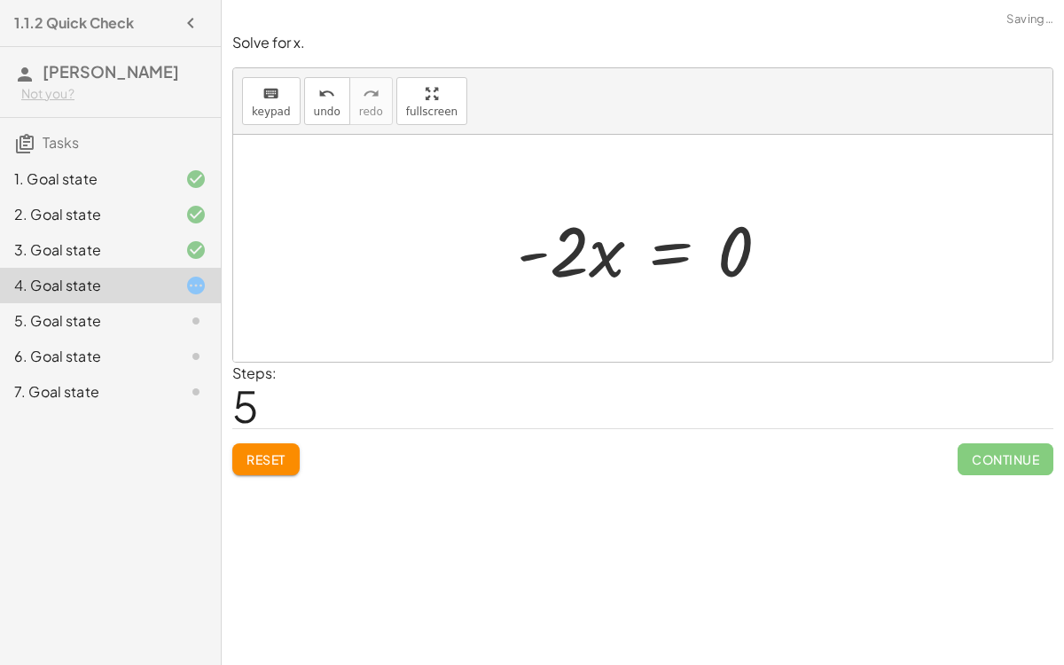
click at [747, 248] on div at bounding box center [650, 248] width 285 height 91
click at [533, 255] on div at bounding box center [650, 248] width 285 height 91
click at [565, 256] on div at bounding box center [650, 248] width 285 height 91
click at [670, 249] on div at bounding box center [650, 248] width 285 height 91
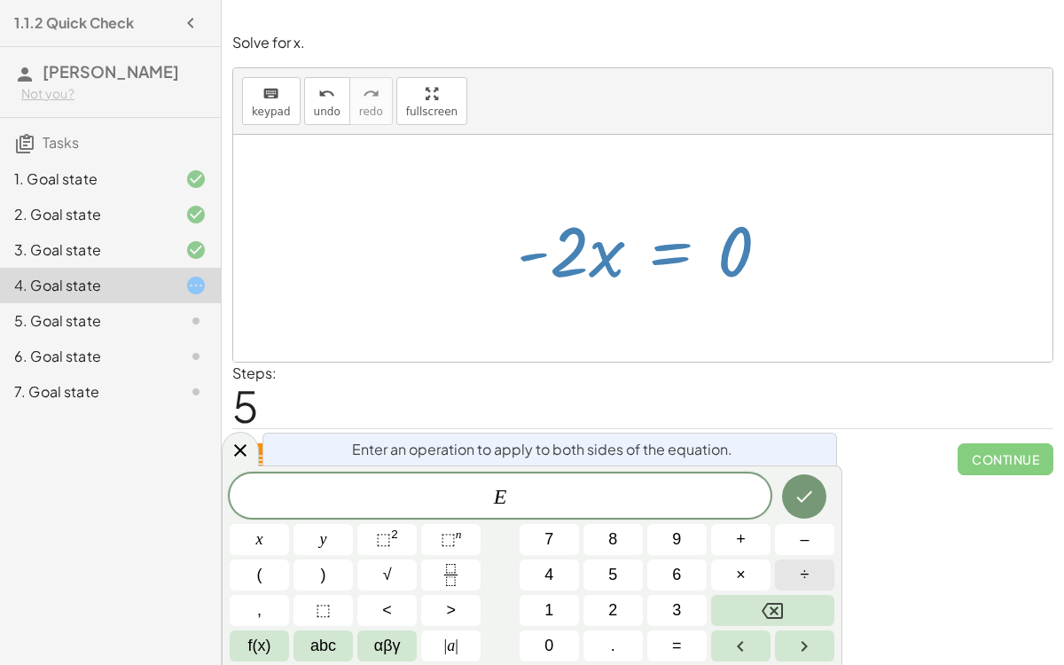
click at [796, 573] on button "÷" at bounding box center [804, 575] width 59 height 31
click at [798, 534] on button "–" at bounding box center [804, 539] width 59 height 31
click at [628, 607] on button "2" at bounding box center [613, 610] width 59 height 31
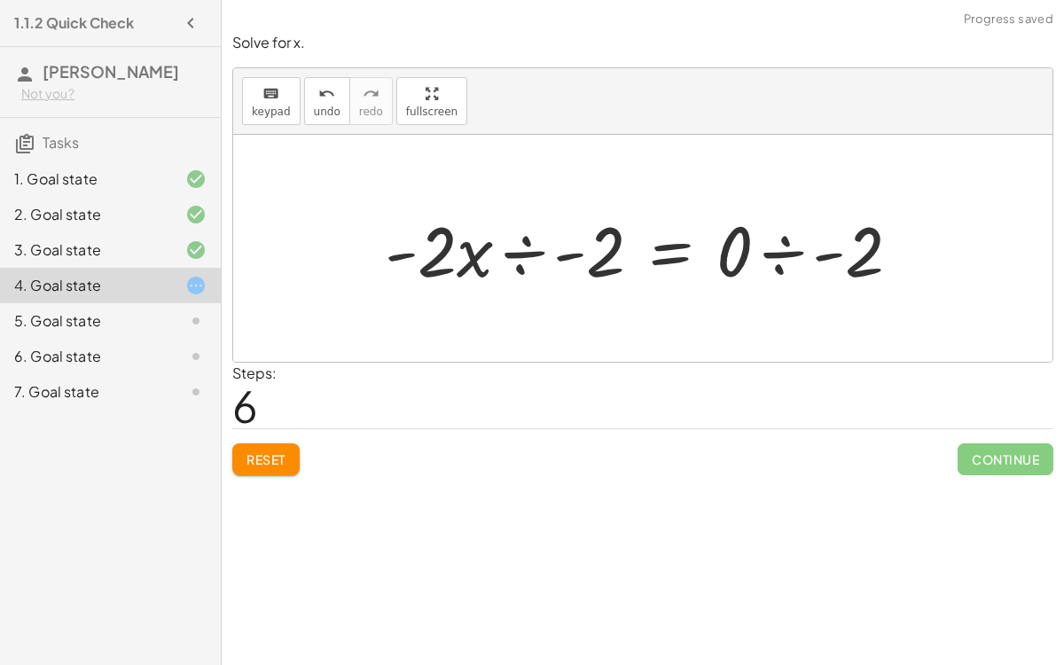
click at [536, 246] on div at bounding box center [650, 248] width 548 height 91
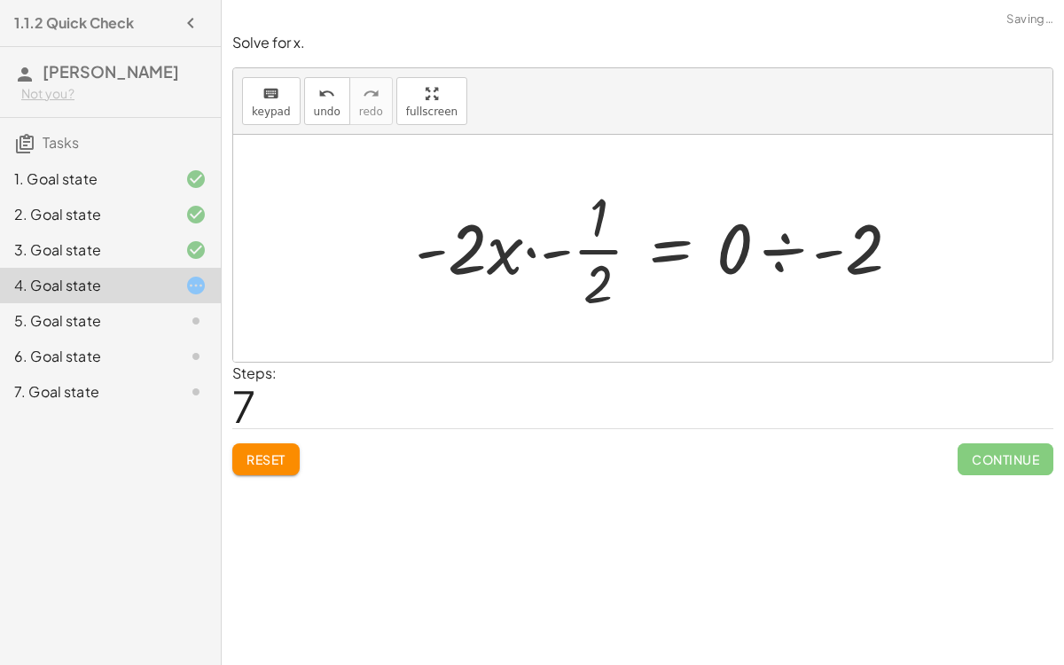
click at [776, 255] on div at bounding box center [665, 248] width 518 height 137
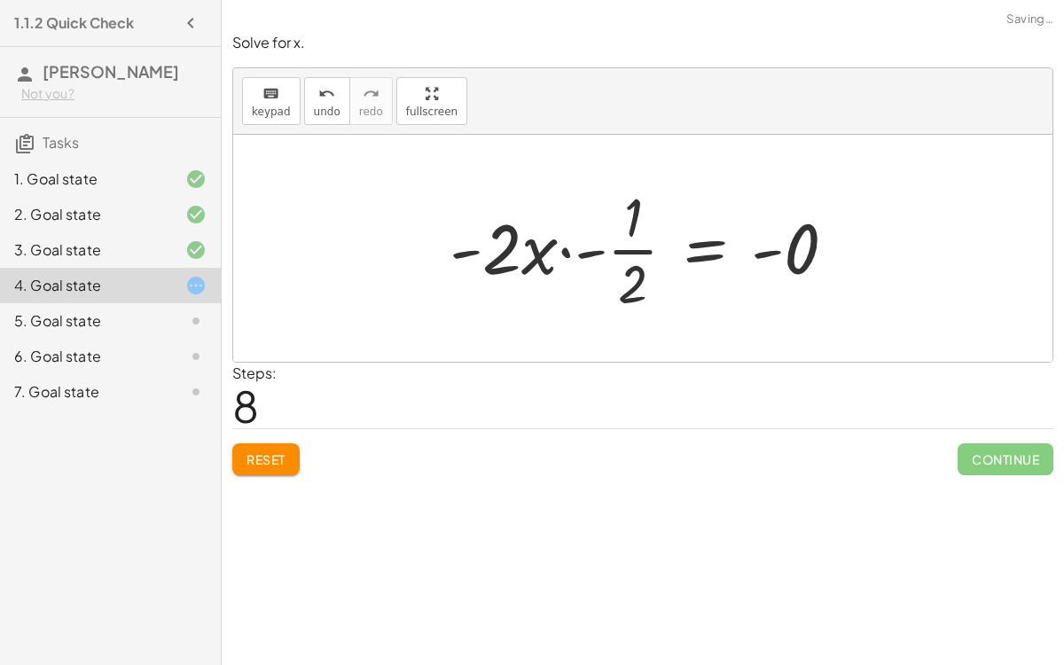
click at [598, 248] on div at bounding box center [650, 248] width 419 height 137
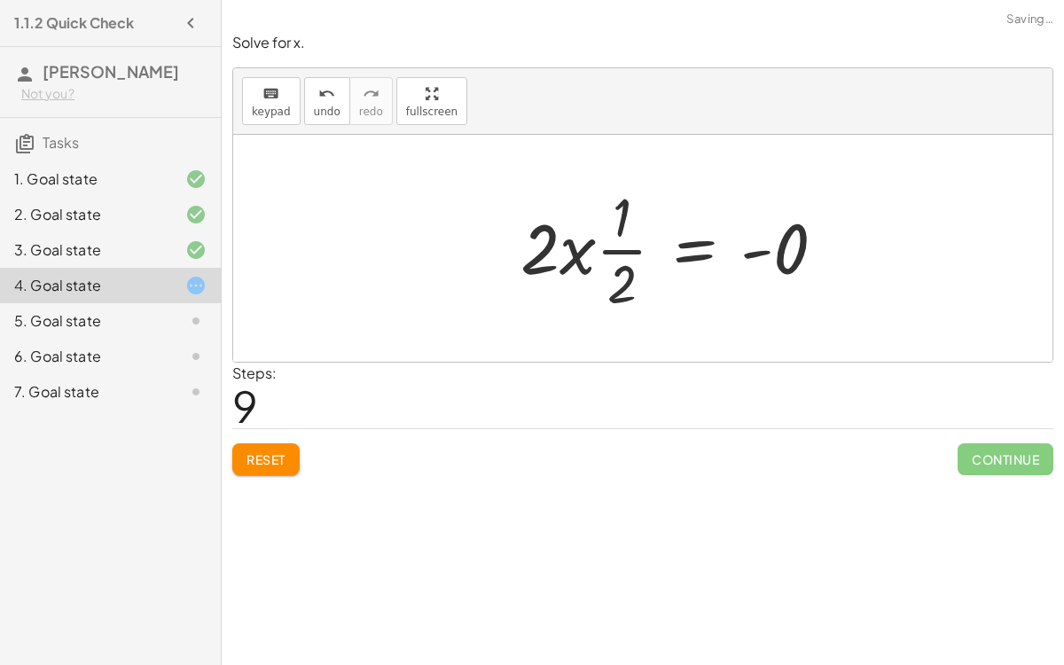
click at [596, 249] on div at bounding box center [680, 248] width 337 height 137
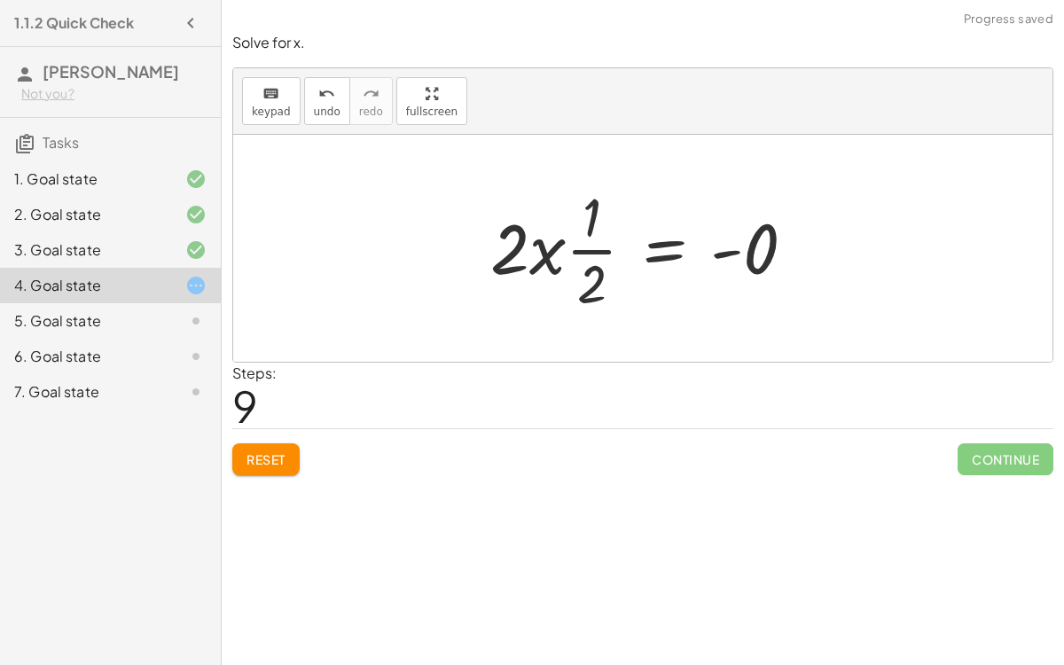
click at [588, 250] on div at bounding box center [650, 248] width 337 height 137
click at [524, 251] on div at bounding box center [650, 248] width 337 height 137
click at [504, 255] on div at bounding box center [650, 248] width 337 height 137
drag, startPoint x: 595, startPoint y: 288, endPoint x: 517, endPoint y: 299, distance: 78.8
click at [517, 299] on div at bounding box center [650, 248] width 337 height 137
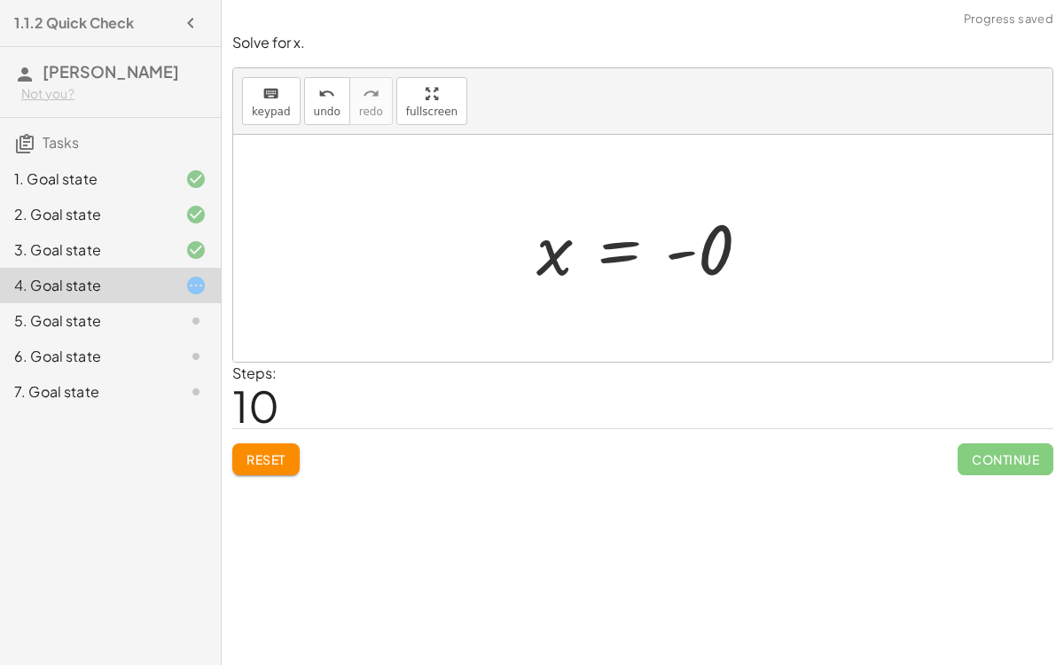
click at [677, 261] on div at bounding box center [651, 249] width 246 height 88
click at [679, 243] on div at bounding box center [651, 249] width 246 height 88
click at [772, 266] on div "− · 2 · x − 3 = 3 − · 2 · x + 3 = 3 − · 2 · x + 3 − 3 = + 3 − 3 − · 2 · x + 0 =…" at bounding box center [644, 248] width 268 height 97
click at [729, 252] on div at bounding box center [651, 249] width 246 height 88
click at [716, 253] on div at bounding box center [651, 249] width 246 height 88
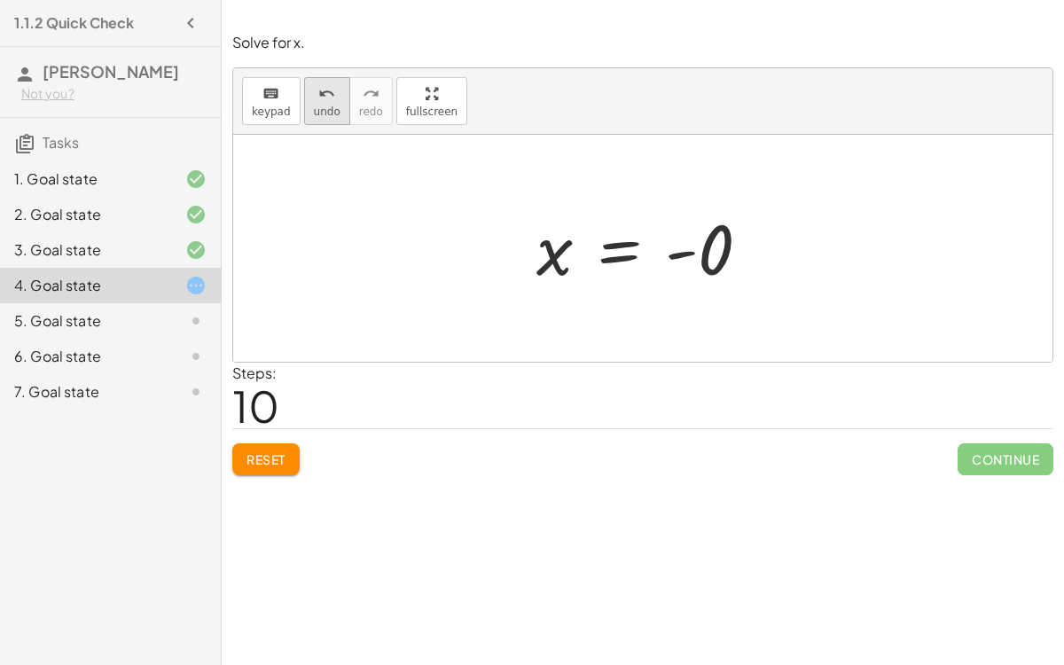
click at [322, 98] on icon "undo" at bounding box center [326, 93] width 17 height 21
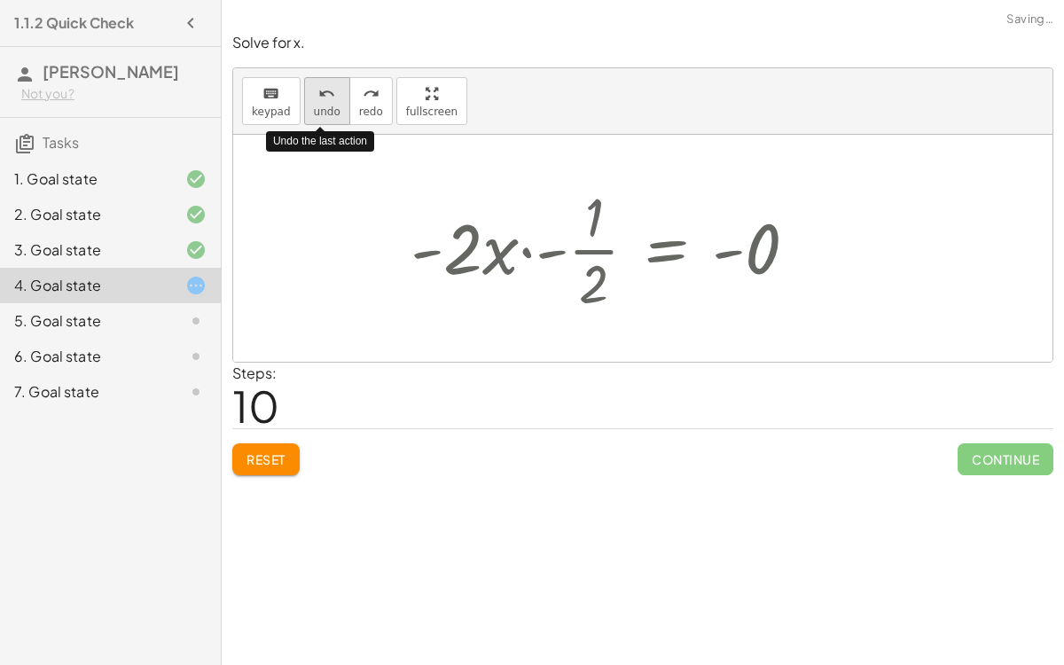
click at [323, 98] on icon "undo" at bounding box center [326, 93] width 17 height 21
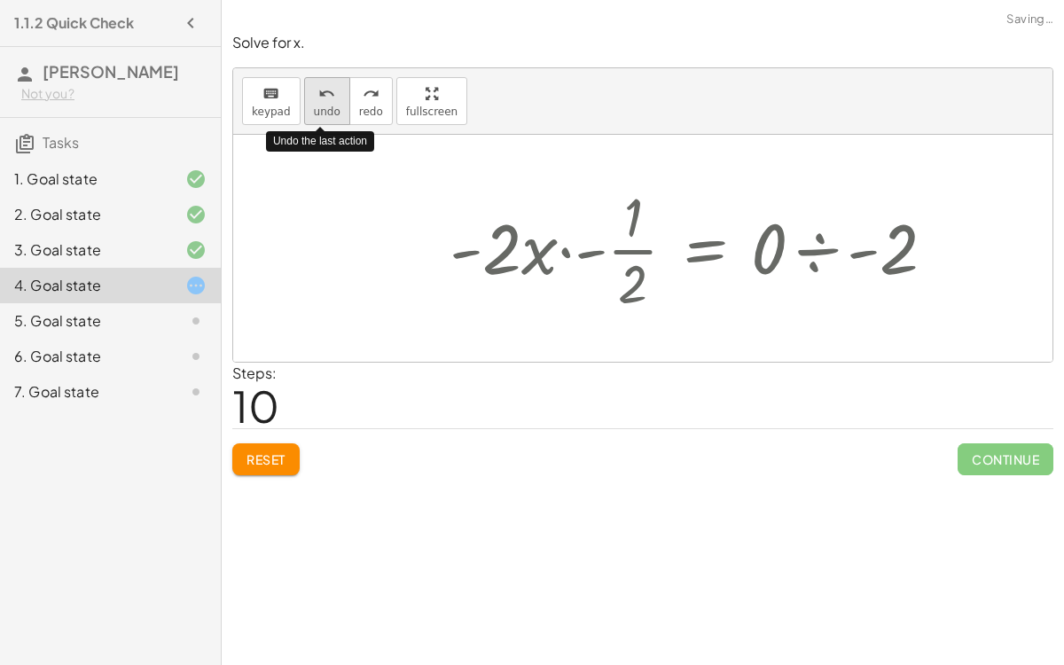
click at [323, 98] on icon "undo" at bounding box center [326, 93] width 17 height 21
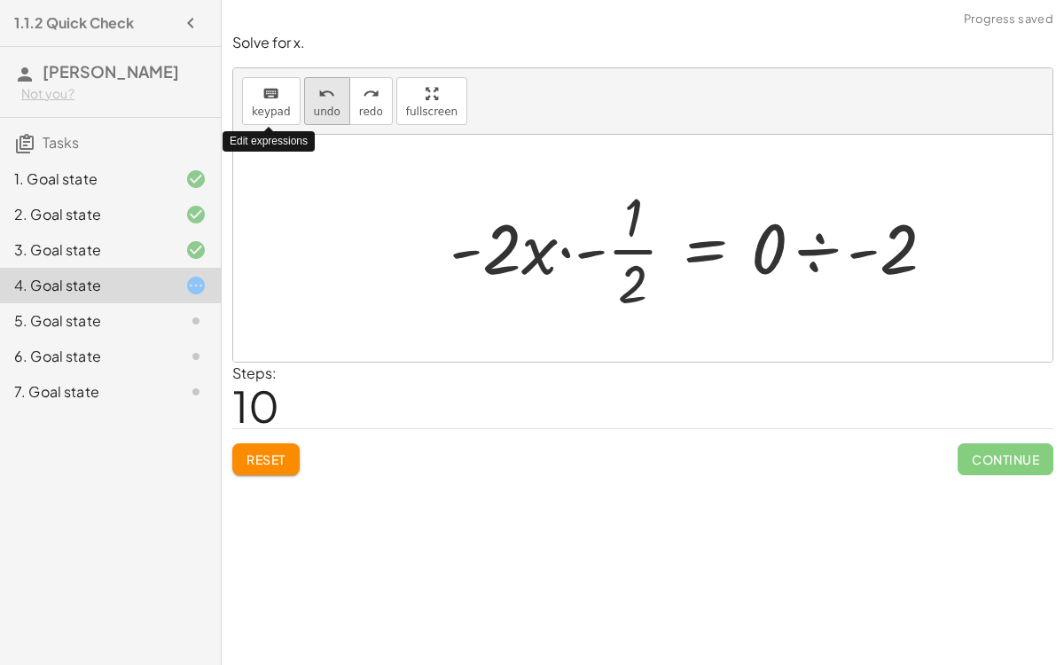
click at [307, 103] on button "undo undo" at bounding box center [327, 101] width 46 height 48
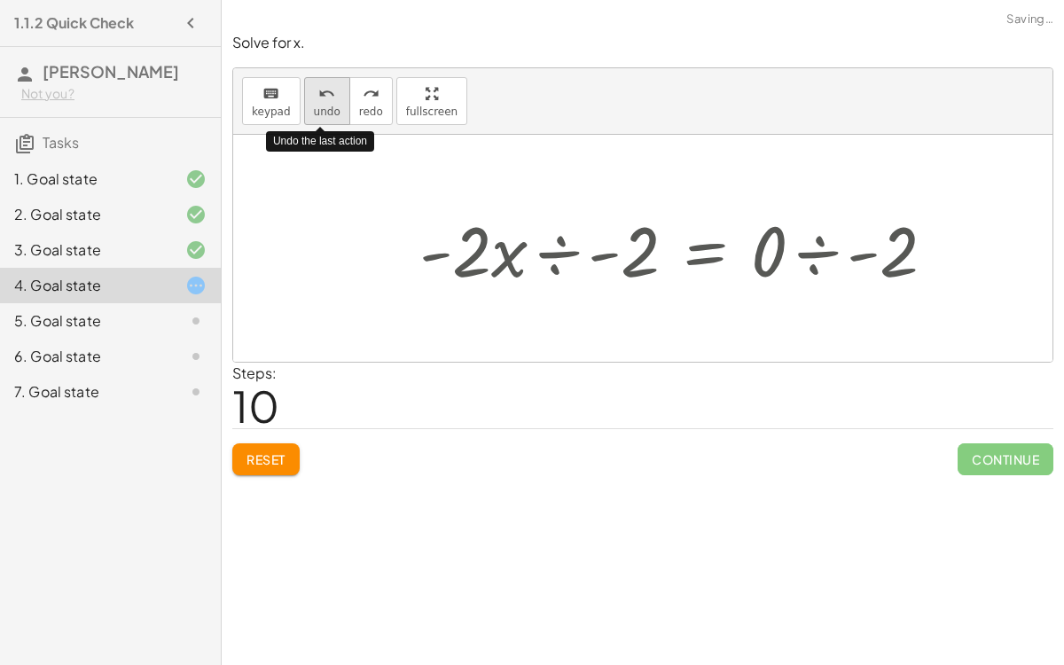
click at [308, 103] on button "undo undo" at bounding box center [327, 101] width 46 height 48
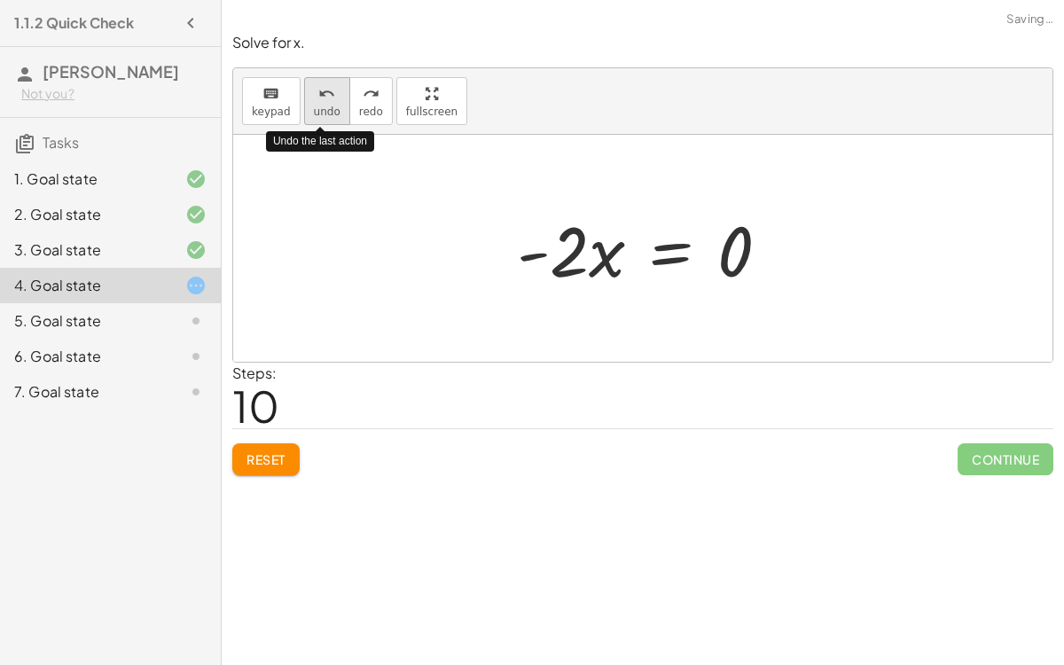
click at [304, 103] on button "undo undo" at bounding box center [327, 101] width 46 height 48
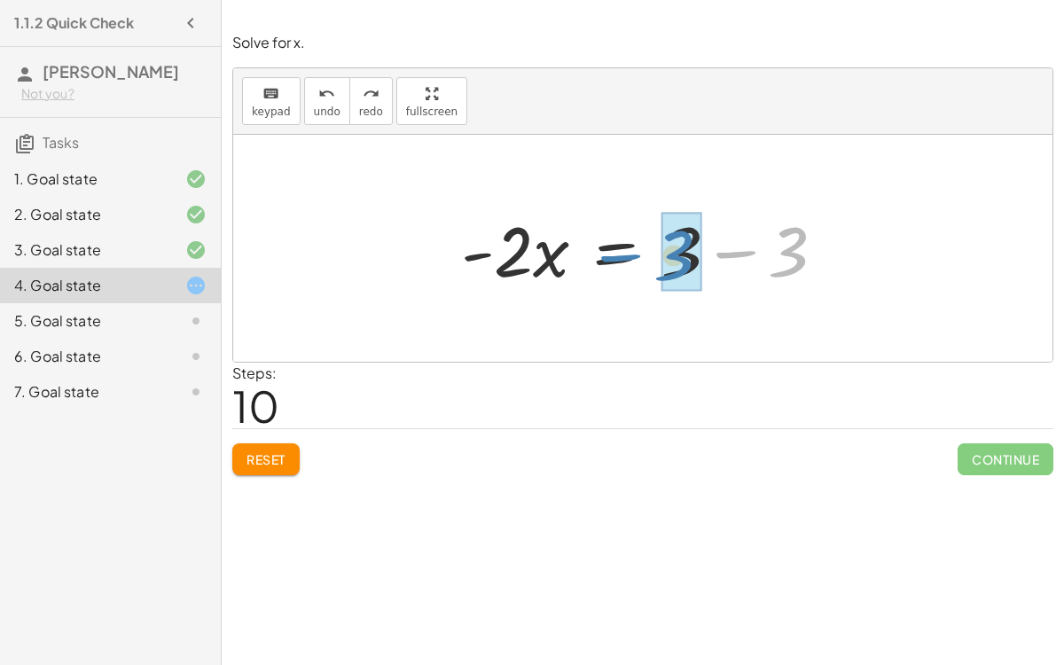
drag, startPoint x: 782, startPoint y: 252, endPoint x: 662, endPoint y: 255, distance: 119.8
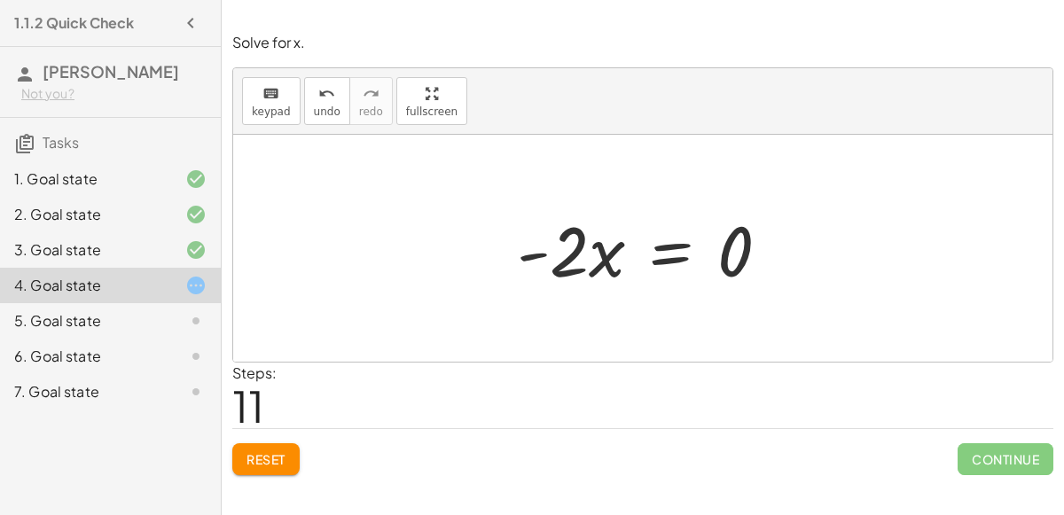
click at [254, 461] on span "Reset" at bounding box center [266, 459] width 39 height 16
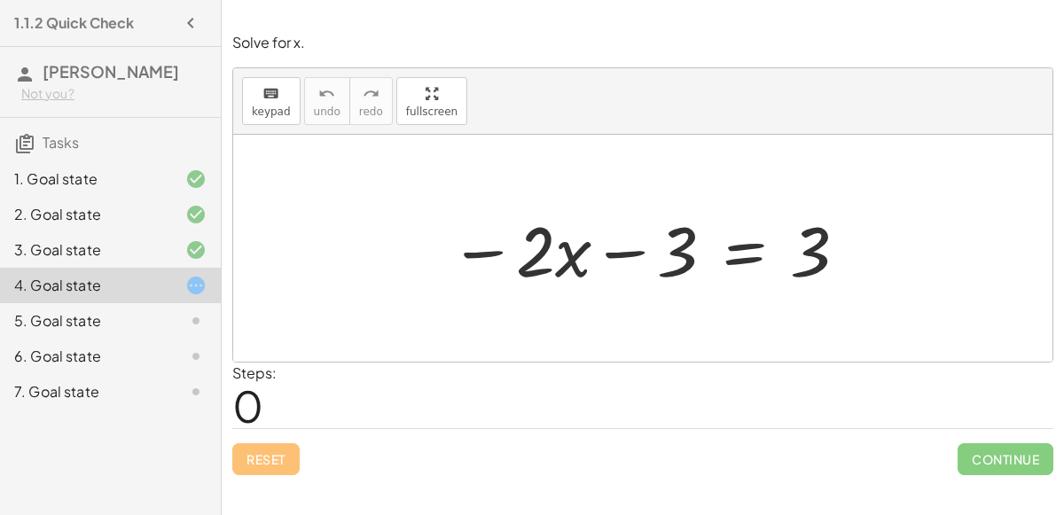
click at [678, 255] on div at bounding box center [650, 248] width 418 height 91
click at [263, 100] on icon "keyboard" at bounding box center [271, 93] width 17 height 21
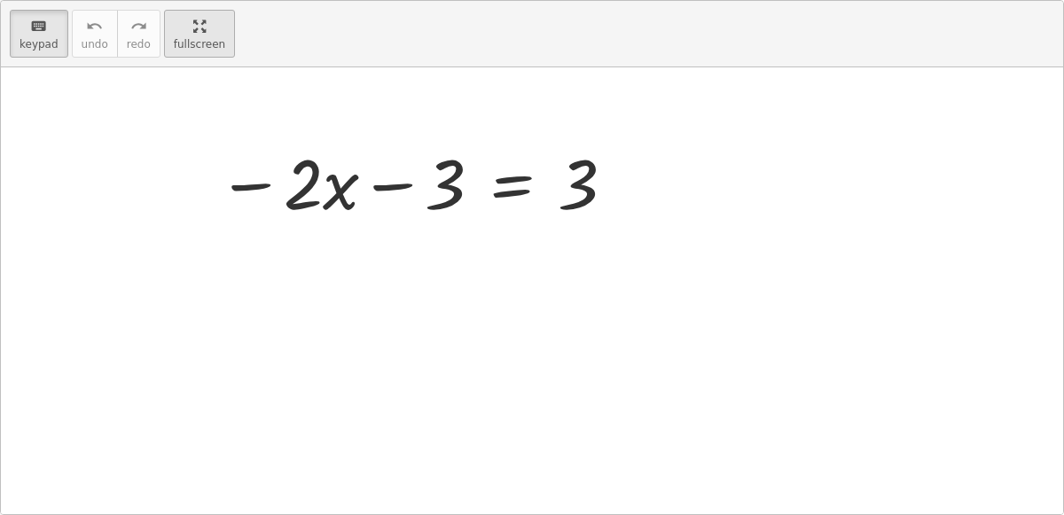
click at [402, 205] on div "keyboard keypad undo undo redo redo fullscreen − · 2 · x − 3 = 3 ×" at bounding box center [532, 257] width 1062 height 513
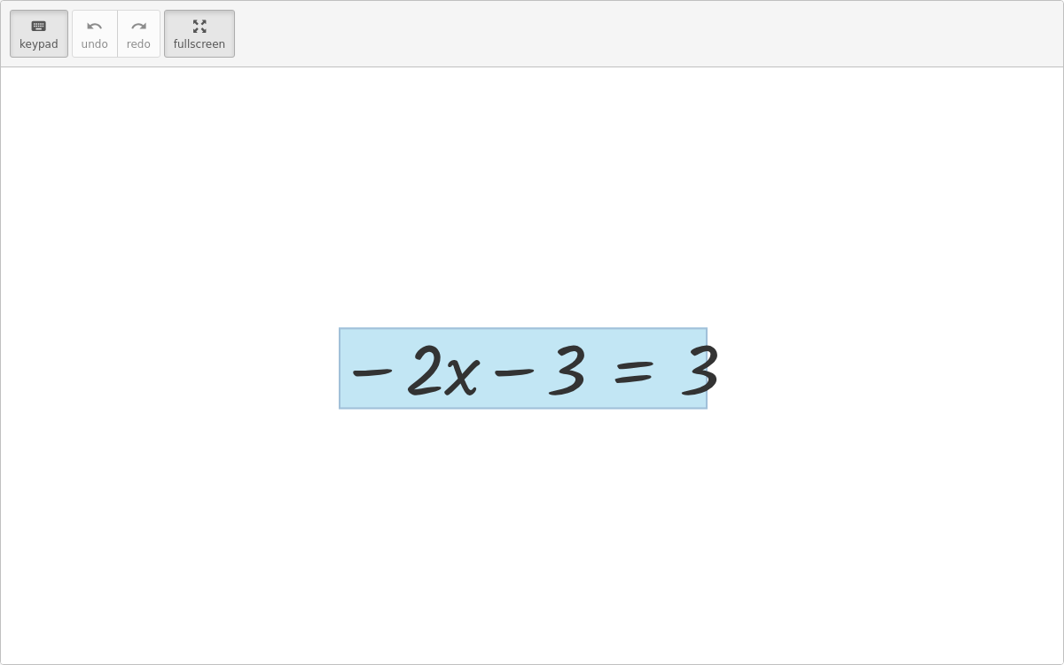
click at [639, 370] on div at bounding box center [523, 368] width 369 height 82
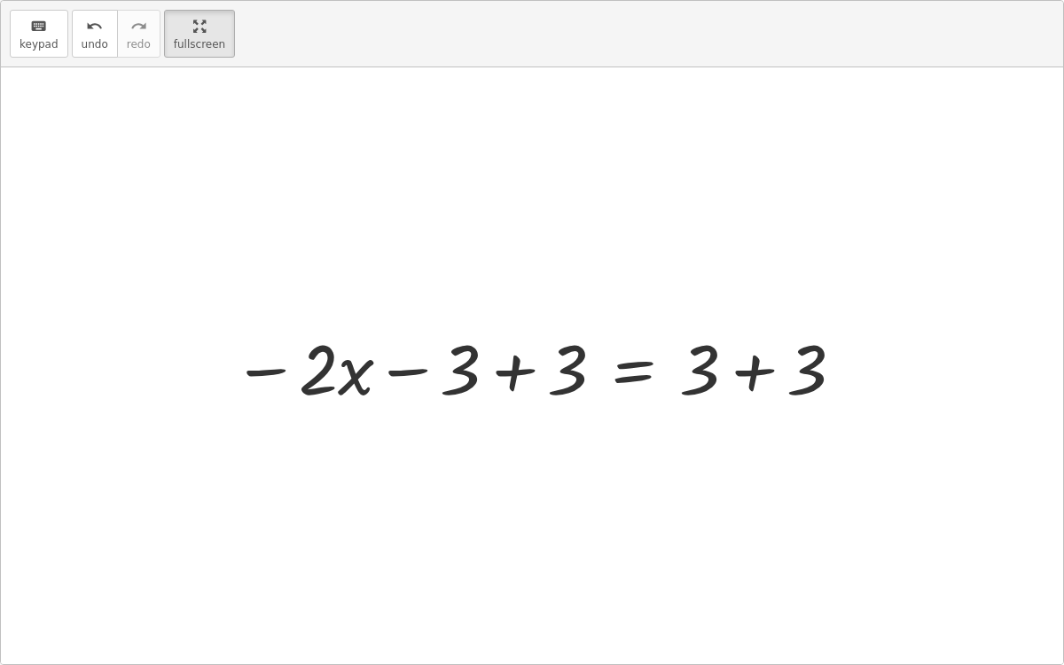
click at [761, 364] on div at bounding box center [538, 366] width 631 height 91
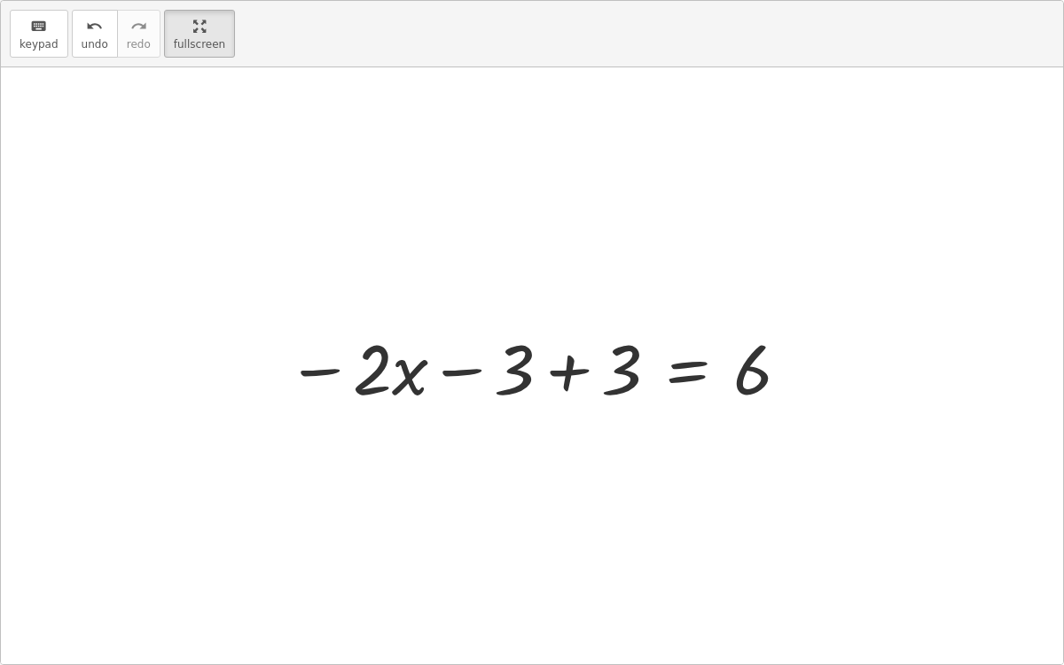
click at [561, 375] on div at bounding box center [539, 366] width 523 height 91
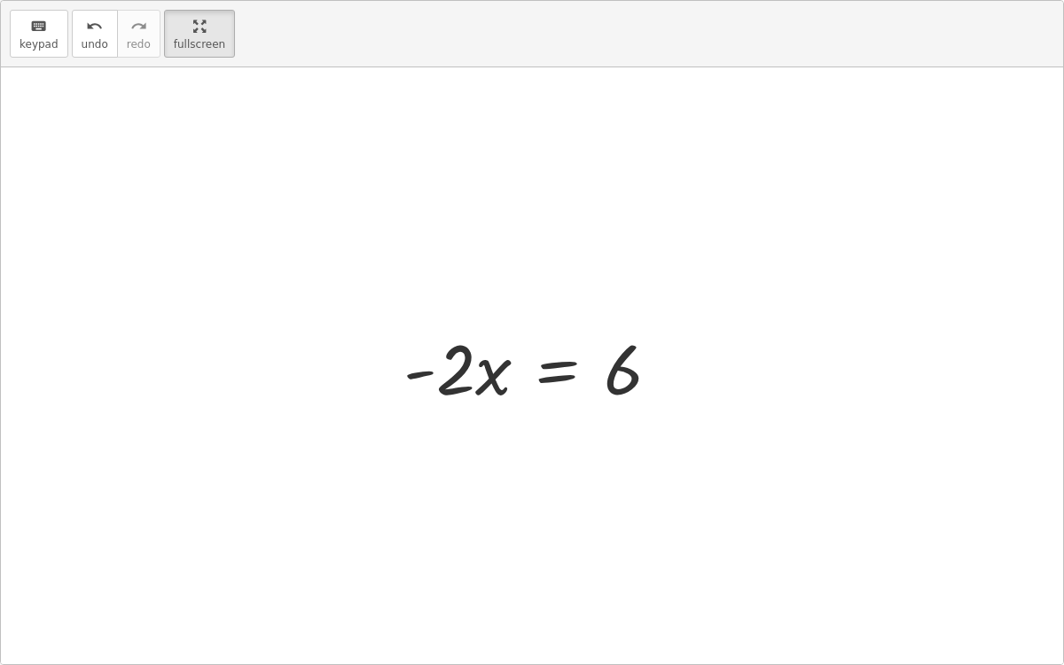
click at [493, 372] on div at bounding box center [539, 366] width 288 height 91
click at [549, 333] on div at bounding box center [539, 366] width 288 height 91
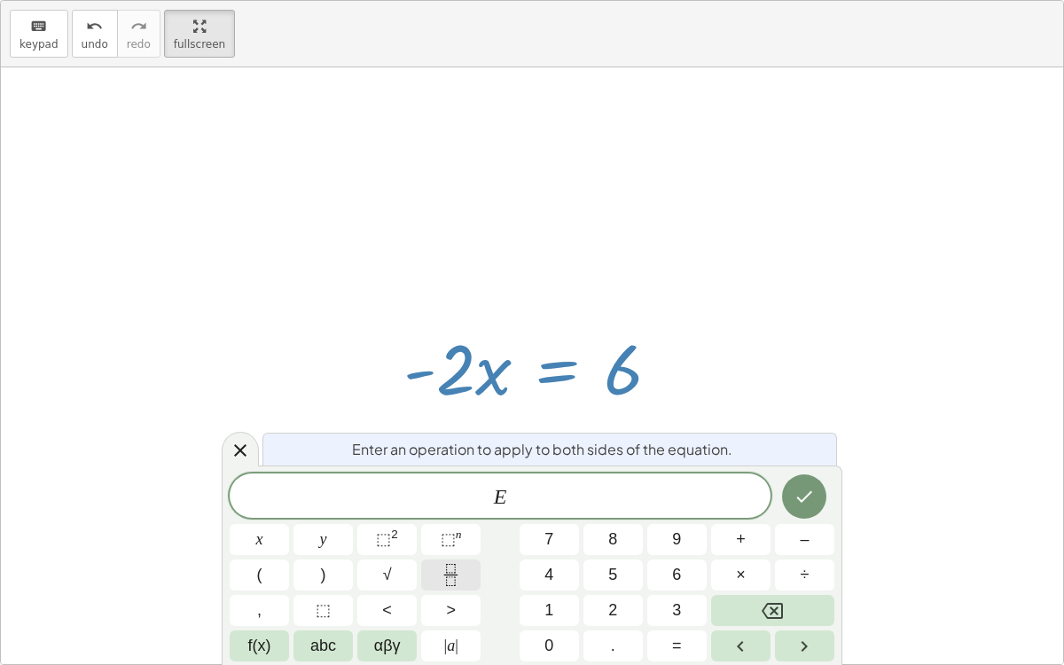
click at [450, 570] on icon "Fraction" at bounding box center [451, 575] width 22 height 22
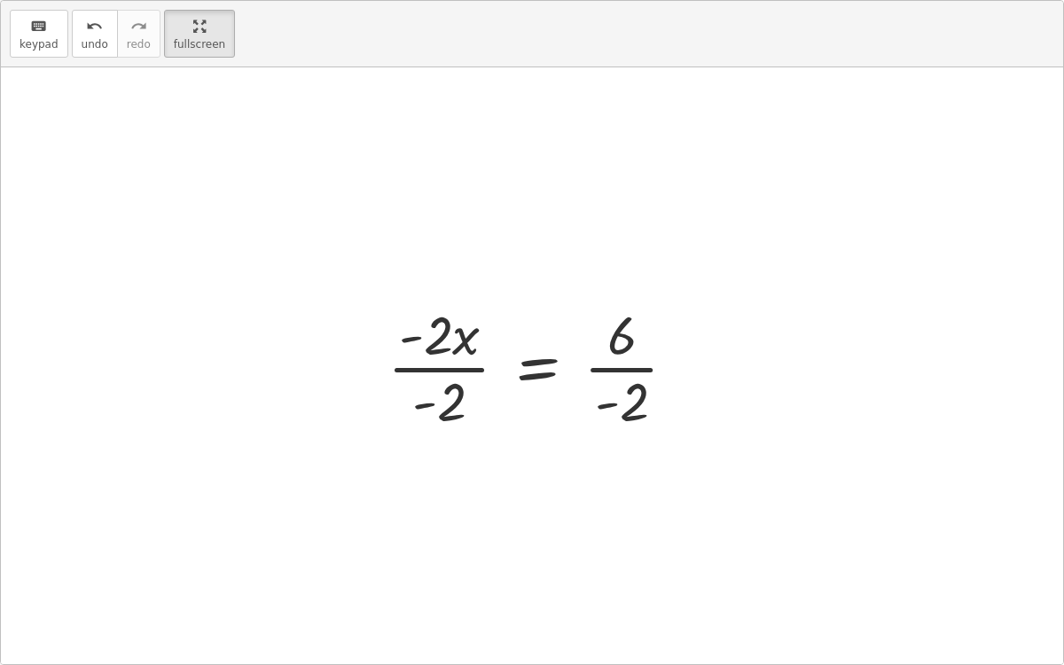
click at [632, 367] on div at bounding box center [540, 366] width 322 height 137
click at [470, 366] on div at bounding box center [539, 366] width 318 height 137
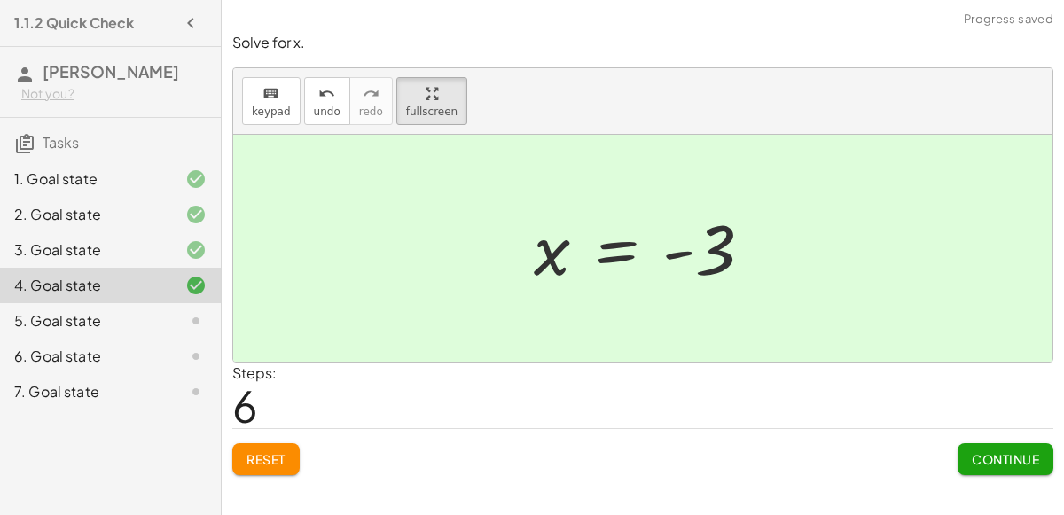
click at [997, 451] on span "Continue" at bounding box center [1005, 459] width 67 height 16
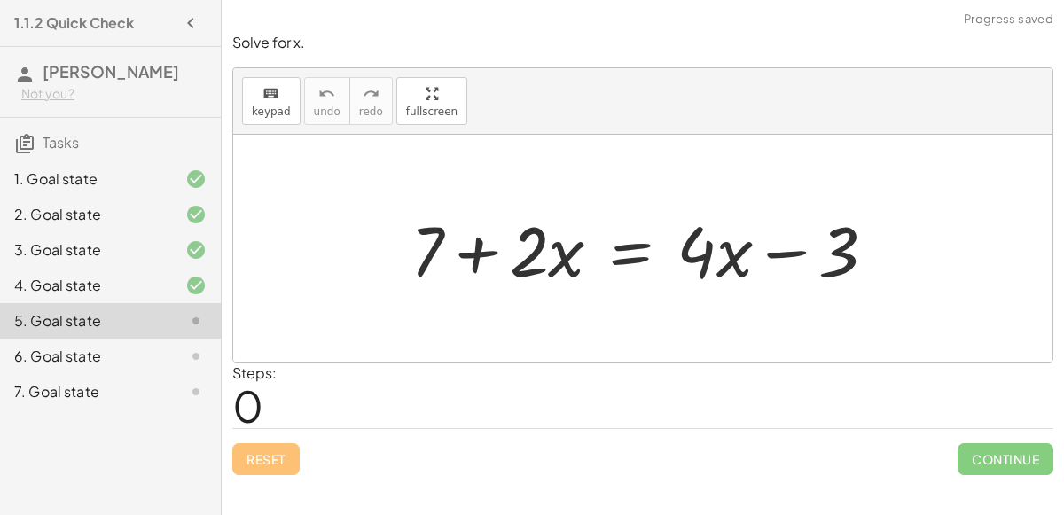
click at [466, 247] on div at bounding box center [651, 248] width 498 height 91
click at [625, 247] on div at bounding box center [651, 248] width 498 height 91
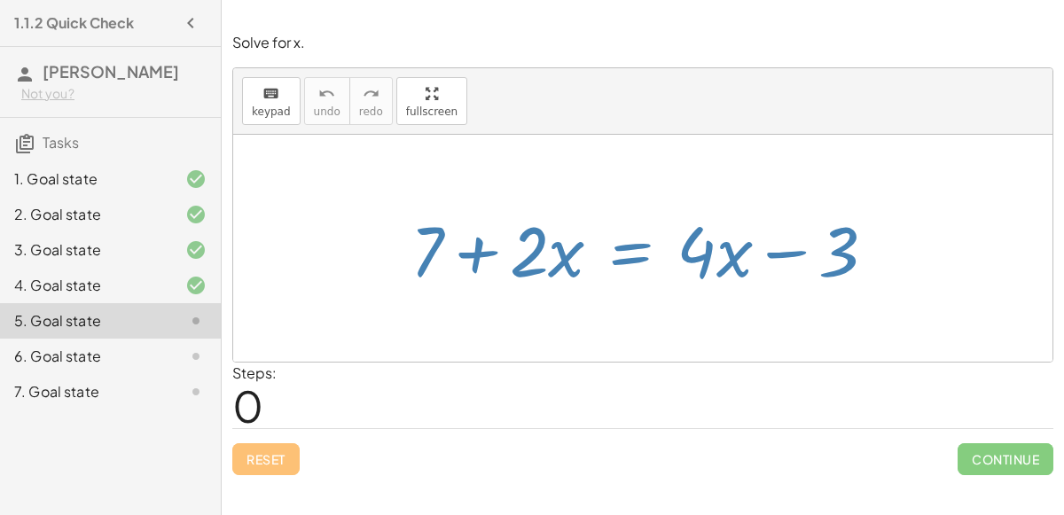
click at [772, 253] on div at bounding box center [651, 248] width 498 height 91
click at [635, 257] on div at bounding box center [651, 248] width 498 height 91
click at [592, 321] on div at bounding box center [642, 248] width 819 height 227
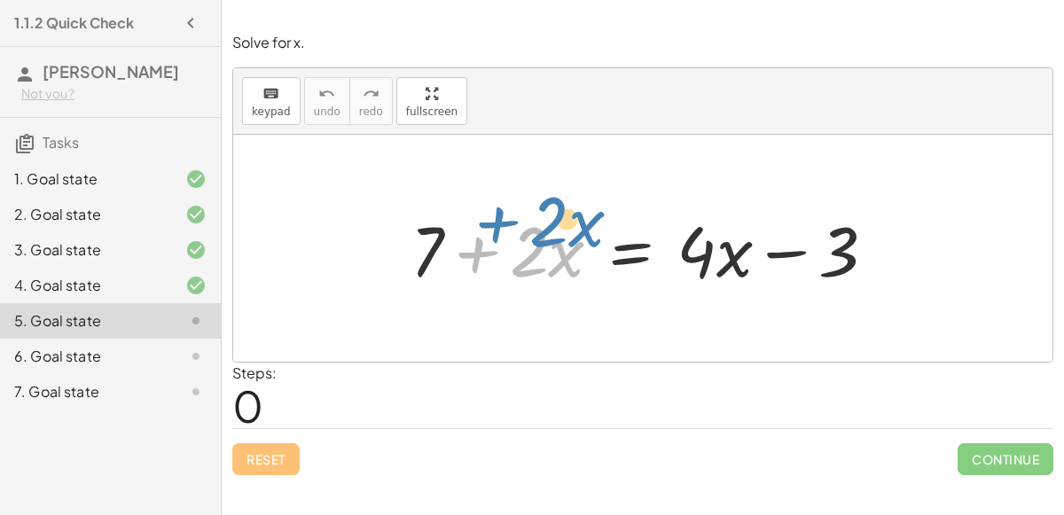
drag, startPoint x: 544, startPoint y: 248, endPoint x: 563, endPoint y: 219, distance: 35.2
click at [563, 219] on div at bounding box center [651, 248] width 498 height 91
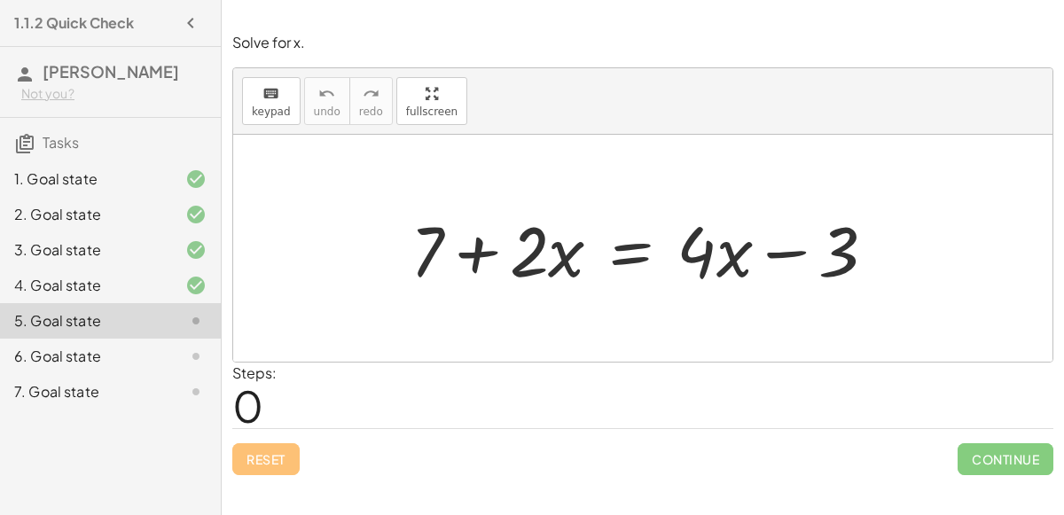
click at [791, 246] on div at bounding box center [651, 248] width 498 height 91
click at [628, 258] on div at bounding box center [651, 248] width 498 height 91
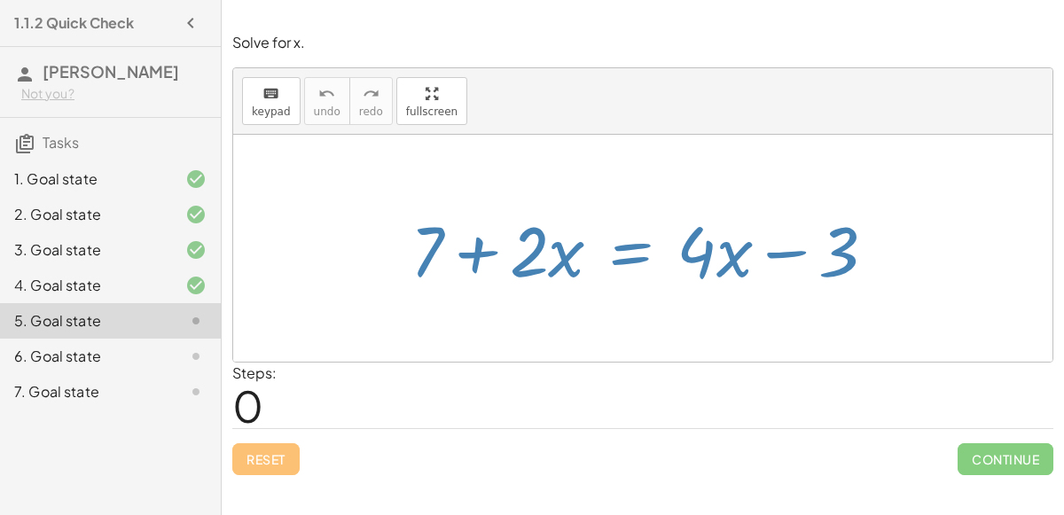
click at [637, 256] on div at bounding box center [651, 248] width 498 height 91
click at [258, 106] on span "keypad" at bounding box center [271, 112] width 39 height 12
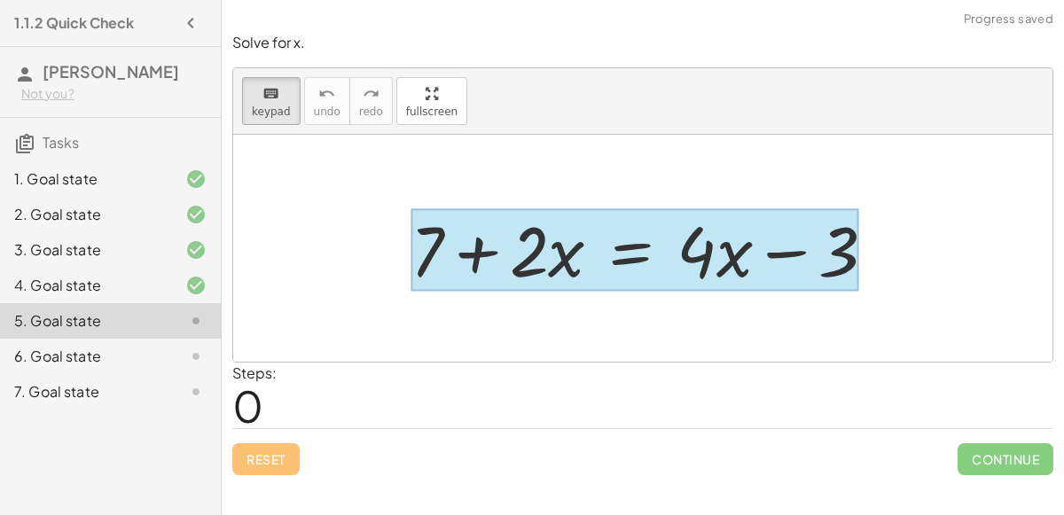
click at [639, 255] on div at bounding box center [635, 250] width 449 height 82
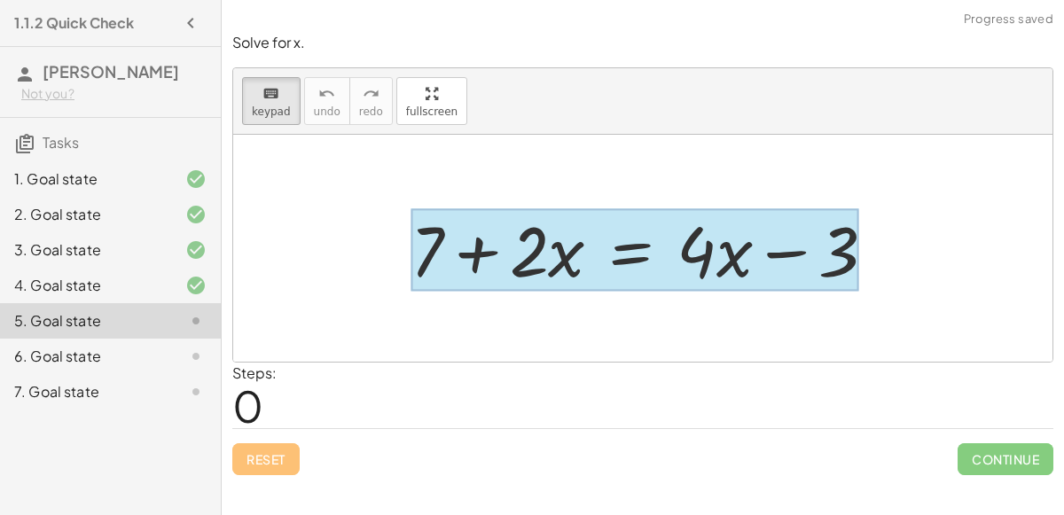
click at [639, 255] on div at bounding box center [635, 250] width 449 height 82
click at [431, 209] on div "keyboard keypad undo undo redo redo fullscreen + 7 + · 2 · x = + · 4 · x − 3 ×" at bounding box center [642, 215] width 819 height 294
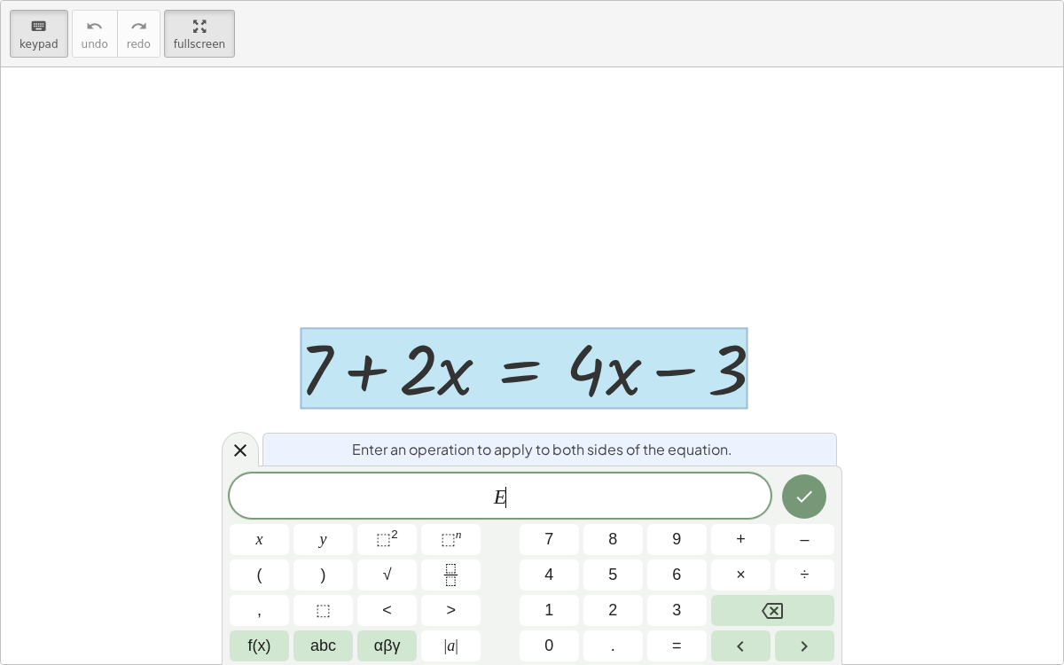
click at [560, 513] on div "E ​" at bounding box center [500, 496] width 541 height 44
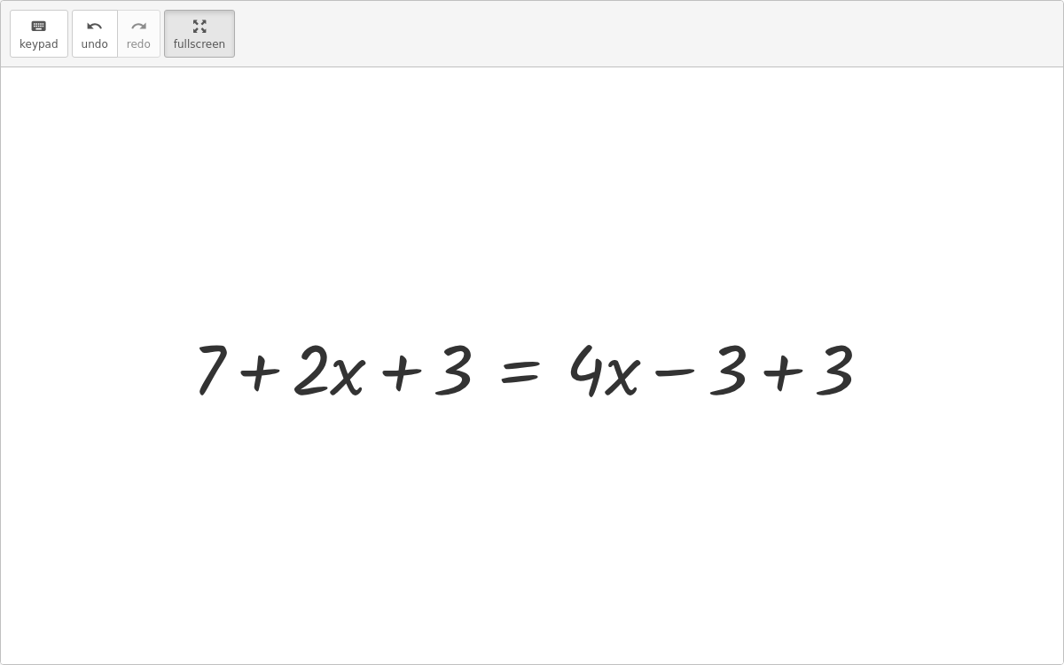
click at [775, 373] on div at bounding box center [539, 366] width 711 height 91
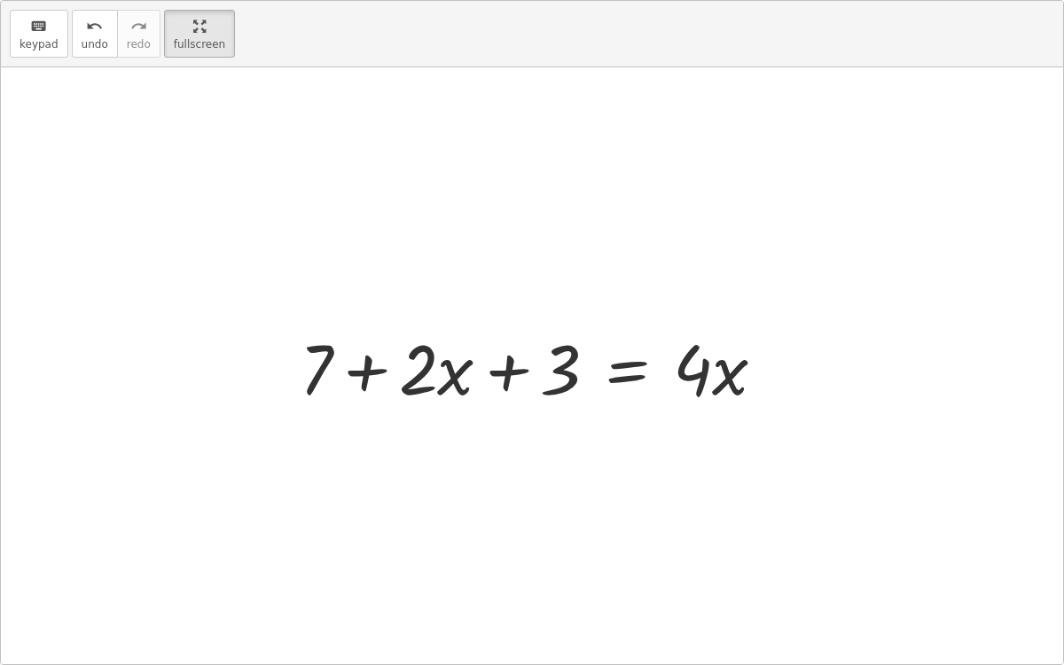
click at [364, 367] on div at bounding box center [540, 366] width 498 height 91
click at [380, 366] on div at bounding box center [540, 366] width 498 height 91
drag, startPoint x: 325, startPoint y: 358, endPoint x: 590, endPoint y: 368, distance: 265.3
click at [590, 368] on div at bounding box center [540, 366] width 498 height 91
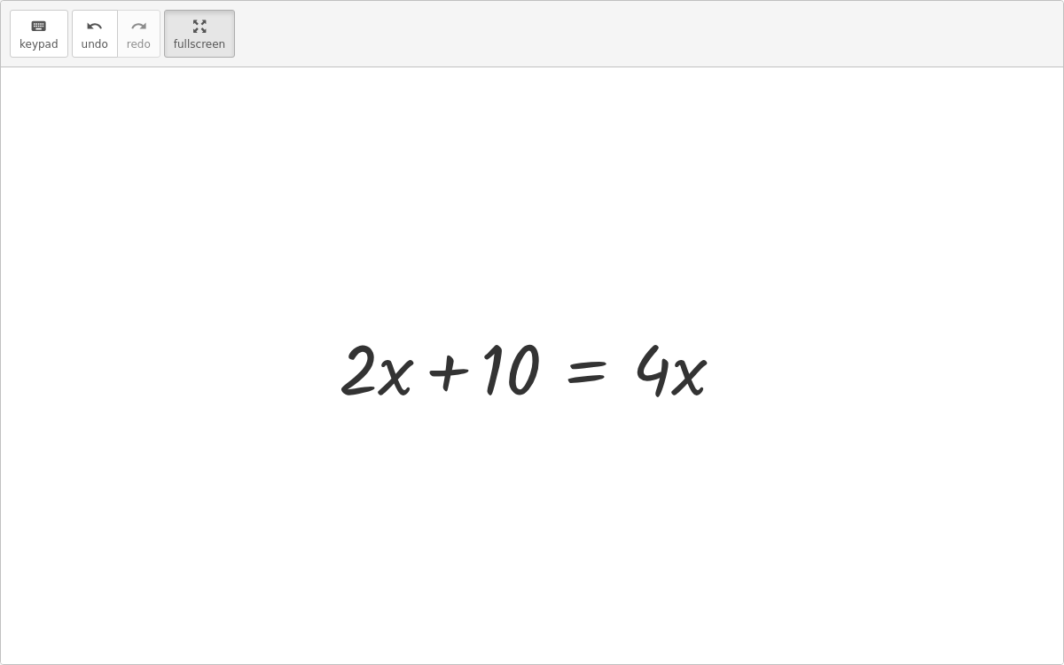
click at [450, 373] on div at bounding box center [539, 366] width 418 height 91
click at [593, 370] on div at bounding box center [539, 366] width 418 height 91
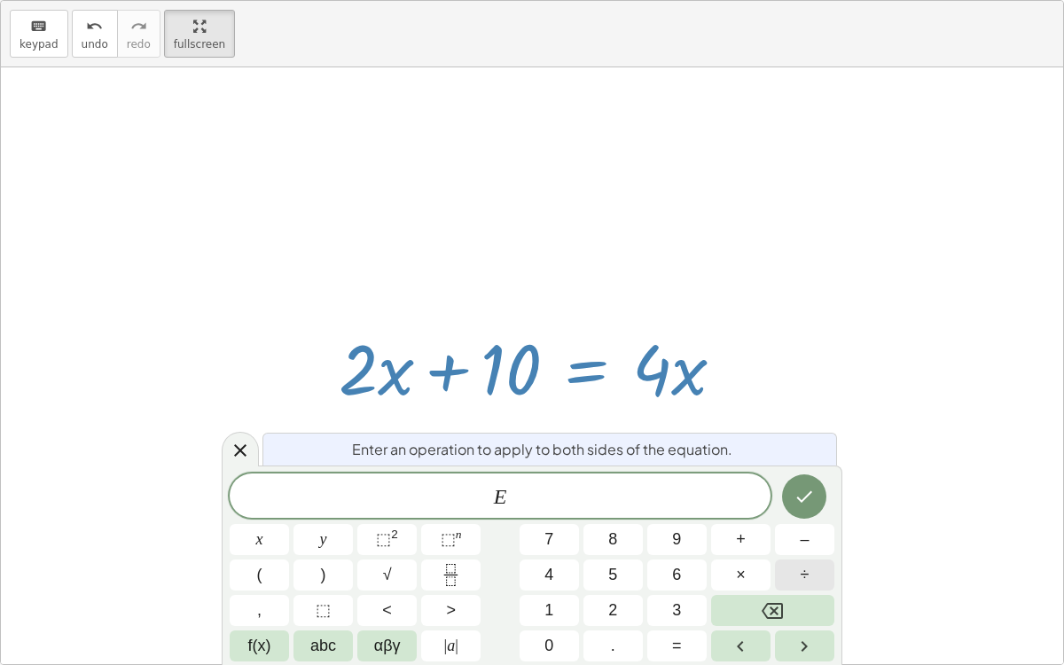
click at [798, 587] on button "÷" at bounding box center [804, 575] width 59 height 31
click at [450, 575] on rect "Fraction" at bounding box center [450, 575] width 13 height 1
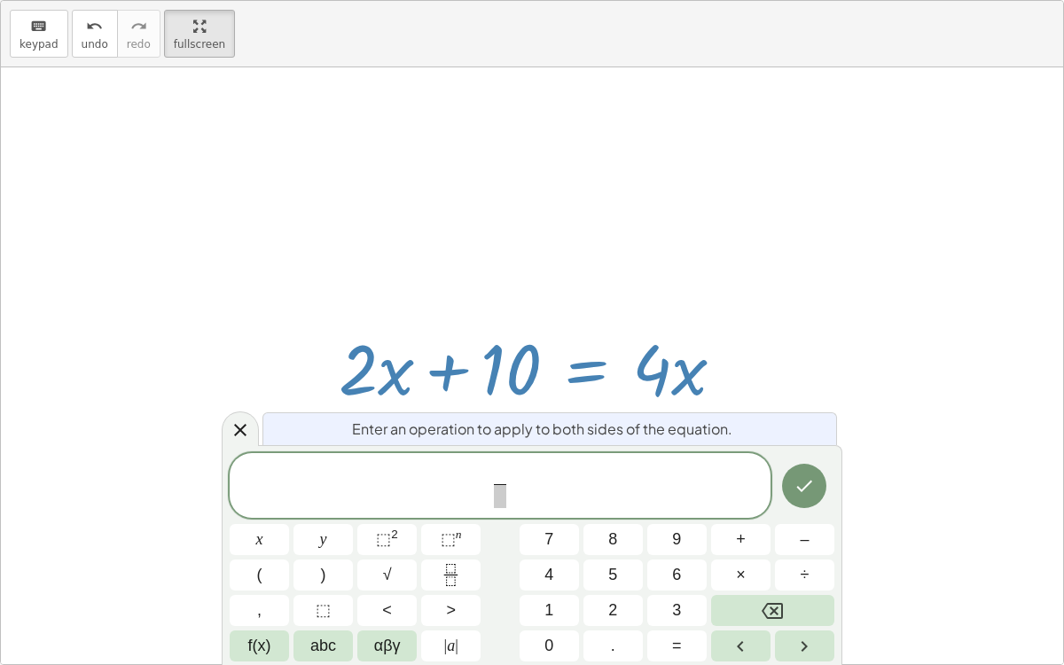
click at [352, 364] on div at bounding box center [539, 366] width 418 height 91
click at [354, 364] on div at bounding box center [539, 366] width 418 height 91
click at [231, 430] on icon at bounding box center [240, 429] width 21 height 21
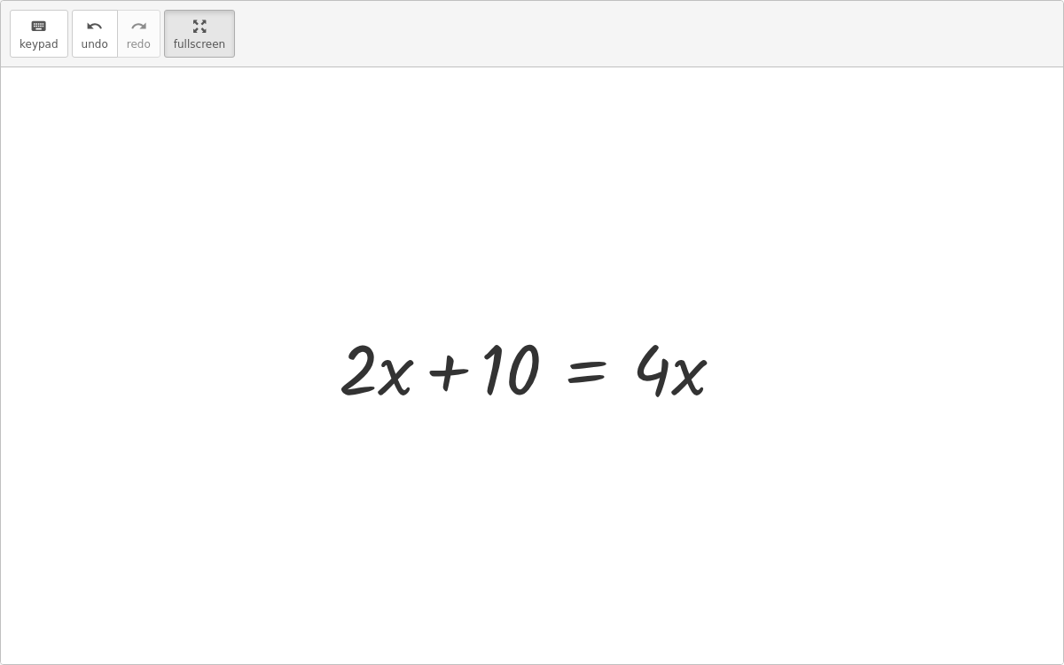
click at [388, 376] on div at bounding box center [539, 366] width 418 height 91
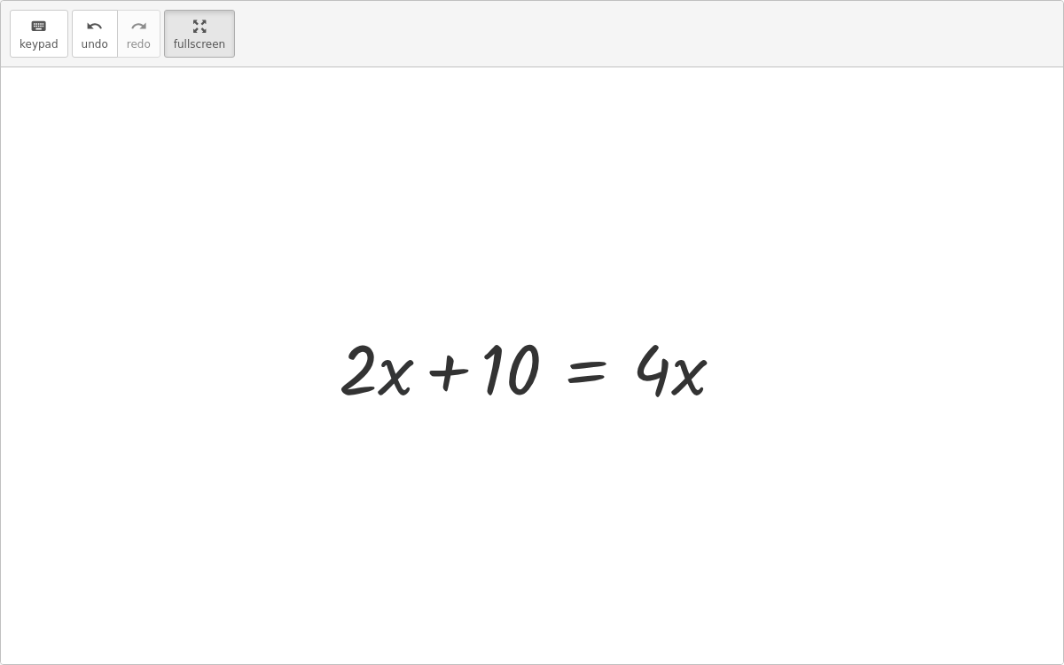
click at [388, 377] on div at bounding box center [539, 366] width 418 height 91
click at [568, 371] on div at bounding box center [539, 366] width 418 height 91
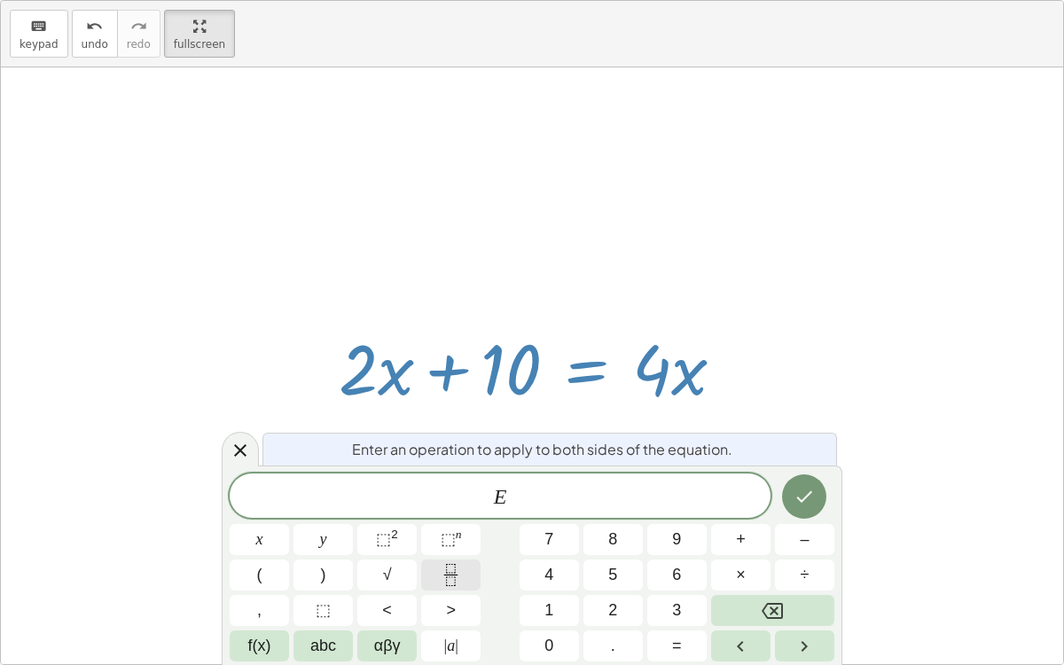
click at [432, 568] on button "Fraction" at bounding box center [450, 575] width 59 height 31
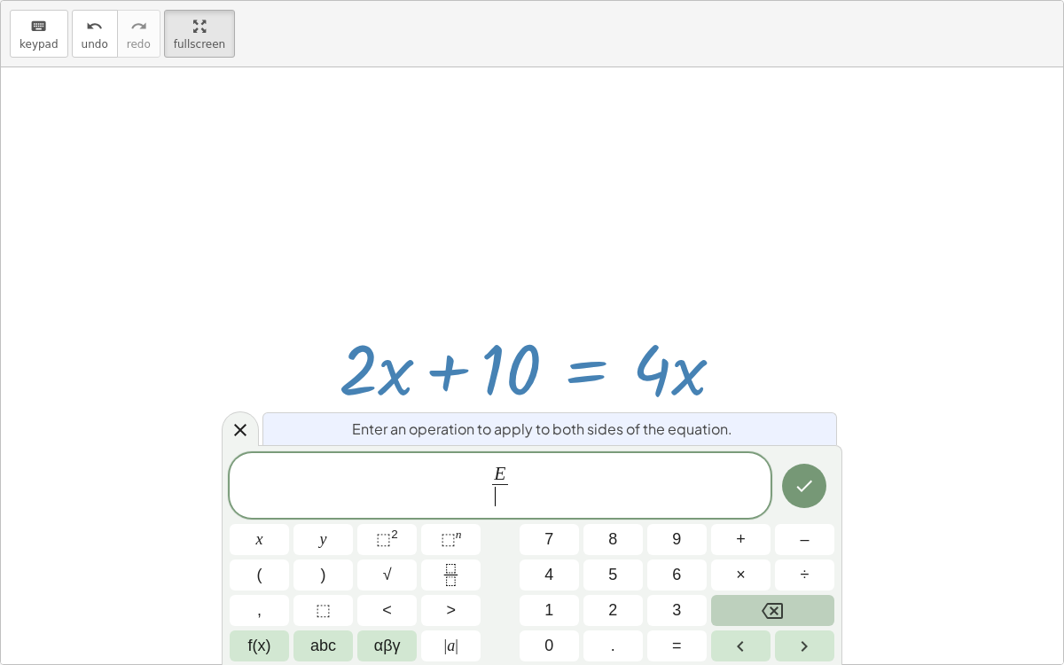
click at [762, 618] on button "Backspace" at bounding box center [772, 610] width 123 height 31
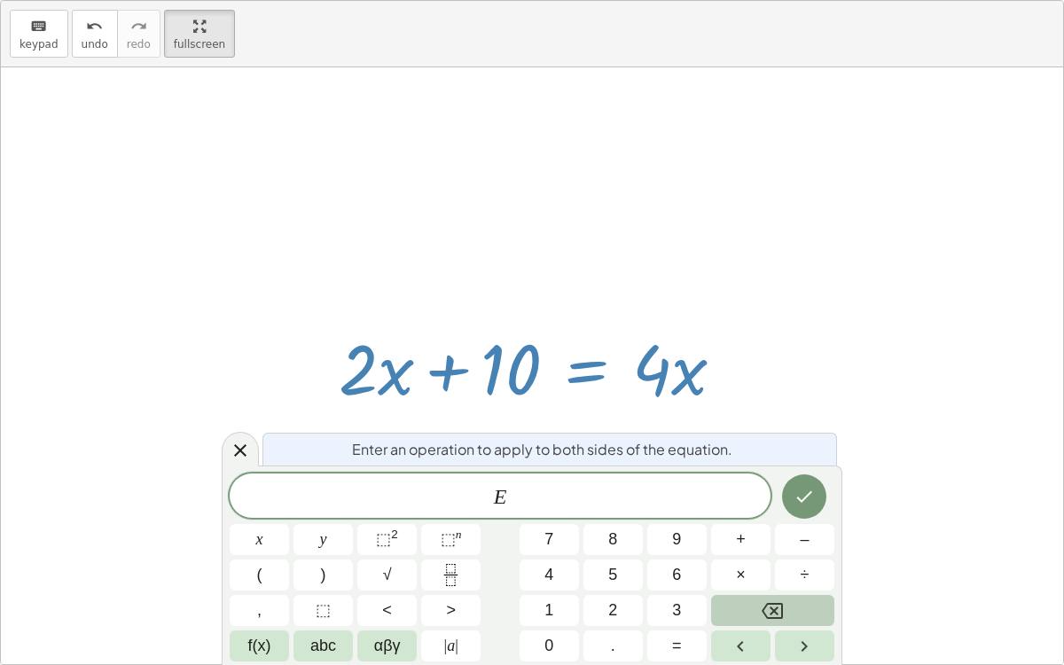
click at [794, 595] on button "Backspace" at bounding box center [772, 610] width 123 height 31
click at [801, 576] on span "÷" at bounding box center [805, 575] width 9 height 24
click at [436, 571] on button "Fraction" at bounding box center [450, 575] width 59 height 31
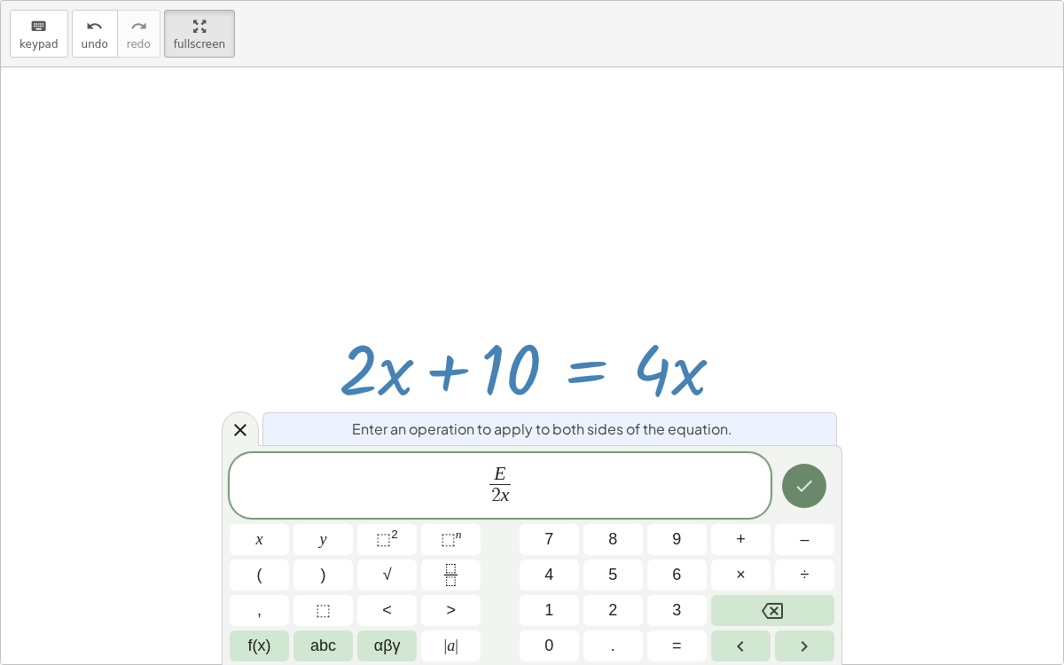
click at [804, 495] on icon "Done" at bounding box center [804, 485] width 21 height 21
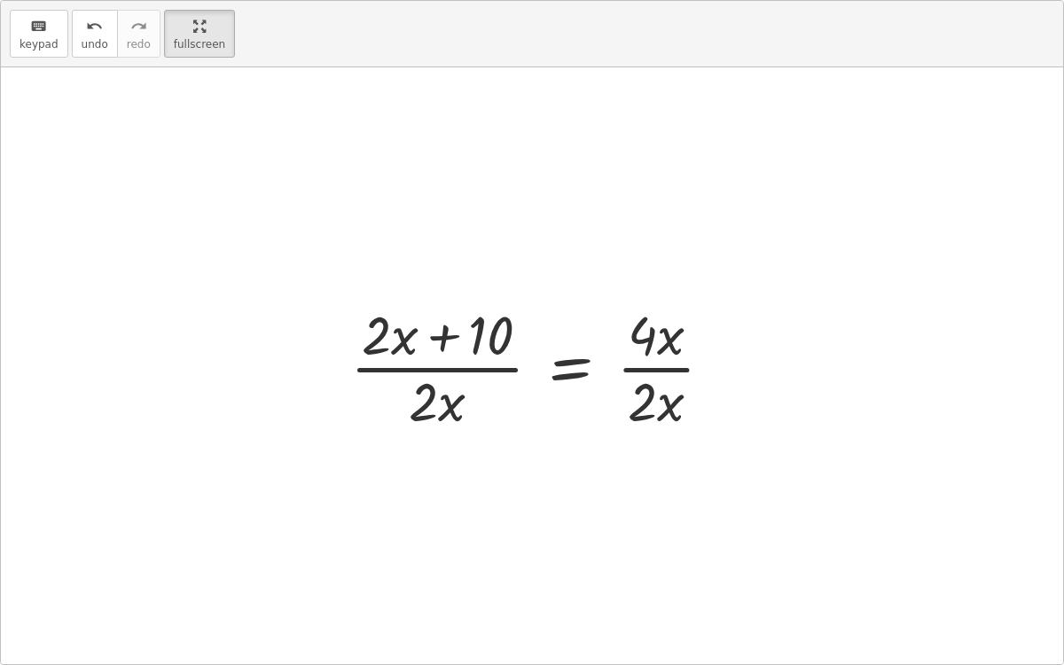
click at [448, 330] on div at bounding box center [538, 366] width 395 height 137
click at [448, 365] on div at bounding box center [538, 366] width 395 height 137
click at [449, 366] on div at bounding box center [538, 366] width 395 height 137
click at [670, 368] on div at bounding box center [538, 366] width 395 height 137
click at [659, 351] on div at bounding box center [538, 366] width 395 height 137
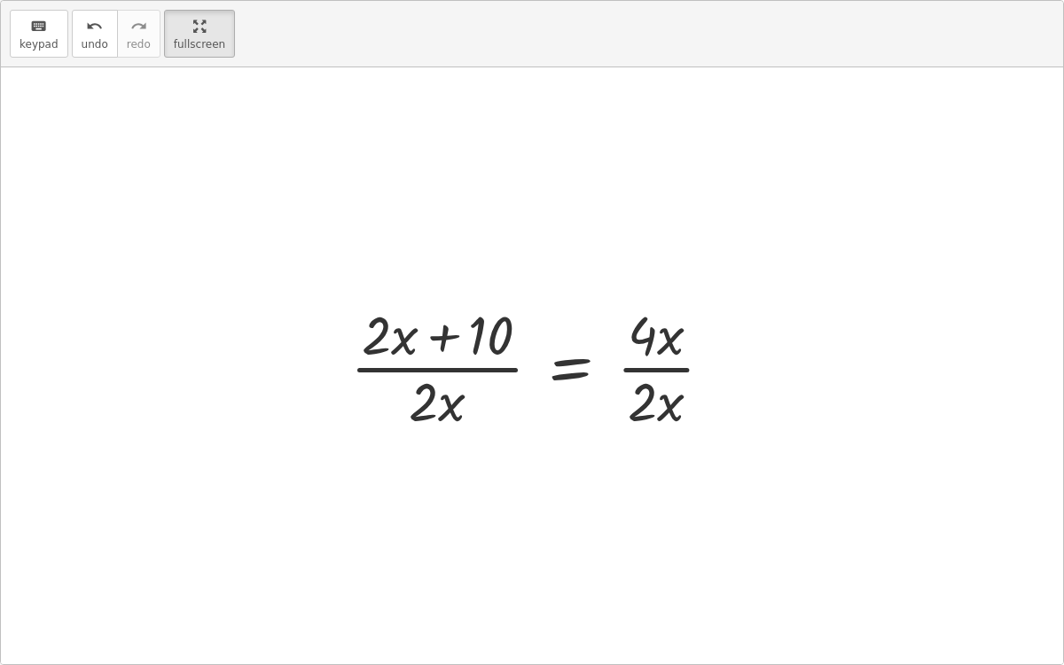
click at [656, 407] on div at bounding box center [538, 366] width 395 height 137
click at [567, 377] on div at bounding box center [538, 366] width 395 height 137
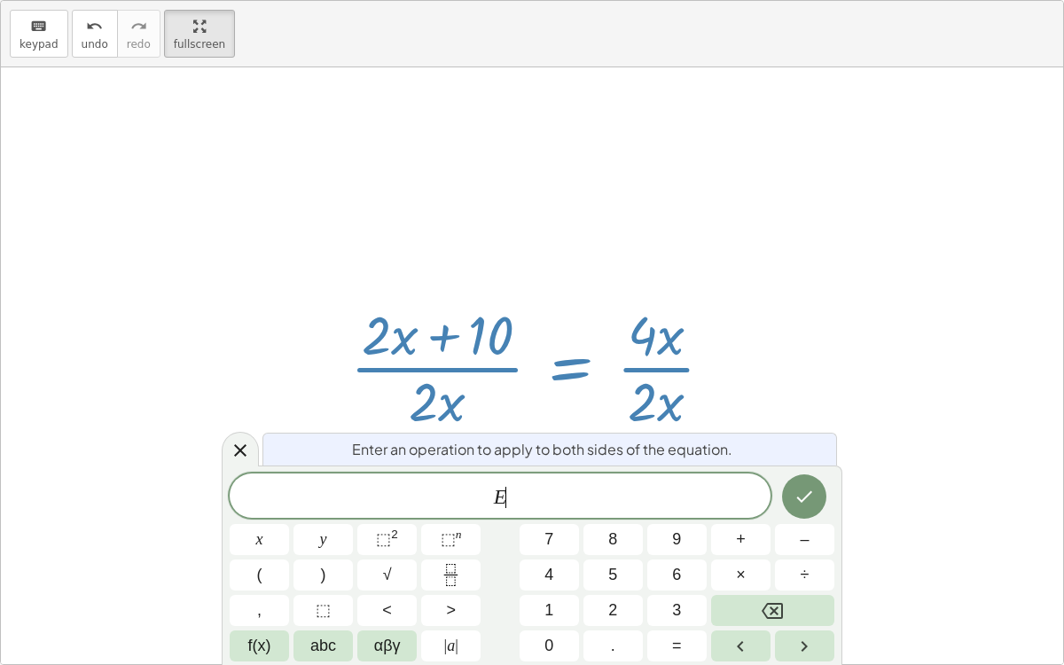
click at [567, 377] on div at bounding box center [538, 366] width 395 height 137
click at [581, 434] on div "Enter an operation to apply to both sides of the equation." at bounding box center [550, 449] width 575 height 33
click at [794, 391] on div at bounding box center [532, 365] width 1062 height 597
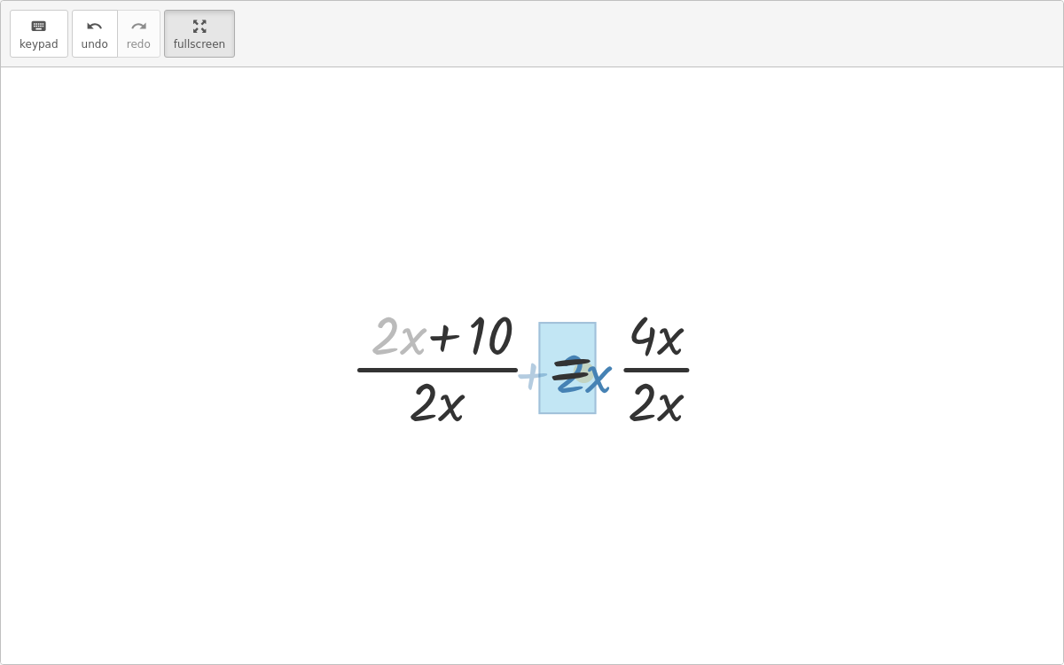
drag, startPoint x: 393, startPoint y: 340, endPoint x: 576, endPoint y: 377, distance: 187.3
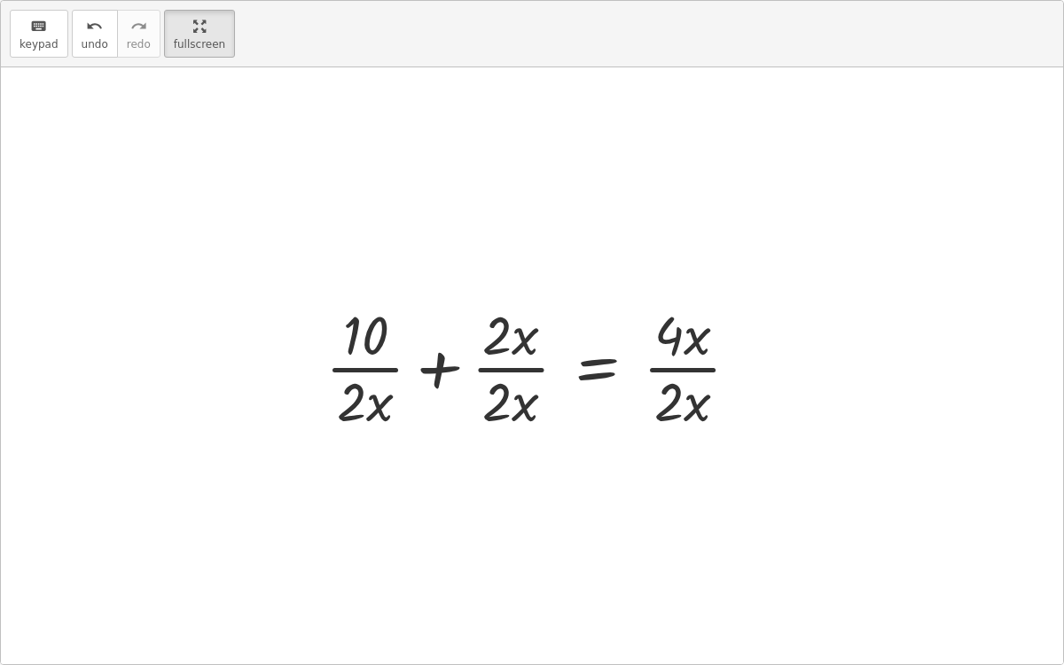
click at [439, 364] on div at bounding box center [540, 366] width 446 height 137
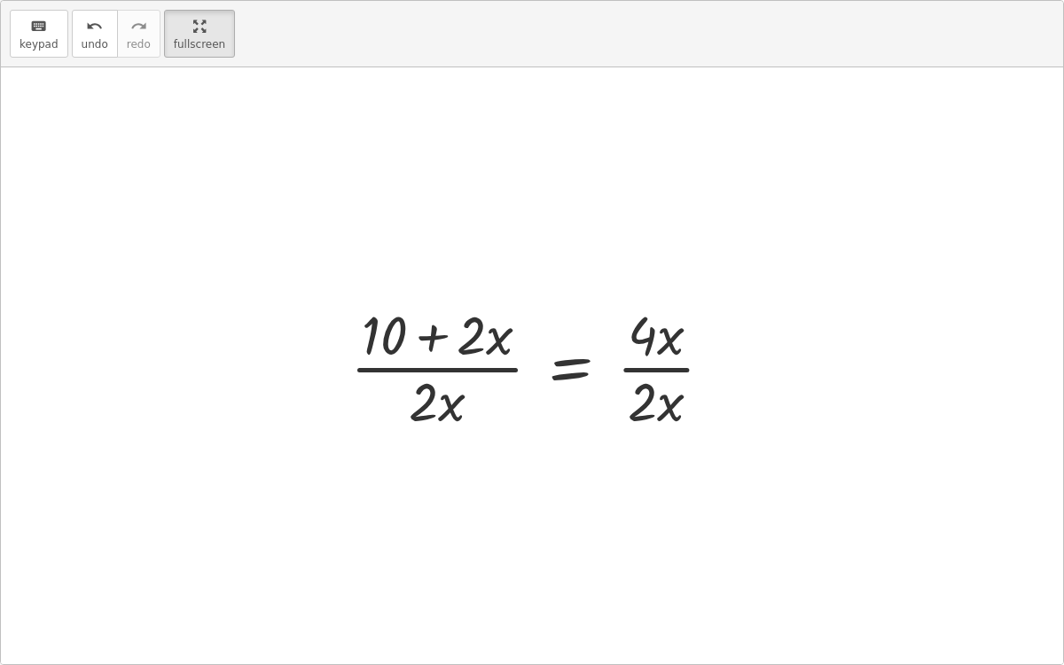
click at [438, 343] on div at bounding box center [538, 366] width 395 height 137
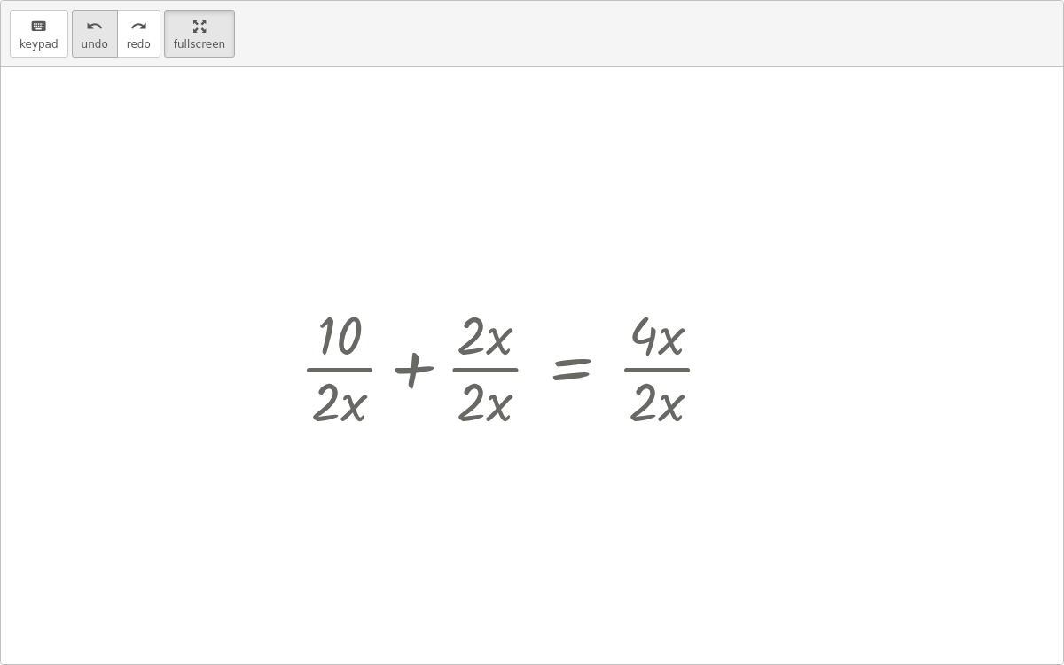
click at [72, 35] on button "undo undo" at bounding box center [95, 34] width 46 height 48
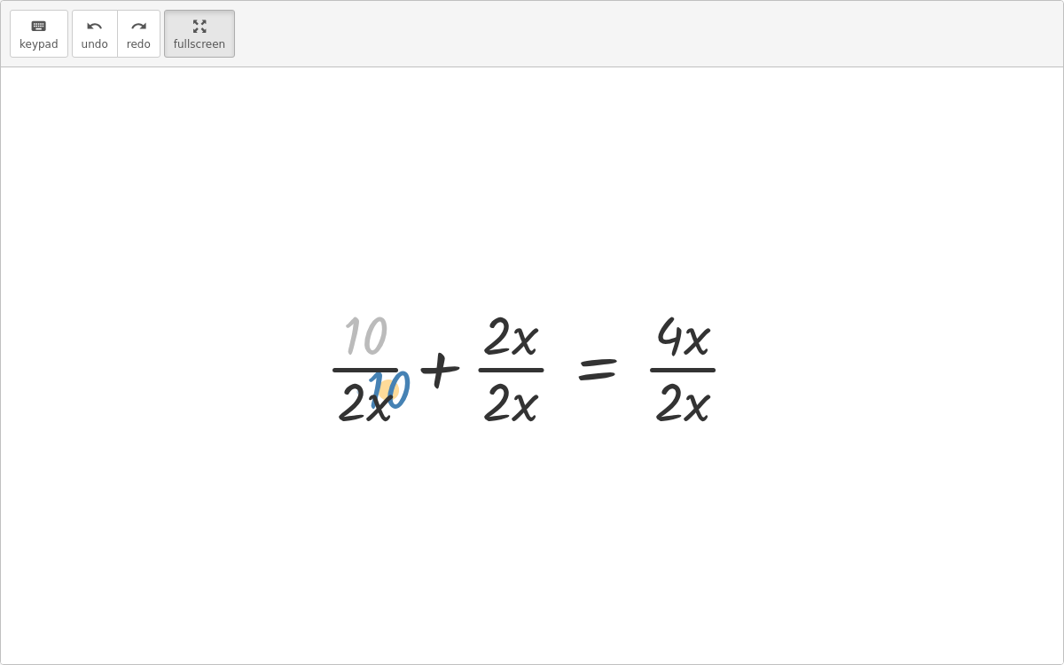
drag, startPoint x: 386, startPoint y: 334, endPoint x: 409, endPoint y: 388, distance: 58.8
click at [409, 388] on div at bounding box center [540, 366] width 446 height 137
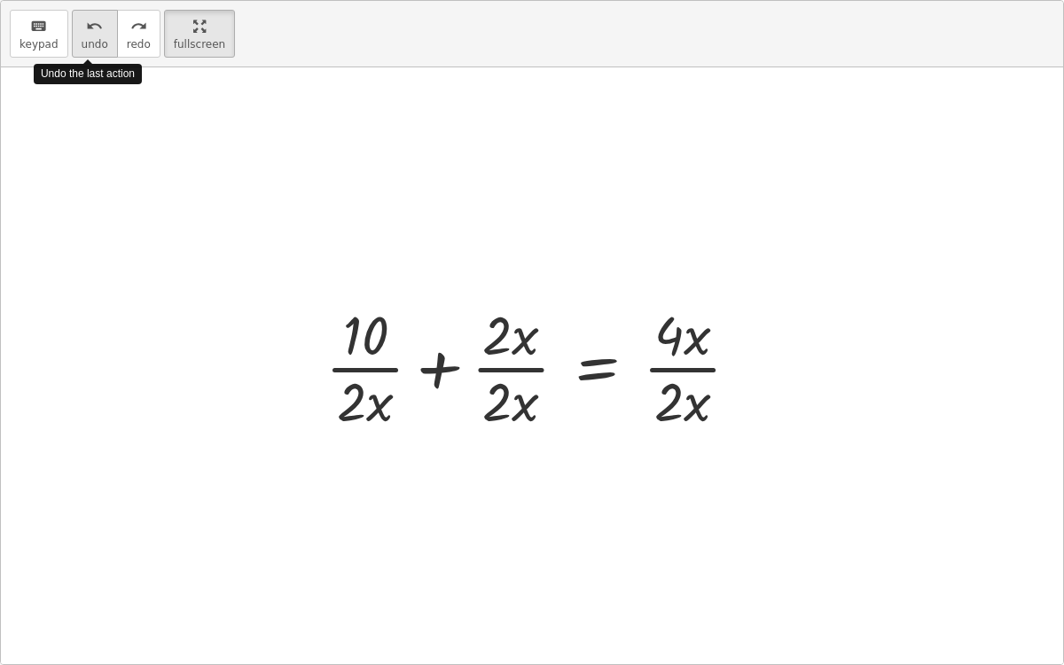
click at [86, 35] on icon "undo" at bounding box center [94, 26] width 17 height 21
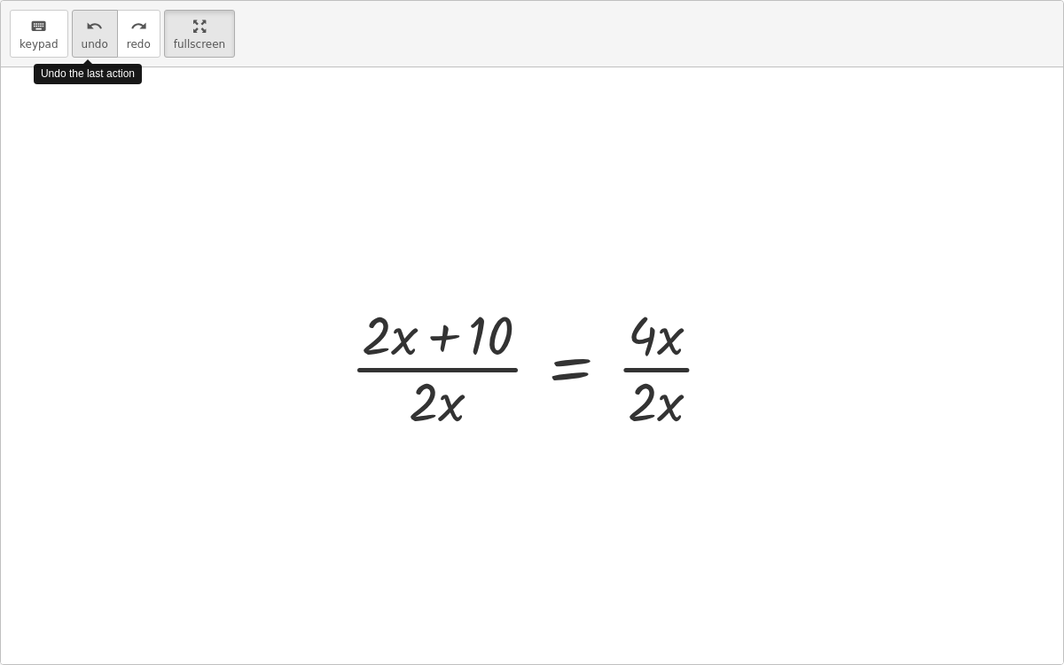
click at [86, 35] on icon "undo" at bounding box center [94, 26] width 17 height 21
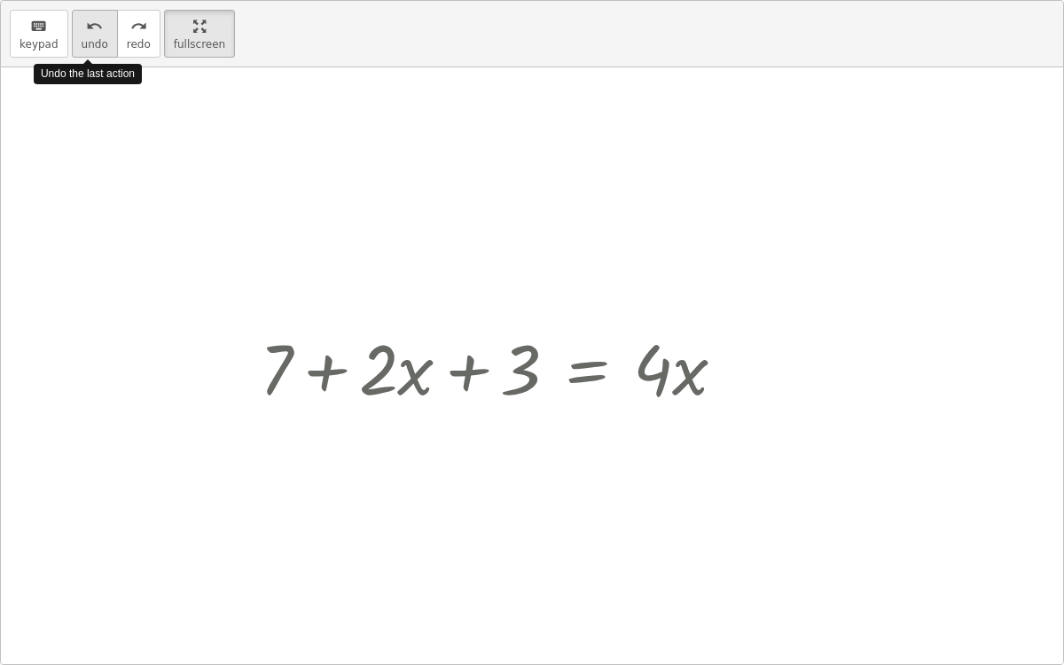
click at [86, 35] on icon "undo" at bounding box center [94, 26] width 17 height 21
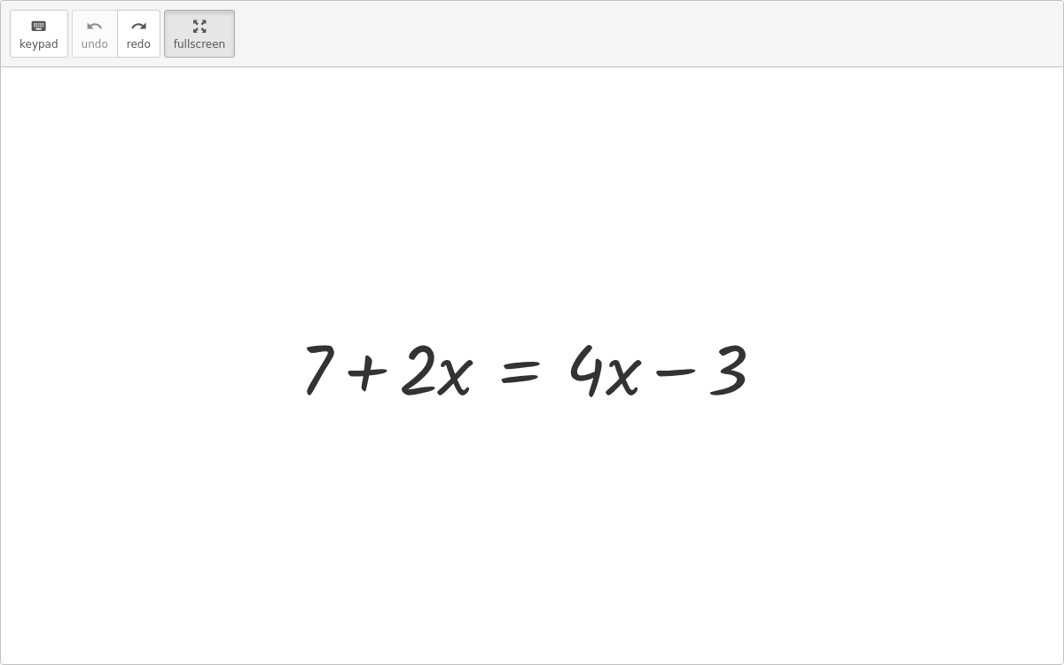
click at [362, 368] on div at bounding box center [540, 366] width 498 height 91
click at [524, 371] on div at bounding box center [540, 366] width 498 height 91
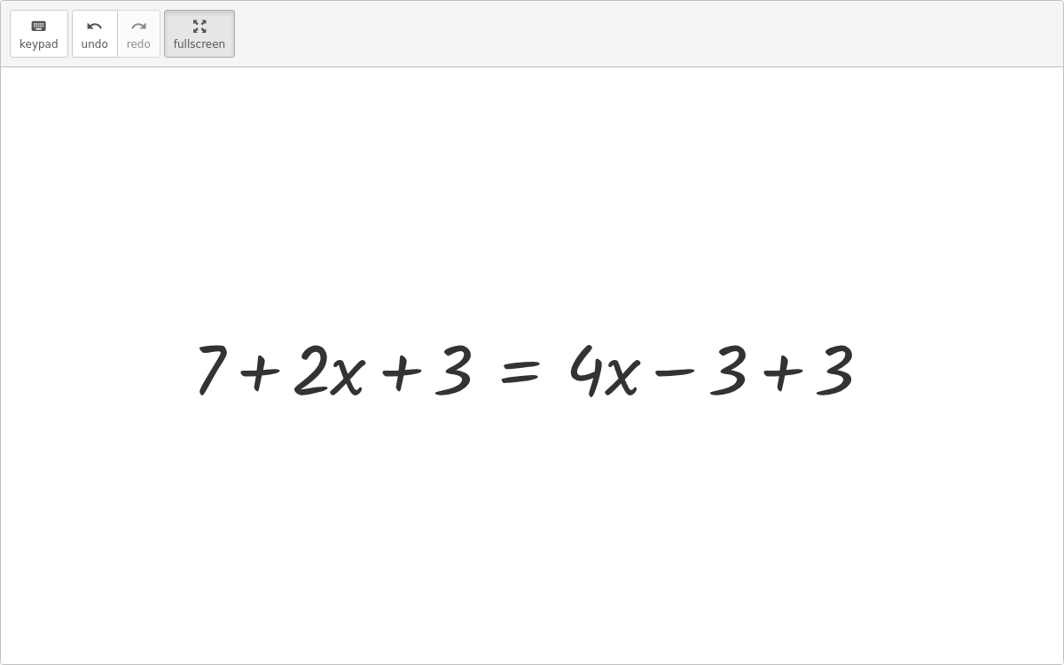
click at [396, 366] on div at bounding box center [539, 366] width 711 height 91
drag, startPoint x: 206, startPoint y: 356, endPoint x: 476, endPoint y: 361, distance: 270.5
click at [476, 361] on div at bounding box center [539, 366] width 711 height 91
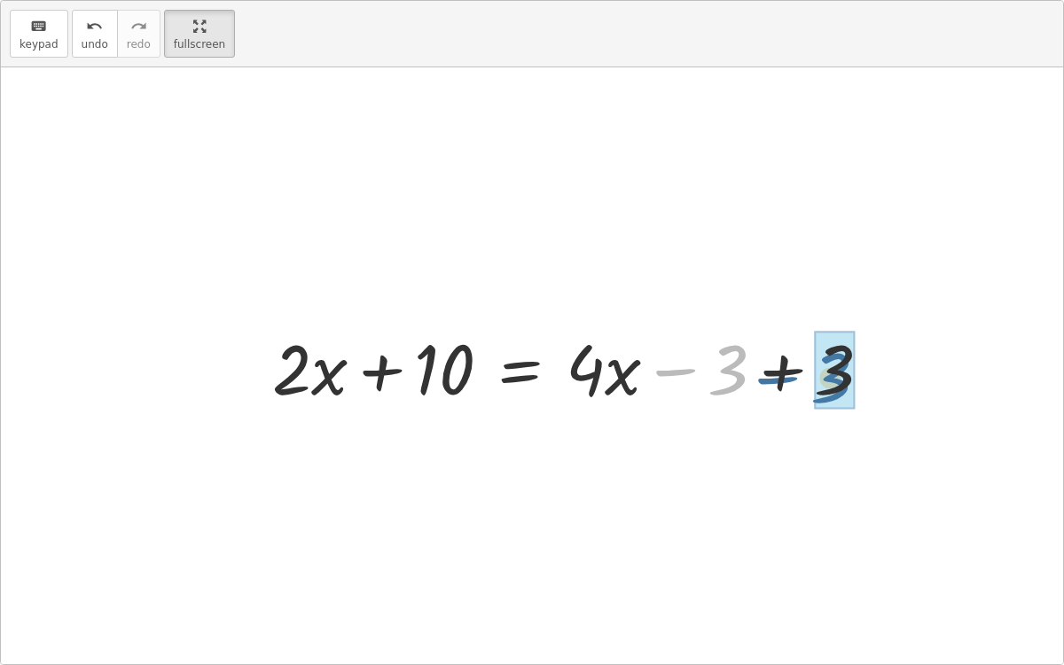
drag, startPoint x: 726, startPoint y: 362, endPoint x: 835, endPoint y: 370, distance: 108.5
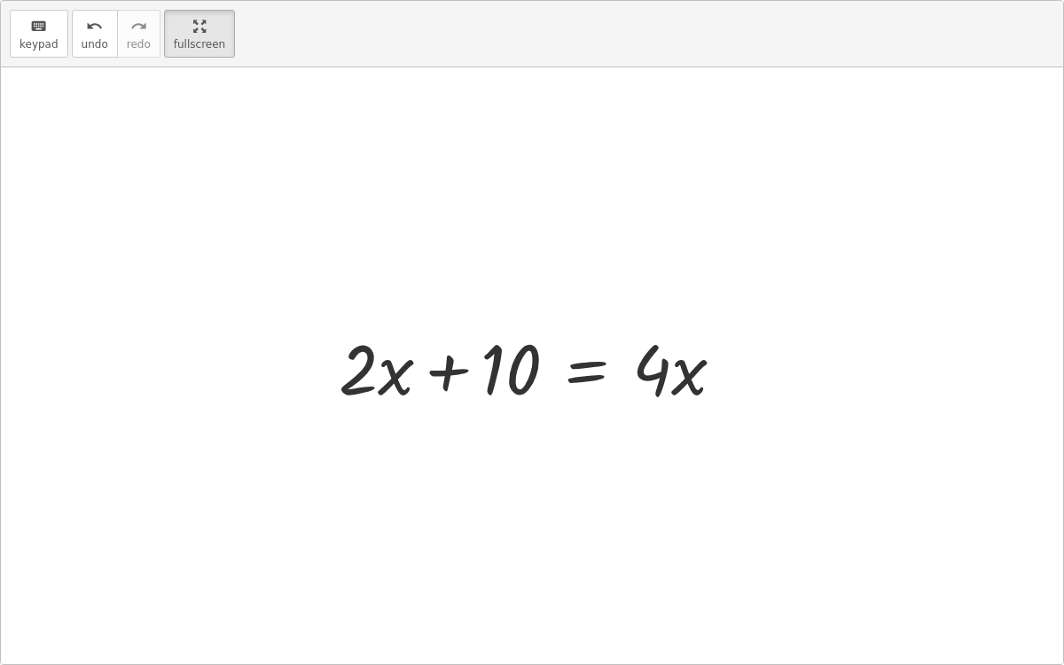
click at [577, 355] on div at bounding box center [539, 366] width 418 height 91
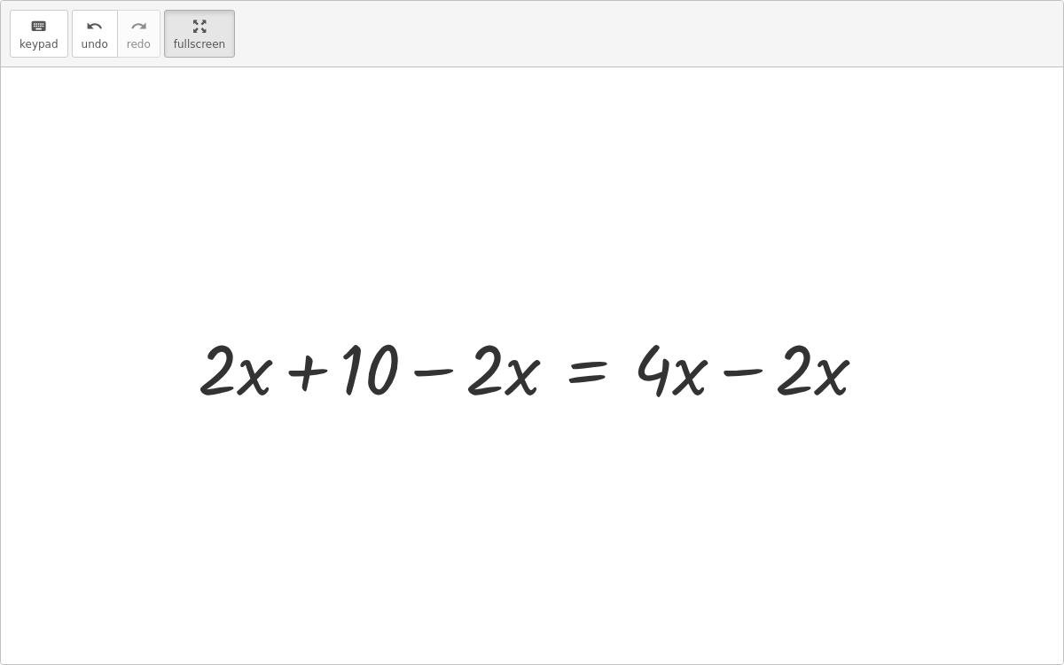
click at [435, 367] on div at bounding box center [539, 366] width 701 height 91
drag, startPoint x: 237, startPoint y: 361, endPoint x: 482, endPoint y: 359, distance: 245.7
click at [482, 359] on div at bounding box center [539, 366] width 701 height 91
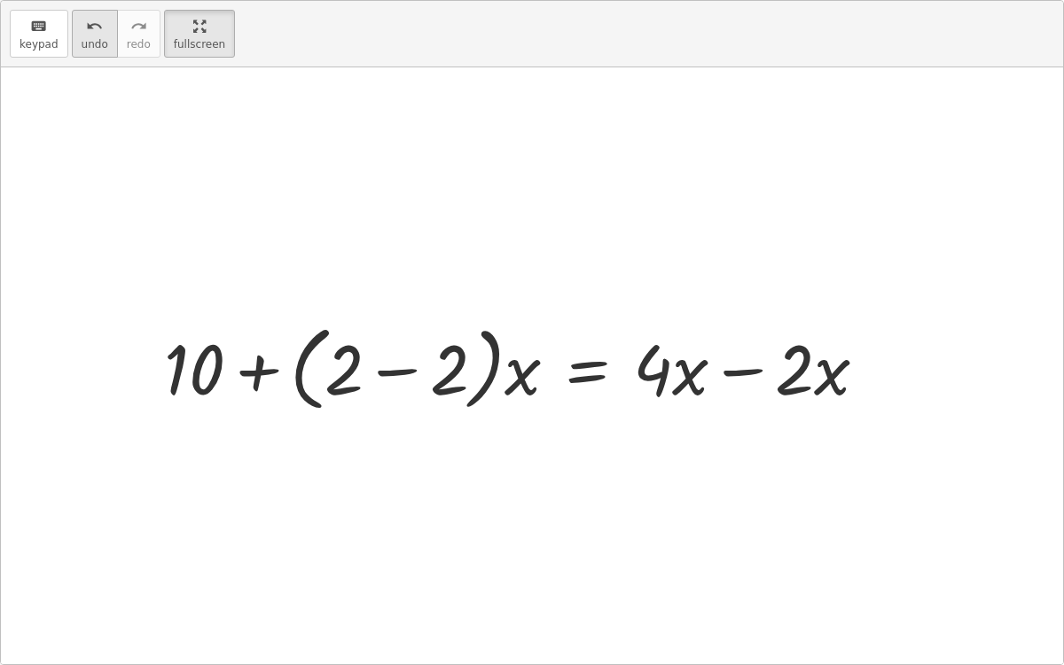
click at [90, 38] on span "undo" at bounding box center [95, 44] width 27 height 12
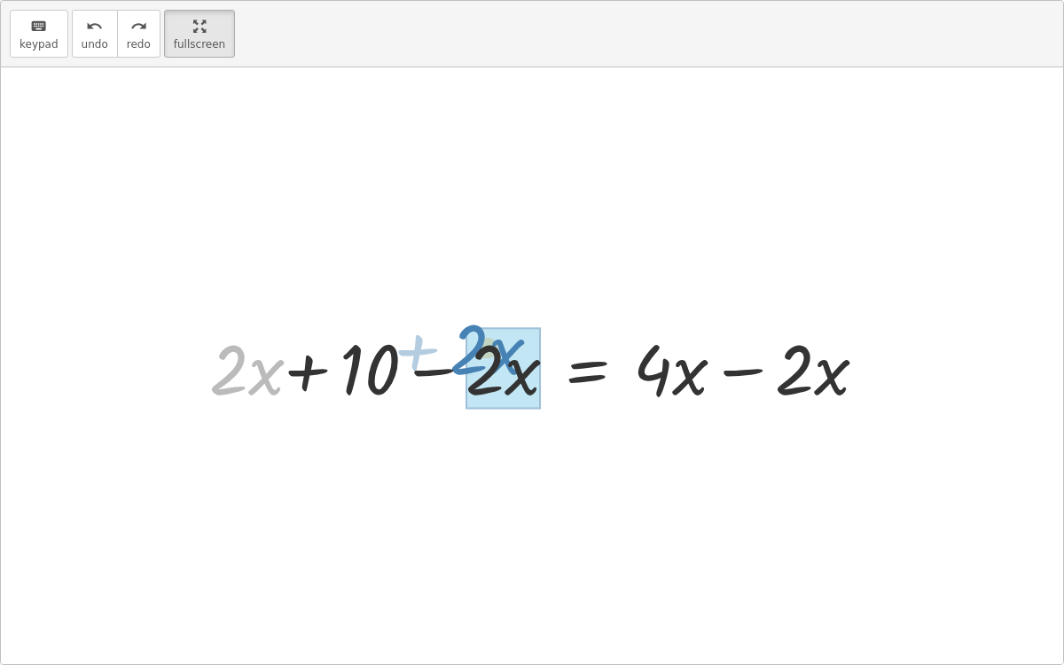
drag, startPoint x: 240, startPoint y: 372, endPoint x: 481, endPoint y: 355, distance: 241.0
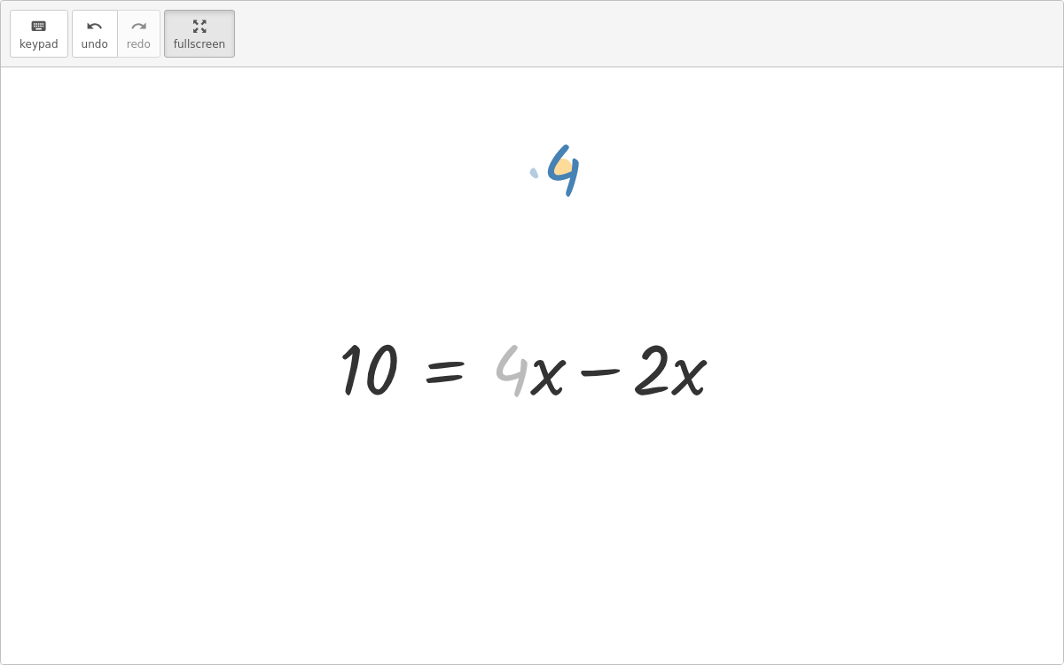
drag, startPoint x: 528, startPoint y: 371, endPoint x: 575, endPoint y: 115, distance: 259.7
click at [575, 115] on div "+ 7 + · 2 · x = + · 4 · x − 3 + 7 + · 2 · x + 3 = + · 4 · x − 3 + 3 + · 2 · x +…" at bounding box center [532, 365] width 1062 height 597
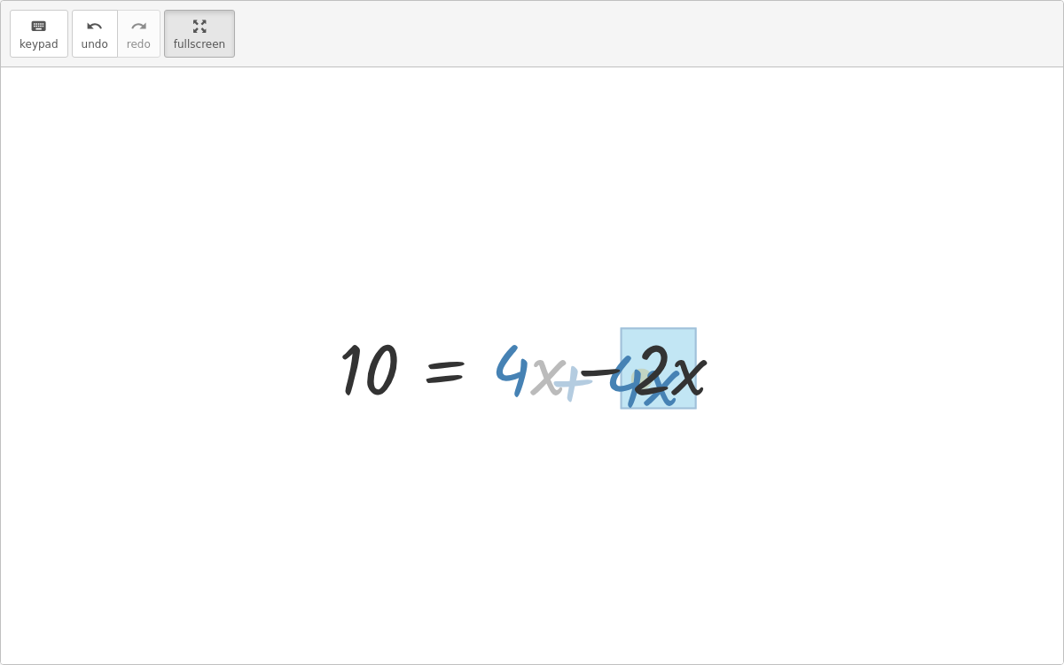
drag, startPoint x: 545, startPoint y: 364, endPoint x: 658, endPoint y: 372, distance: 113.9
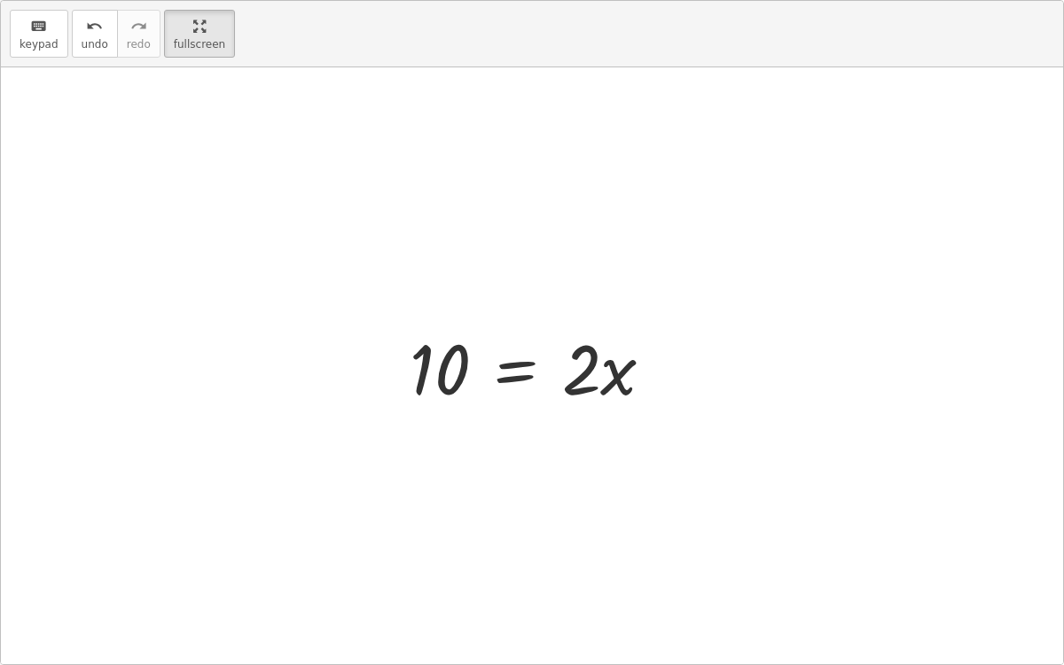
click at [443, 368] on div at bounding box center [539, 366] width 277 height 91
click at [507, 378] on div at bounding box center [539, 366] width 277 height 91
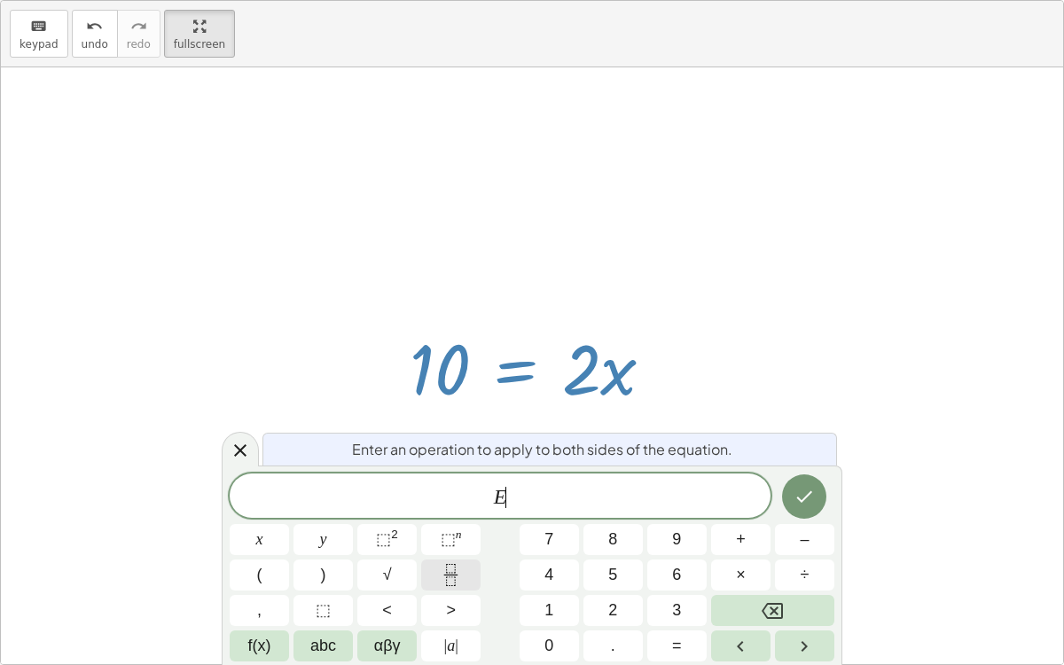
click at [453, 576] on icon "Fraction" at bounding box center [451, 575] width 22 height 22
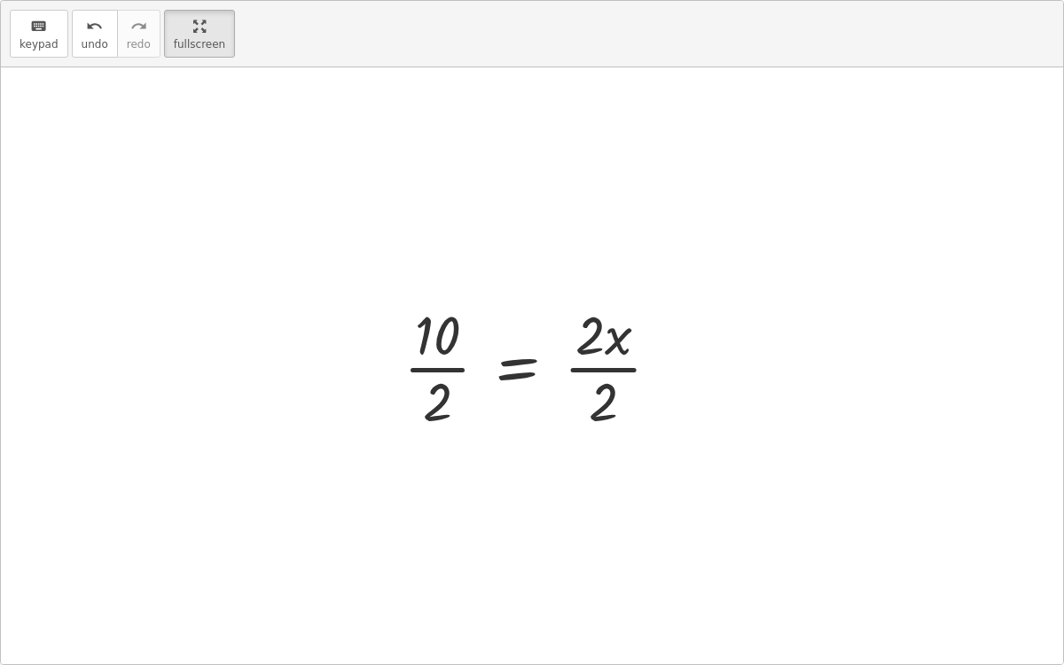
click at [419, 368] on div at bounding box center [539, 366] width 288 height 137
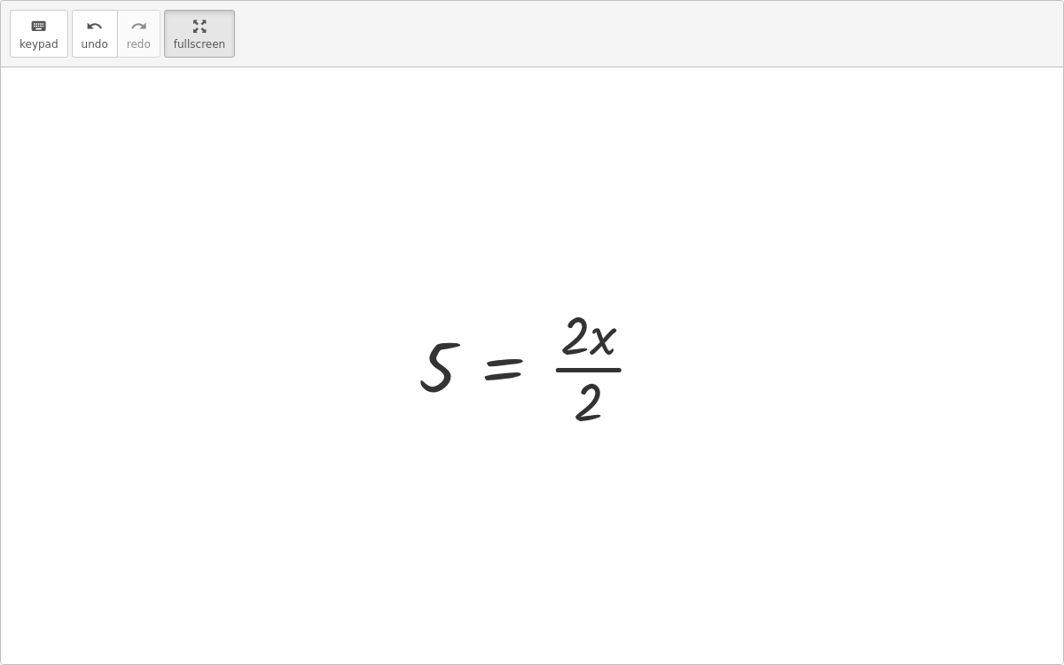
click at [591, 369] on div at bounding box center [539, 366] width 259 height 137
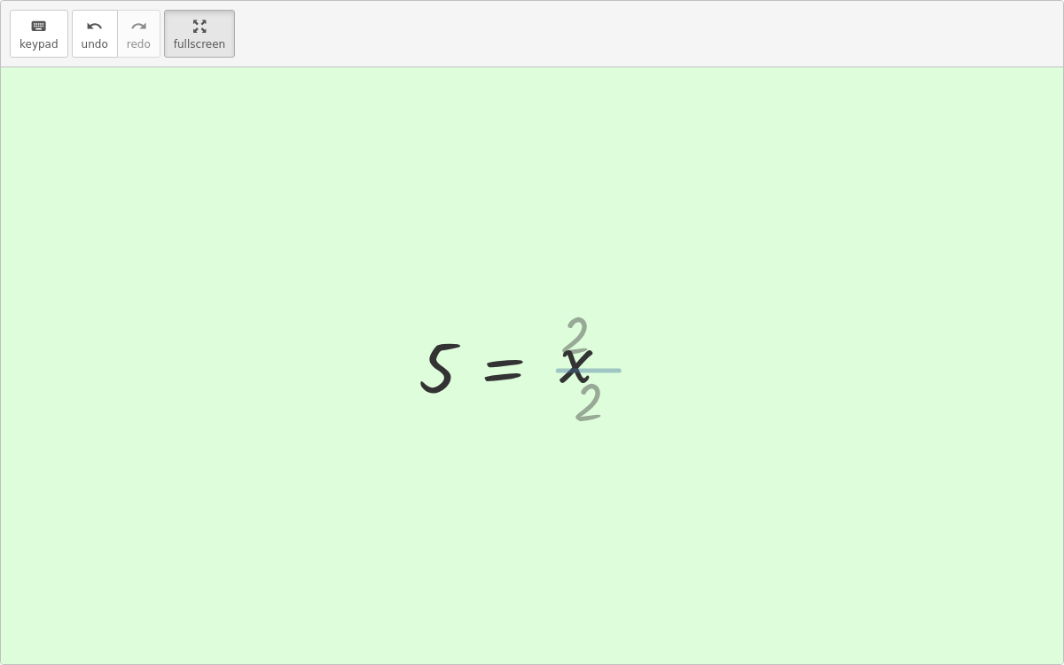
click at [591, 369] on div at bounding box center [518, 367] width 216 height 88
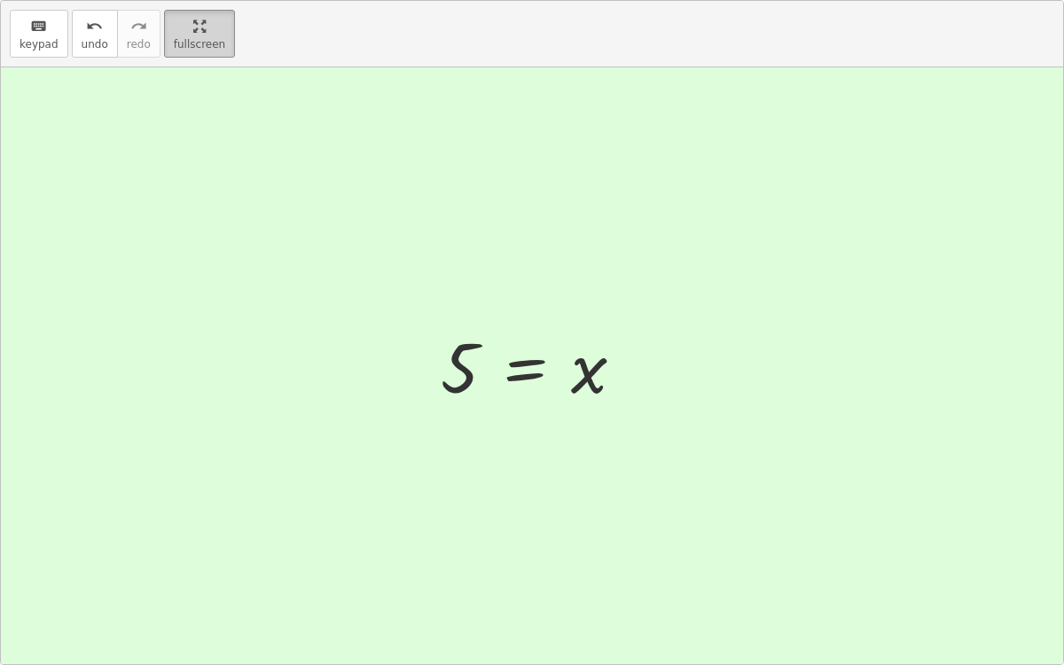
click at [177, 0] on html "1.1.2 Quick Check [PERSON_NAME] Not you? Tasks 1. Goal state 2. Goal state 3. G…" at bounding box center [532, 332] width 1064 height 665
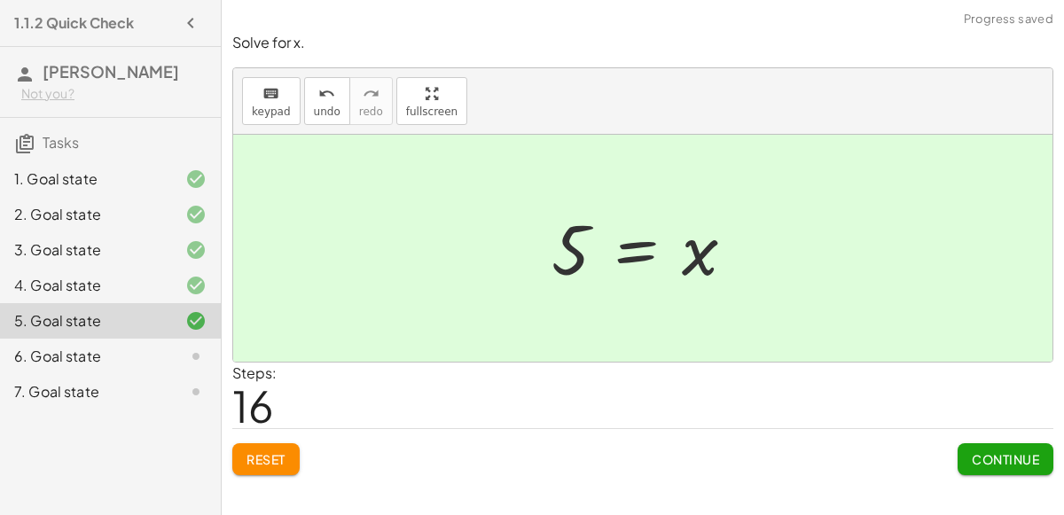
click at [992, 455] on span "Continue" at bounding box center [1005, 459] width 67 height 16
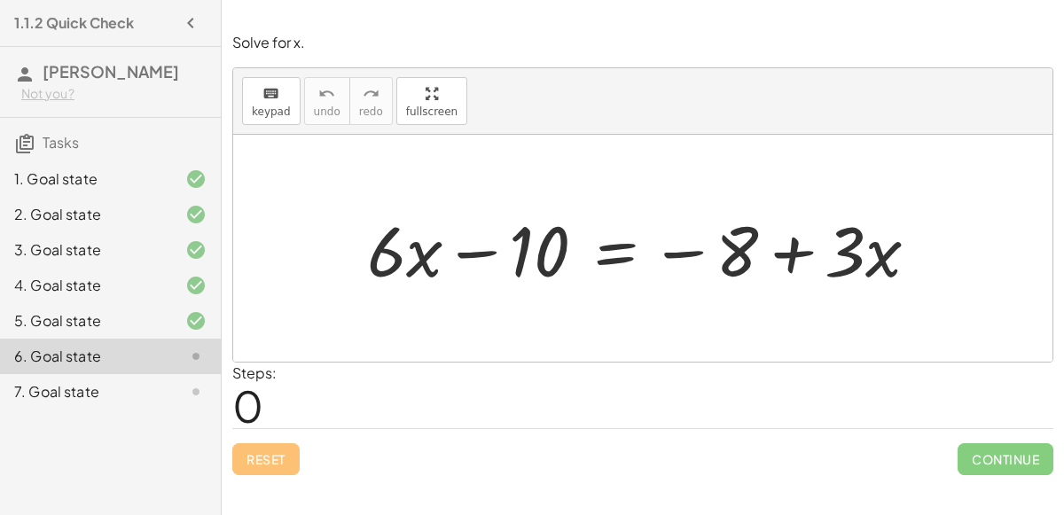
click at [679, 242] on div at bounding box center [650, 248] width 584 height 91
click at [601, 252] on div at bounding box center [650, 248] width 584 height 91
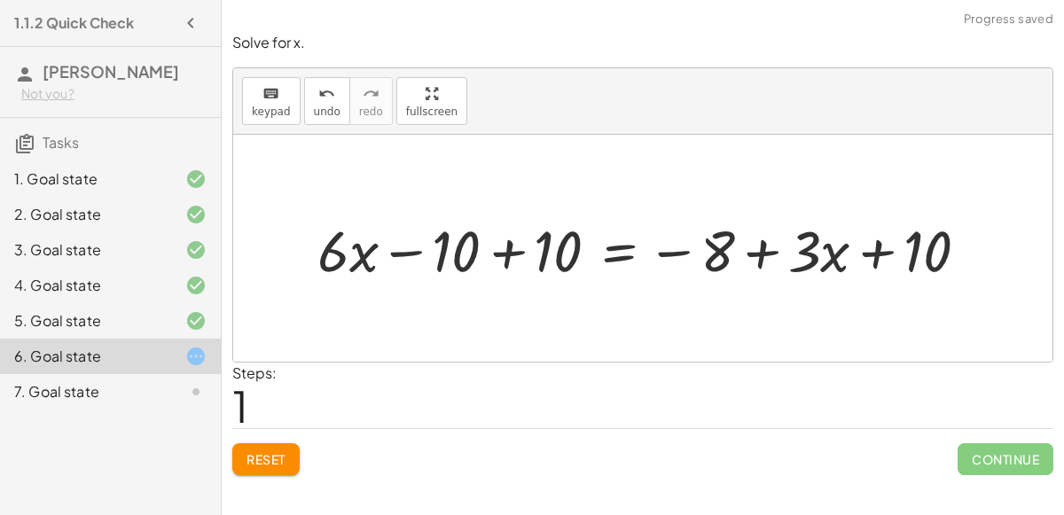
click at [509, 263] on div at bounding box center [650, 248] width 683 height 75
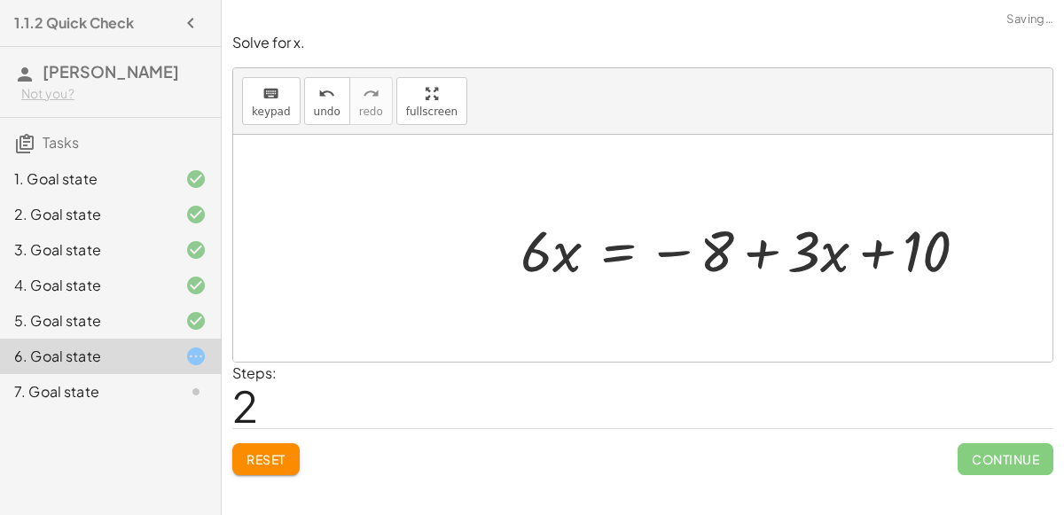
click at [869, 256] on div at bounding box center [752, 248] width 480 height 75
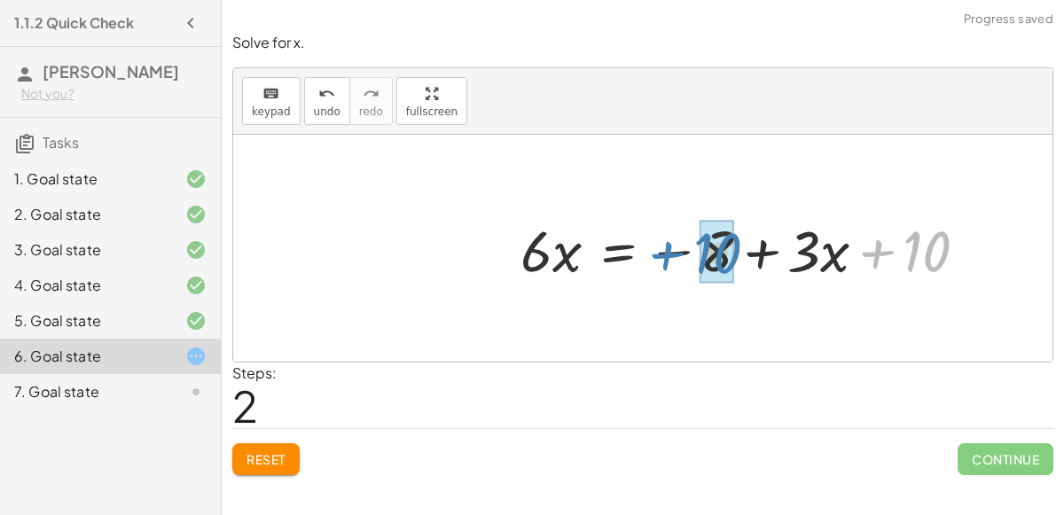
drag, startPoint x: 929, startPoint y: 262, endPoint x: 720, endPoint y: 263, distance: 208.4
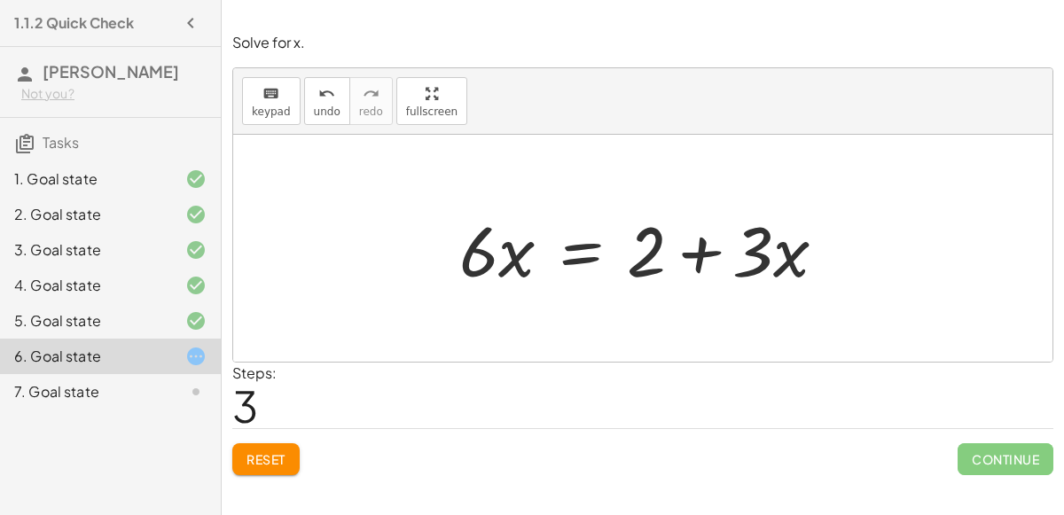
click at [719, 236] on div at bounding box center [650, 248] width 399 height 91
click at [694, 243] on div at bounding box center [650, 248] width 399 height 91
click at [788, 261] on div at bounding box center [650, 248] width 399 height 91
click at [266, 106] on span "keypad" at bounding box center [271, 112] width 39 height 12
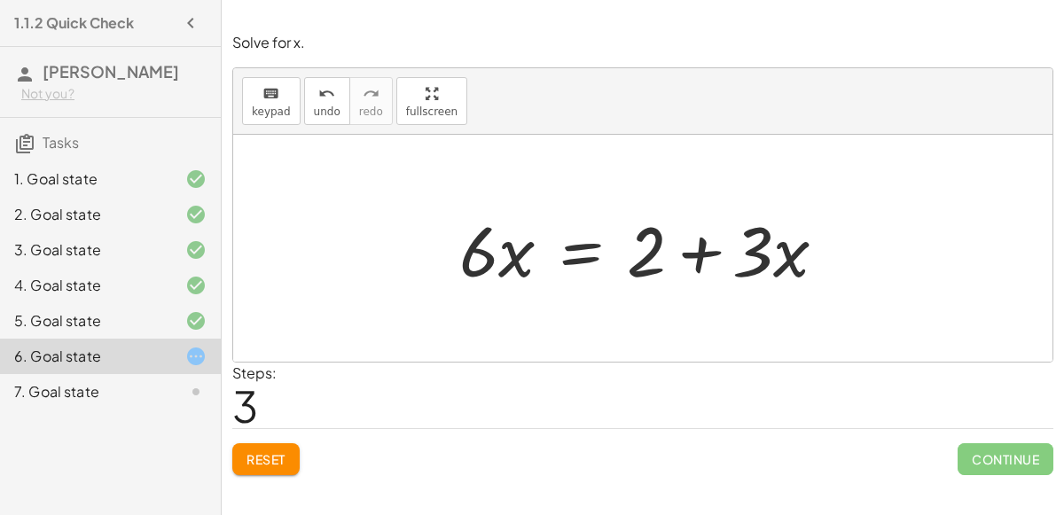
click at [589, 240] on div at bounding box center [650, 248] width 399 height 91
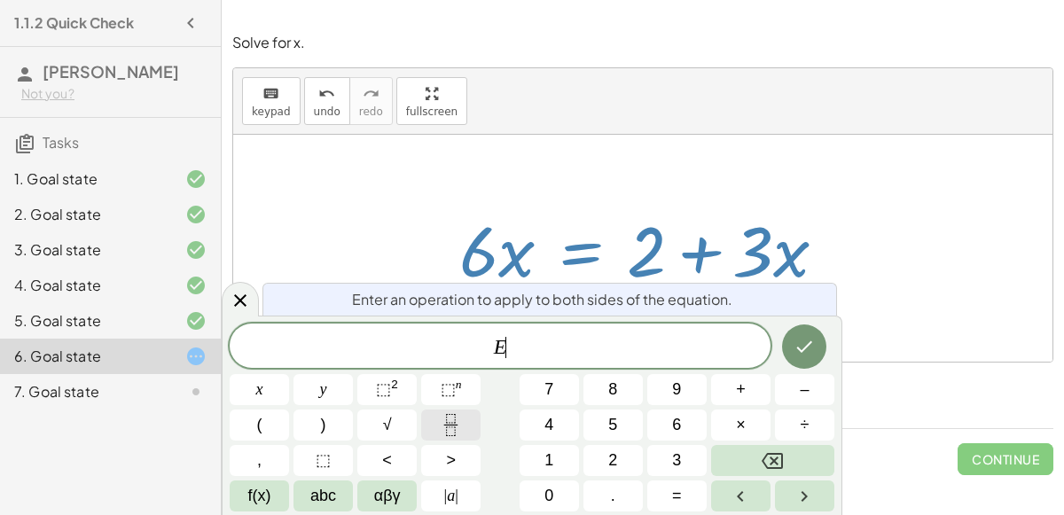
click at [465, 415] on button "Fraction" at bounding box center [450, 425] width 59 height 31
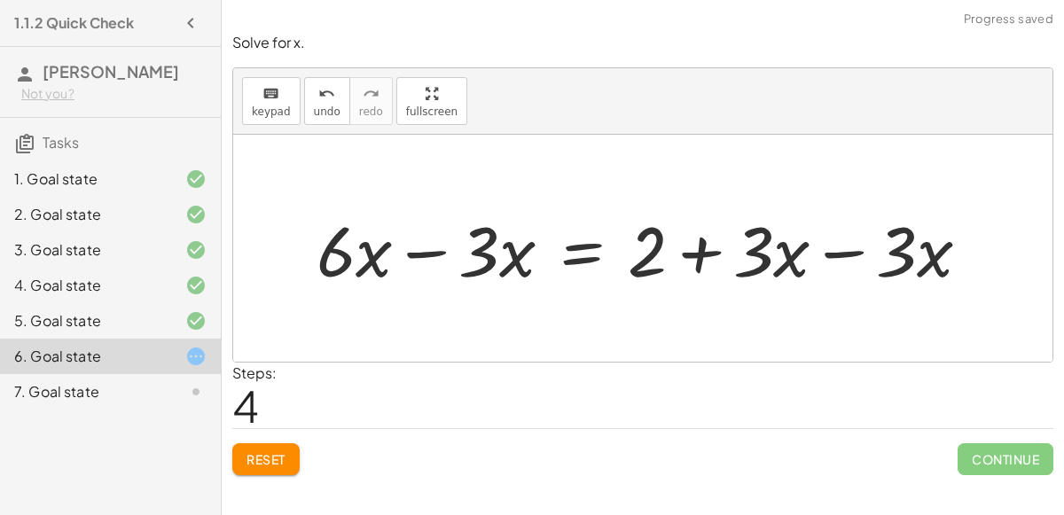
click at [432, 247] on div at bounding box center [651, 248] width 686 height 91
click at [823, 247] on div at bounding box center [722, 248] width 544 height 91
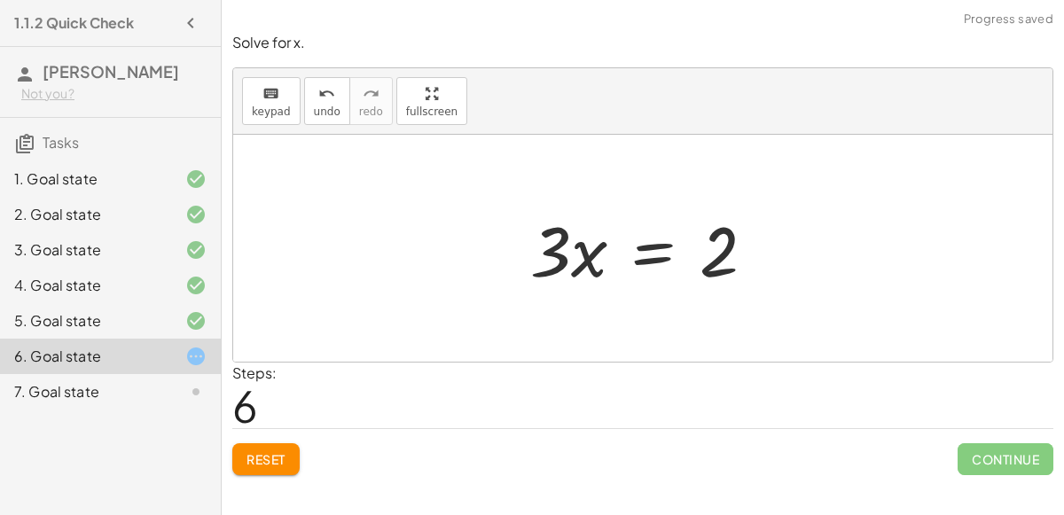
click at [656, 249] on div at bounding box center [649, 248] width 257 height 91
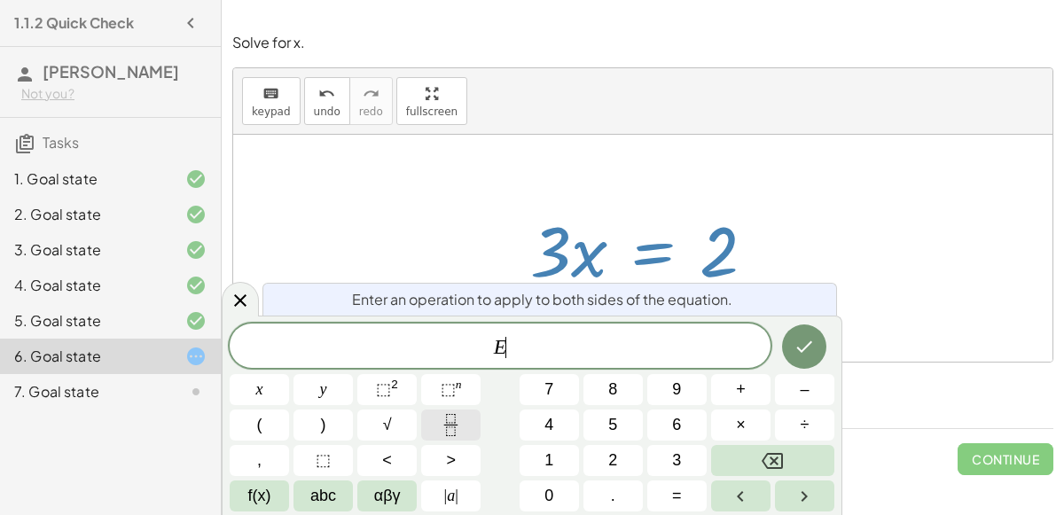
click at [445, 422] on icon "Fraction" at bounding box center [451, 425] width 22 height 22
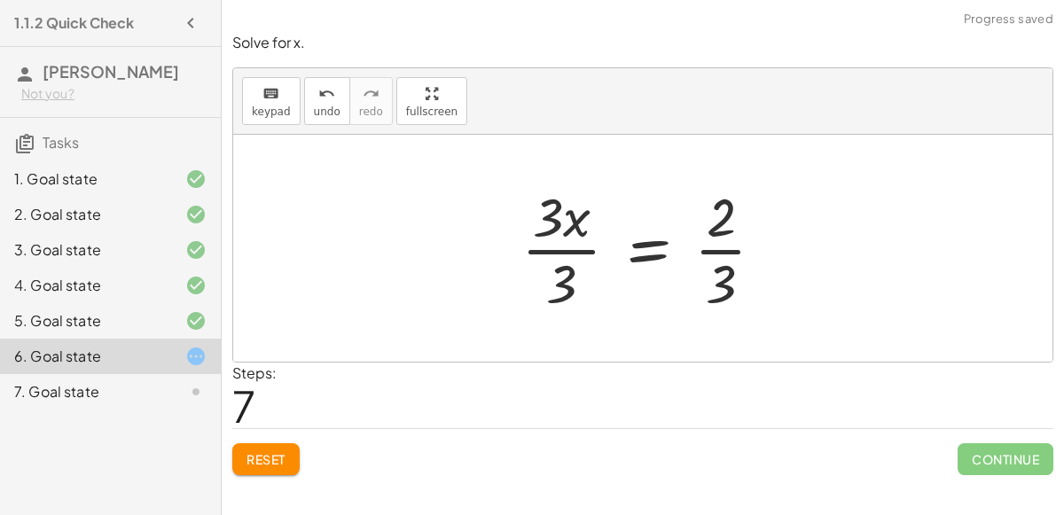
click at [719, 246] on div at bounding box center [650, 248] width 275 height 137
click at [714, 252] on div at bounding box center [650, 248] width 275 height 137
click at [587, 247] on div at bounding box center [650, 248] width 275 height 137
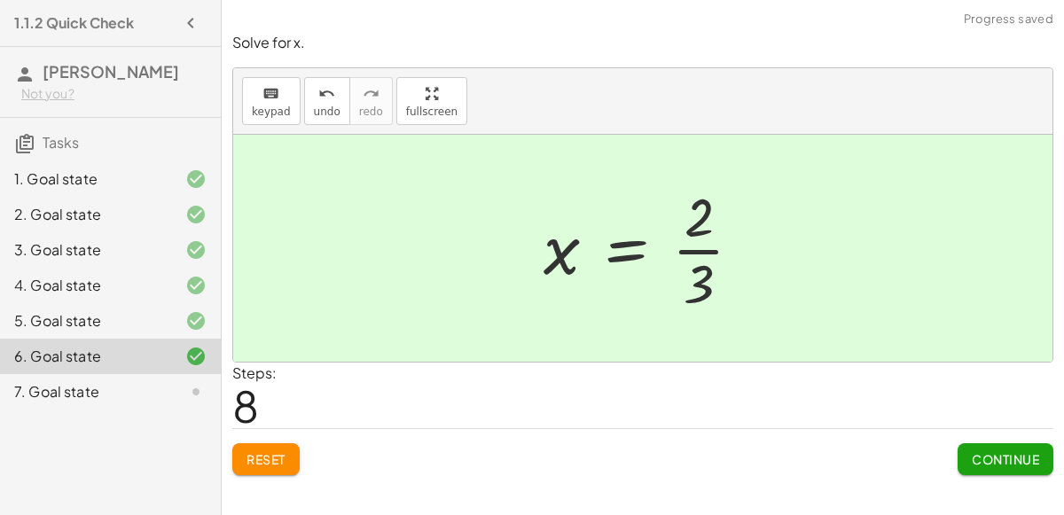
click at [976, 455] on span "Continue" at bounding box center [1005, 459] width 67 height 16
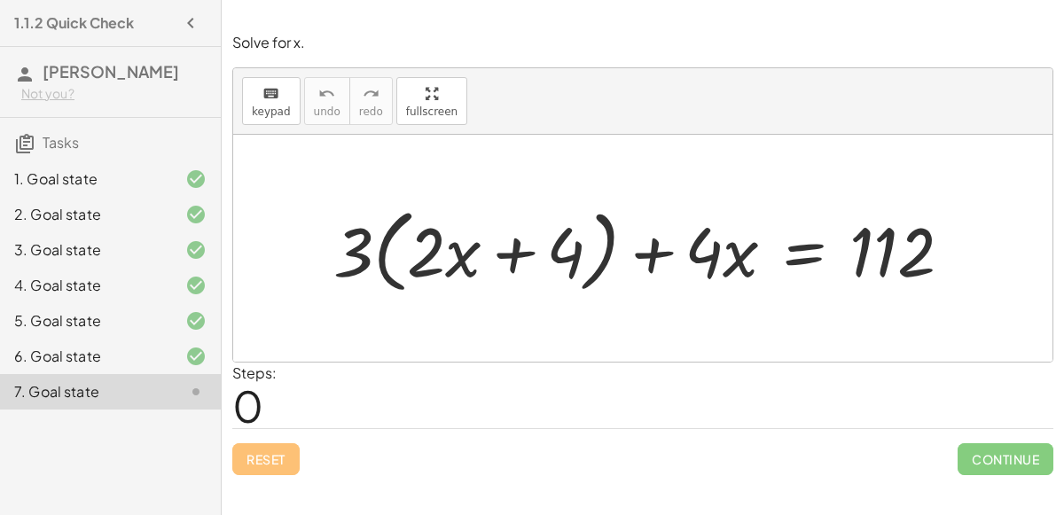
click at [513, 254] on div at bounding box center [650, 249] width 651 height 100
click at [356, 250] on div at bounding box center [650, 249] width 651 height 100
drag, startPoint x: 438, startPoint y: 244, endPoint x: 490, endPoint y: 229, distance: 53.6
click at [490, 229] on div at bounding box center [650, 249] width 651 height 100
click at [446, 241] on div at bounding box center [650, 249] width 651 height 100
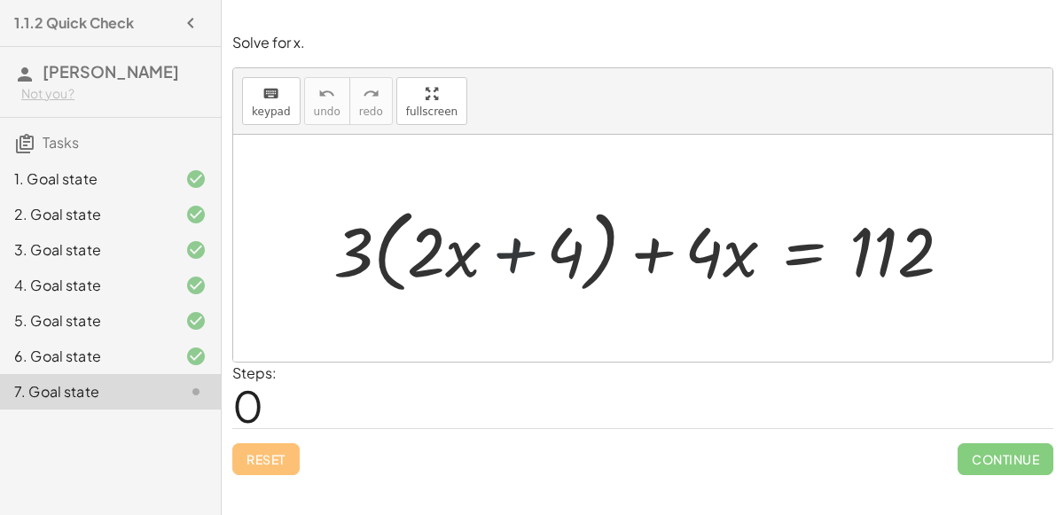
click at [498, 247] on div at bounding box center [650, 249] width 651 height 100
click at [383, 254] on div at bounding box center [650, 249] width 651 height 100
click at [382, 254] on div at bounding box center [650, 249] width 651 height 100
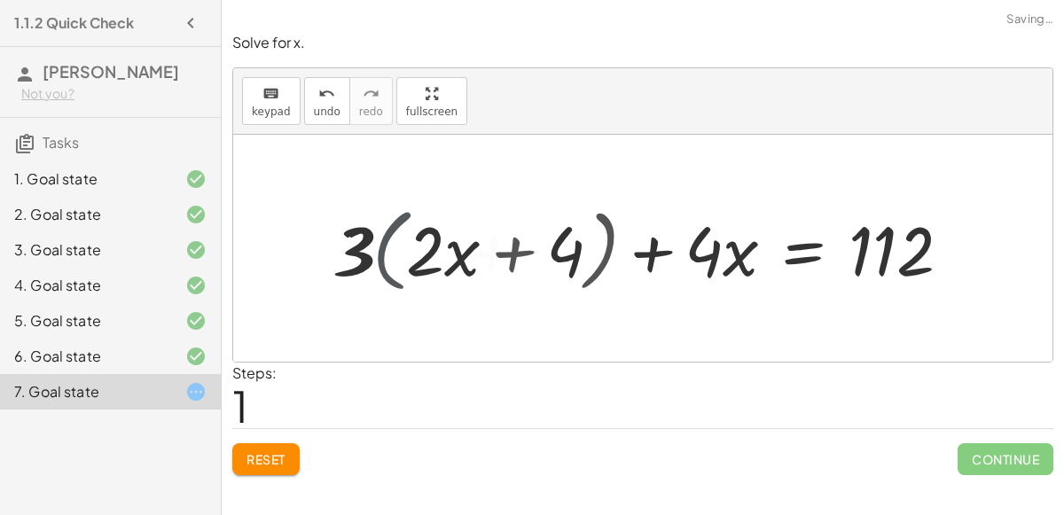
click at [382, 254] on div at bounding box center [647, 248] width 655 height 90
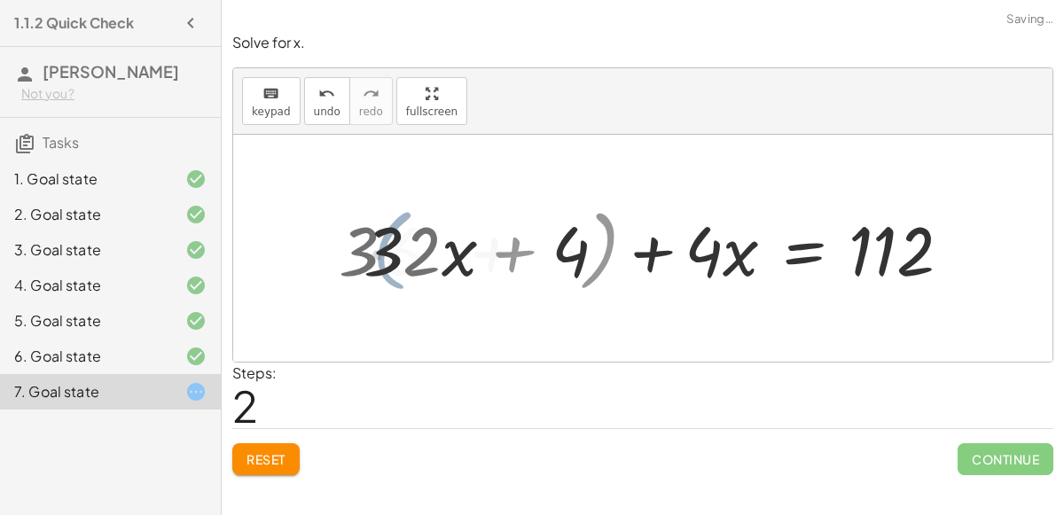
click at [382, 254] on div at bounding box center [676, 248] width 600 height 90
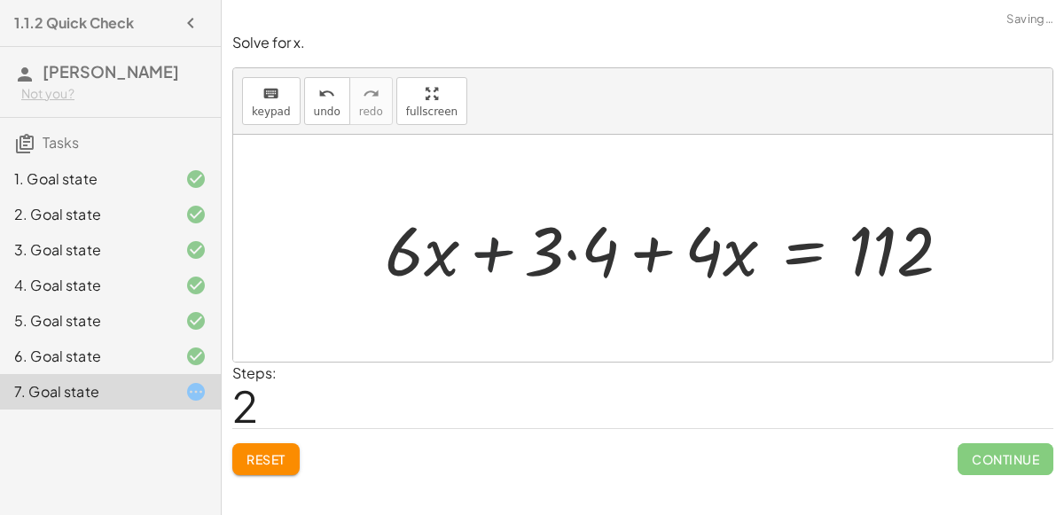
click at [475, 245] on div at bounding box center [676, 248] width 600 height 90
click at [576, 254] on div at bounding box center [676, 248] width 600 height 90
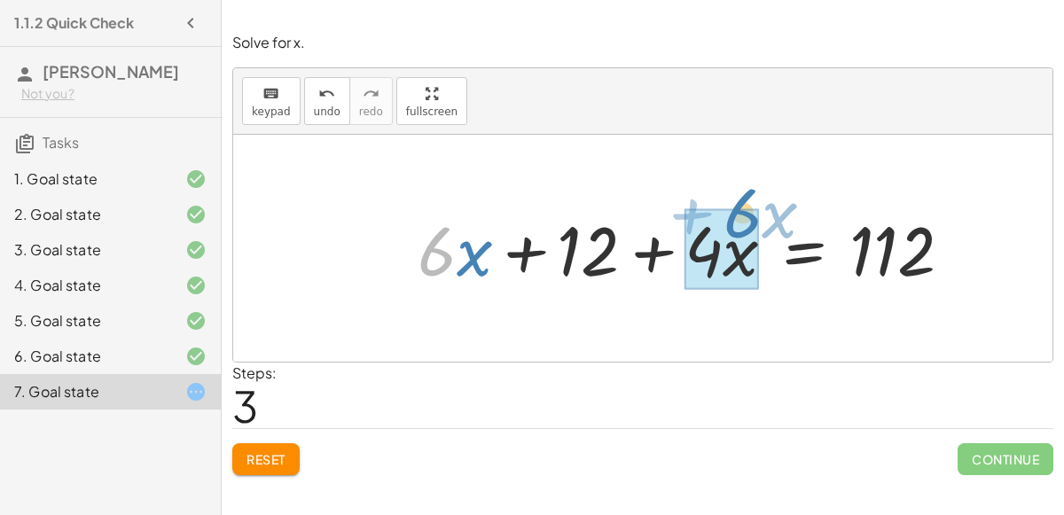
drag, startPoint x: 443, startPoint y: 234, endPoint x: 747, endPoint y: 197, distance: 305.6
click at [747, 199] on div "+ · 3 · ( + · 2 · x + 4 ) + · 4 · x = 112 + · 3 · 2 · x + · 3 · 4 + · 4 · x = 1…" at bounding box center [685, 248] width 589 height 98
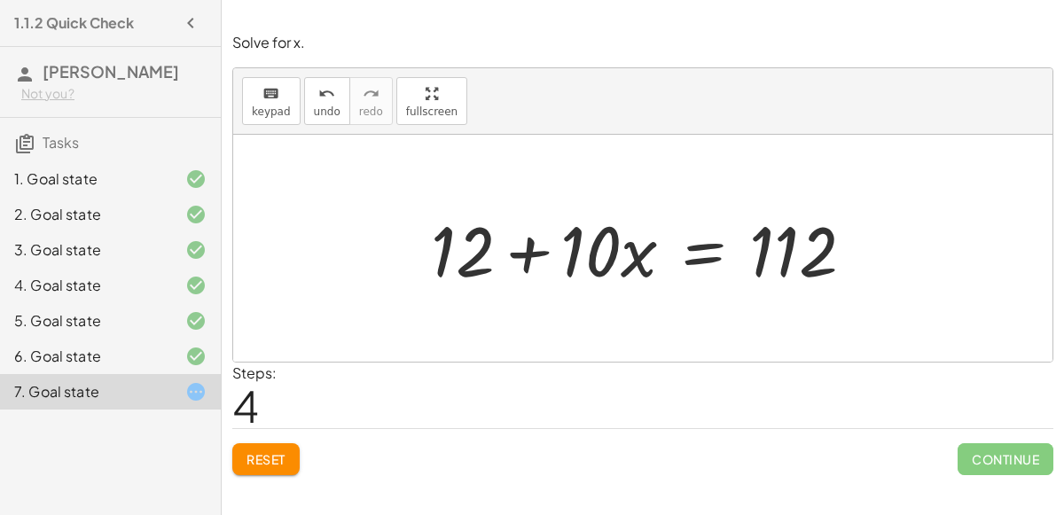
click at [529, 254] on div at bounding box center [649, 248] width 455 height 91
click at [514, 254] on div at bounding box center [649, 248] width 455 height 91
click at [692, 252] on div at bounding box center [649, 248] width 455 height 91
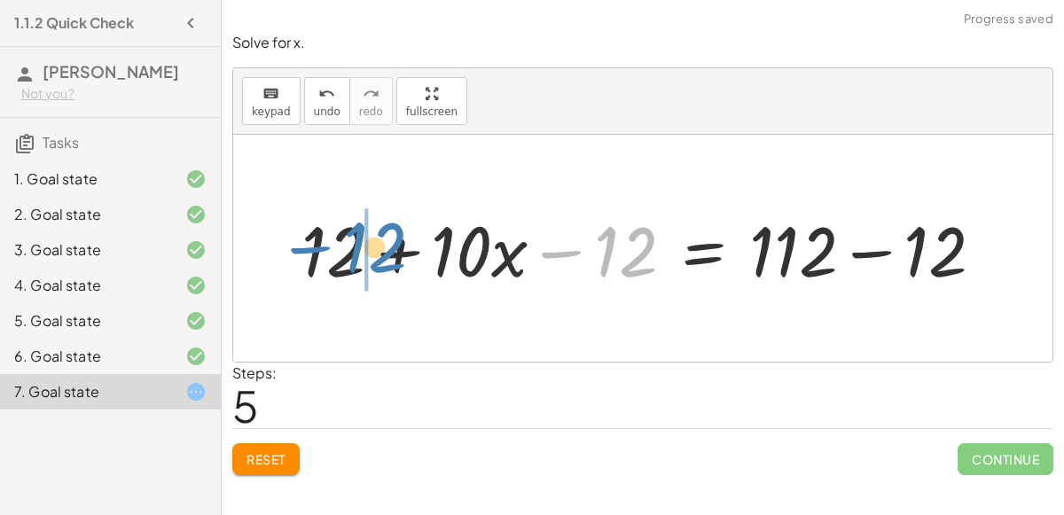
drag, startPoint x: 618, startPoint y: 264, endPoint x: 369, endPoint y: 259, distance: 249.3
click at [369, 259] on div at bounding box center [650, 248] width 715 height 91
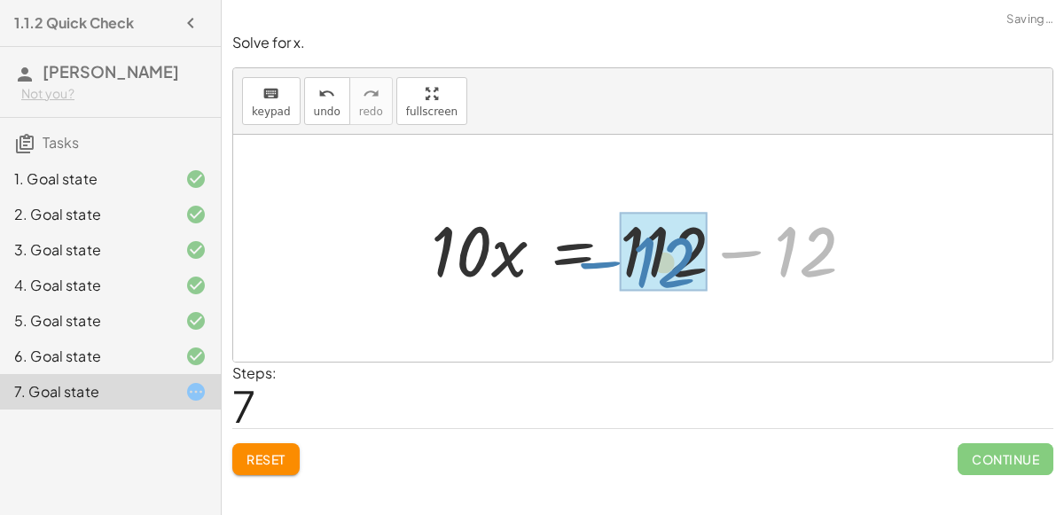
drag, startPoint x: 792, startPoint y: 263, endPoint x: 694, endPoint y: 264, distance: 97.6
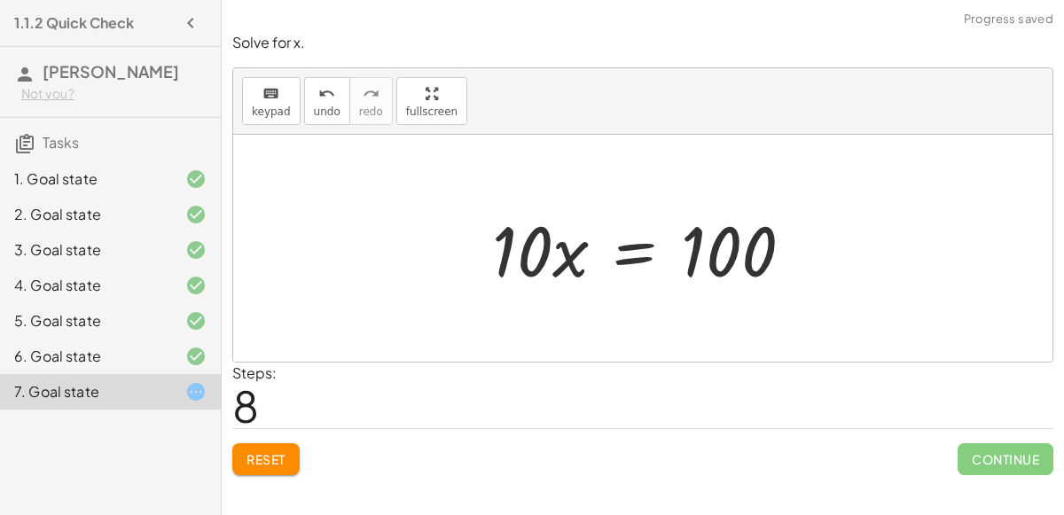
click at [534, 254] on div at bounding box center [649, 248] width 333 height 91
click at [622, 254] on div at bounding box center [649, 248] width 333 height 91
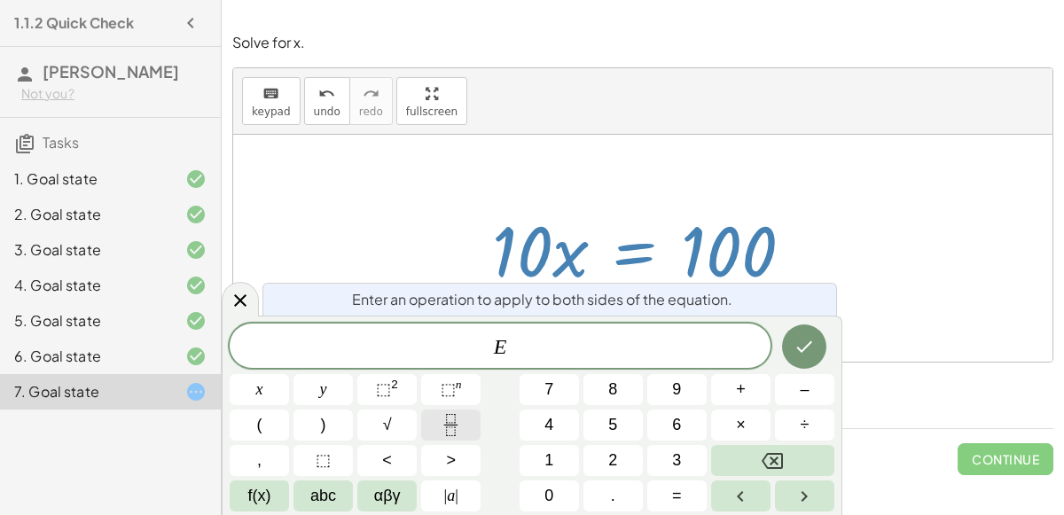
click at [443, 423] on icon "Fraction" at bounding box center [451, 425] width 22 height 22
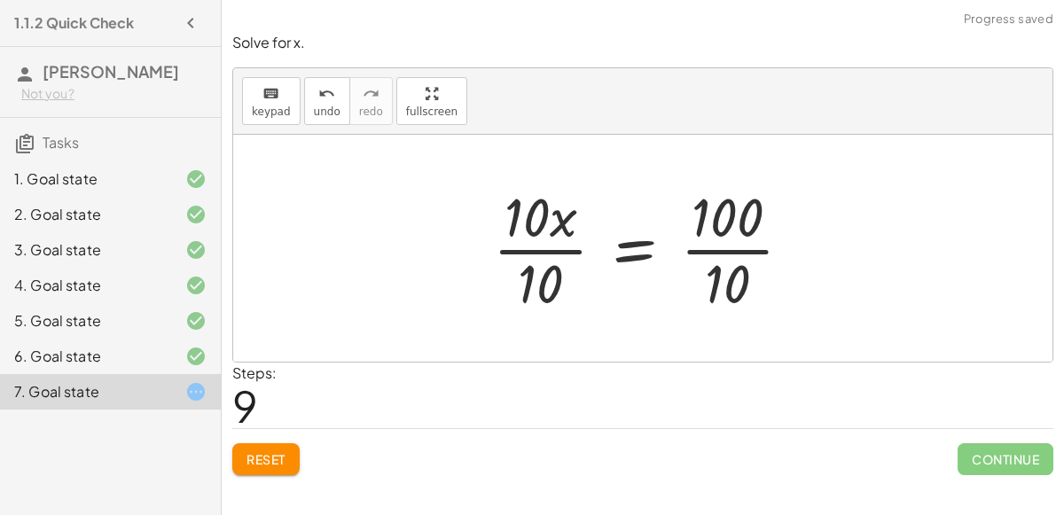
click at [542, 247] on div at bounding box center [649, 248] width 331 height 137
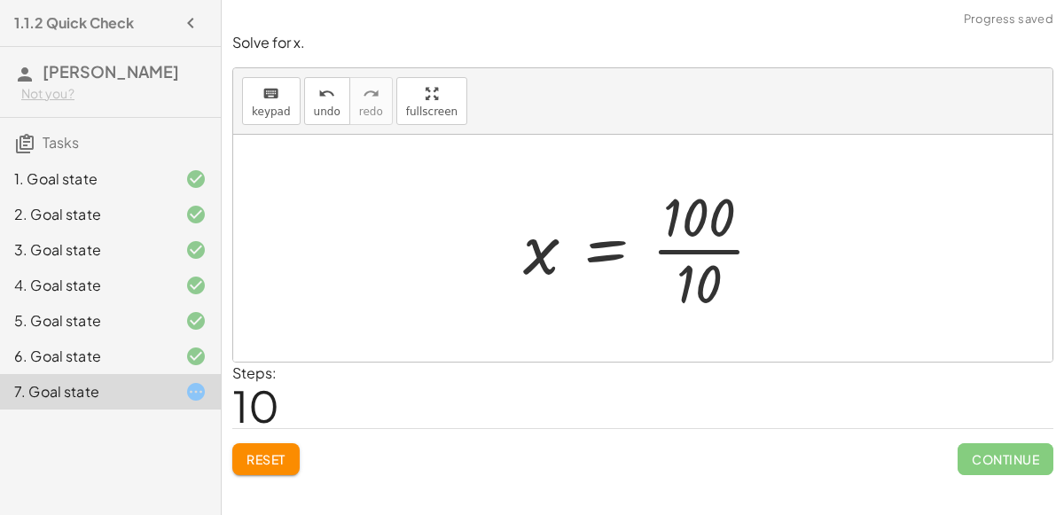
click at [703, 247] on div at bounding box center [650, 248] width 272 height 137
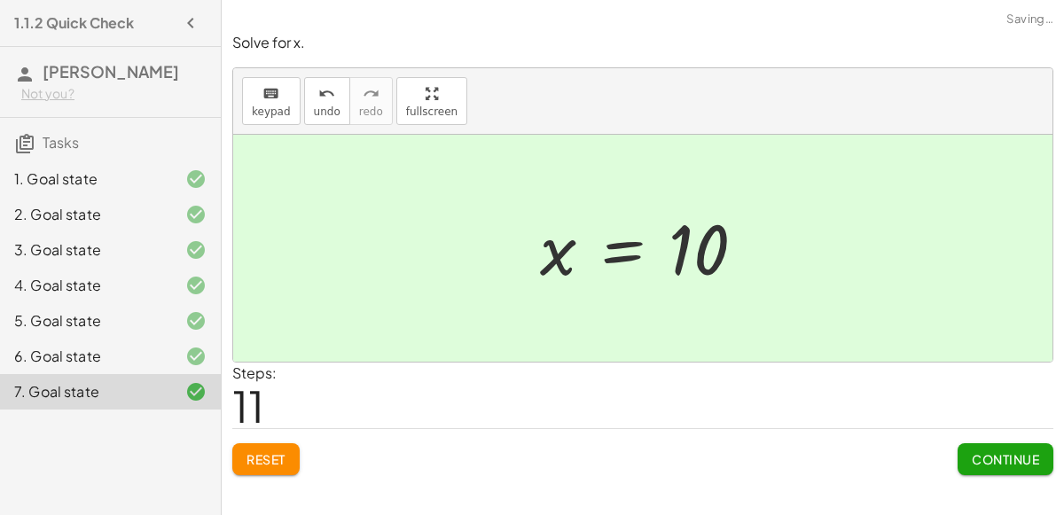
click at [986, 466] on button "Continue" at bounding box center [1006, 459] width 96 height 32
